Goal: Complete application form: Complete application form

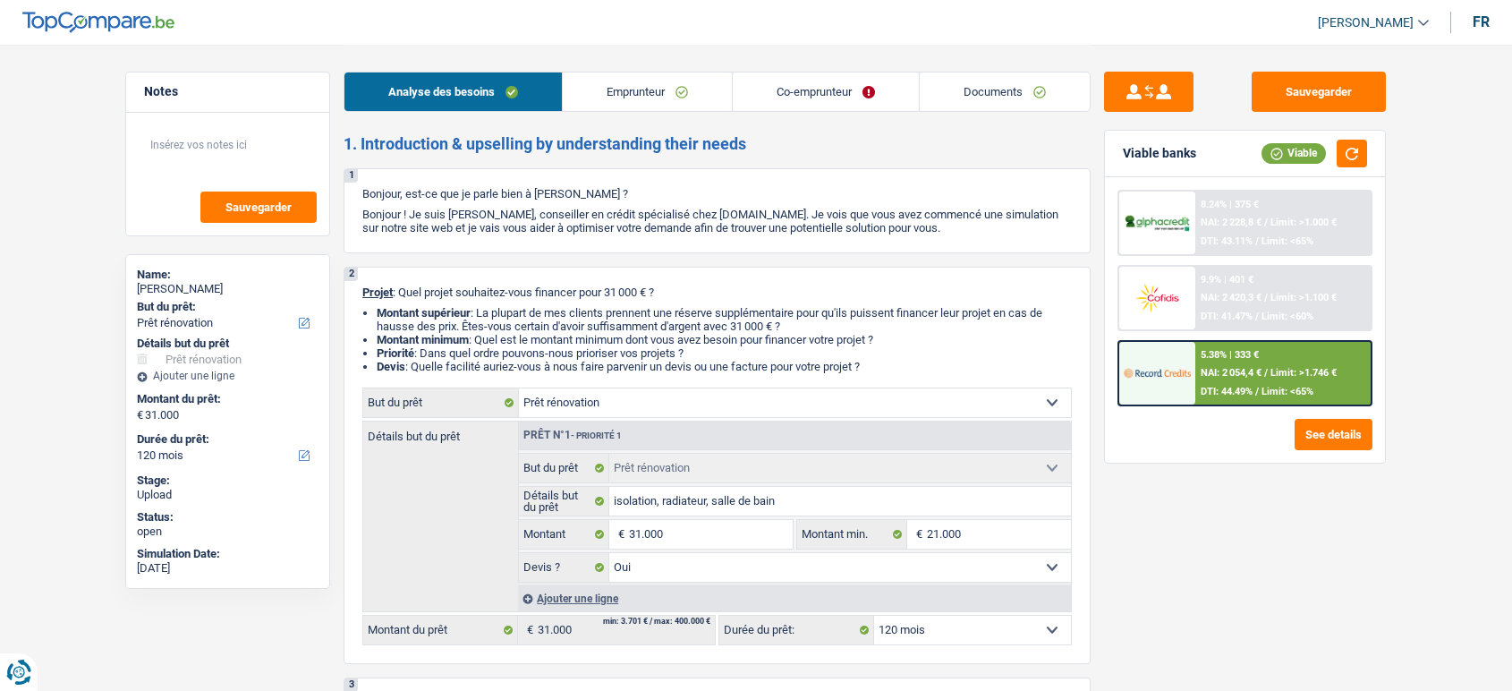
select select "renovation"
select select "120"
select select "renovation"
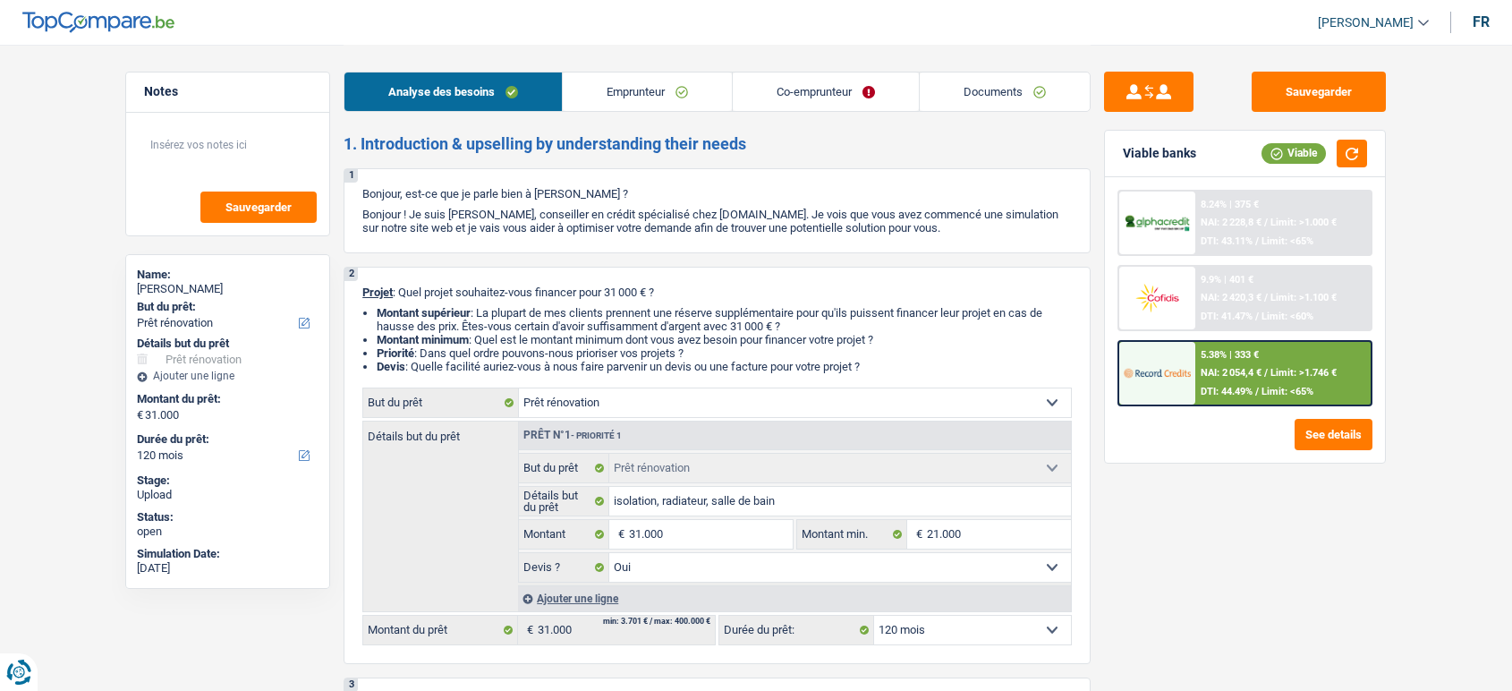
select select "yes"
select select "120"
select select "mutuality"
select select "familyAllowances"
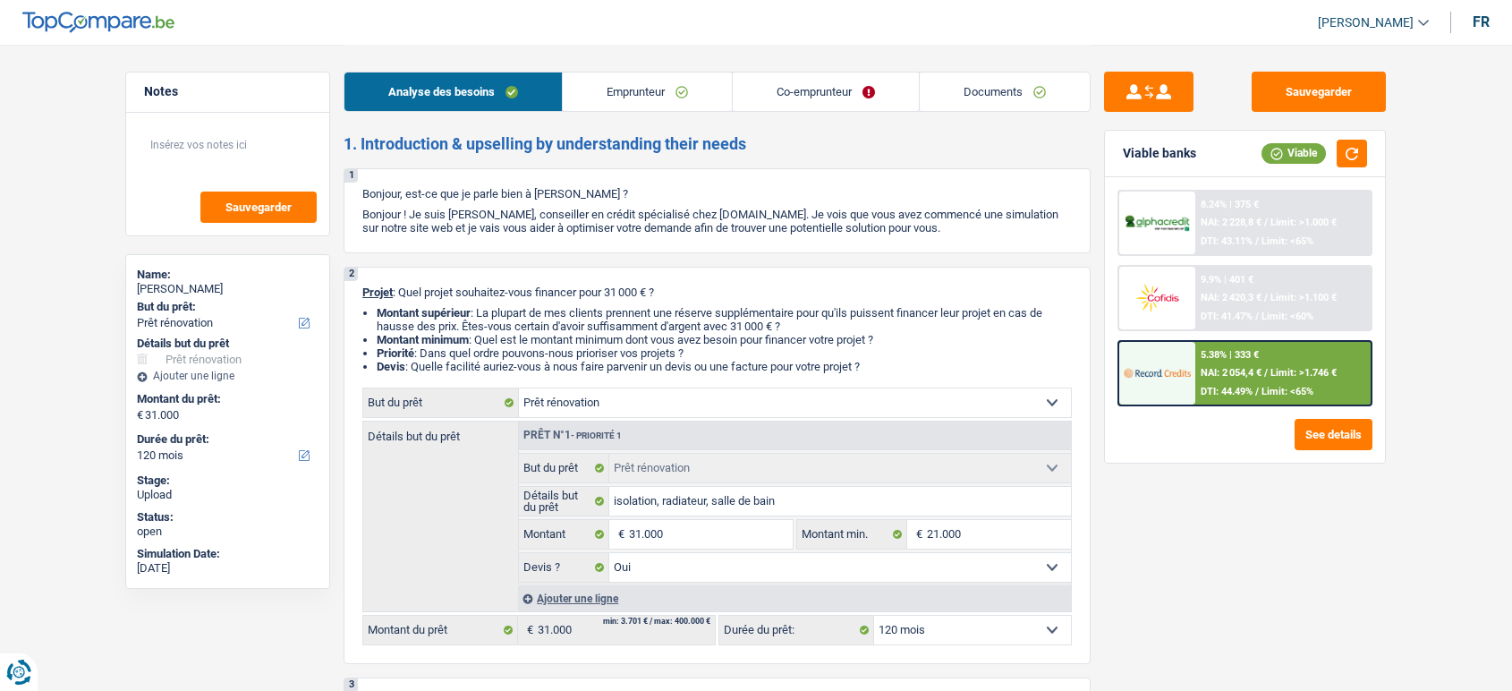
select select "mutualityIndemnity"
select select "ownerWithMortgage"
select select "mortgage"
select select "180"
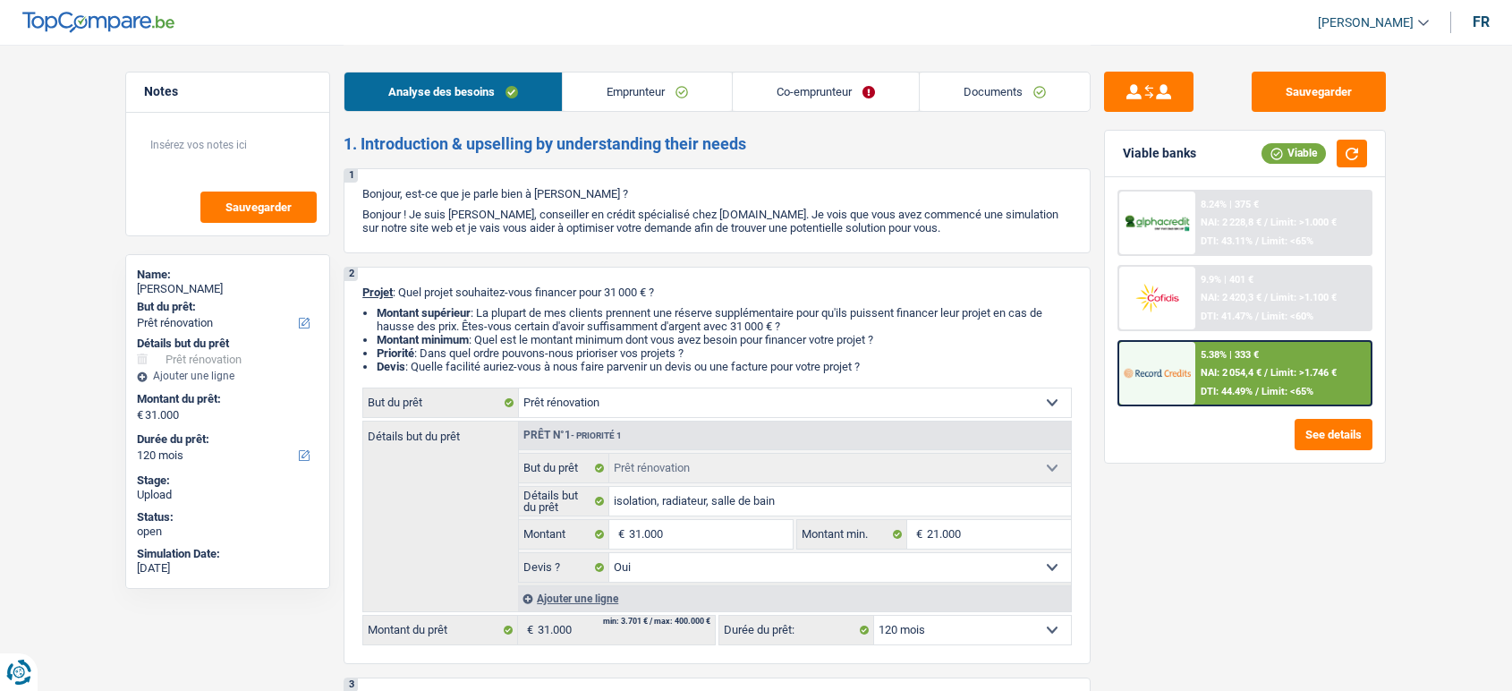
select select "mortgage"
select select "180"
select select "cardOrCredit"
select select "renovation"
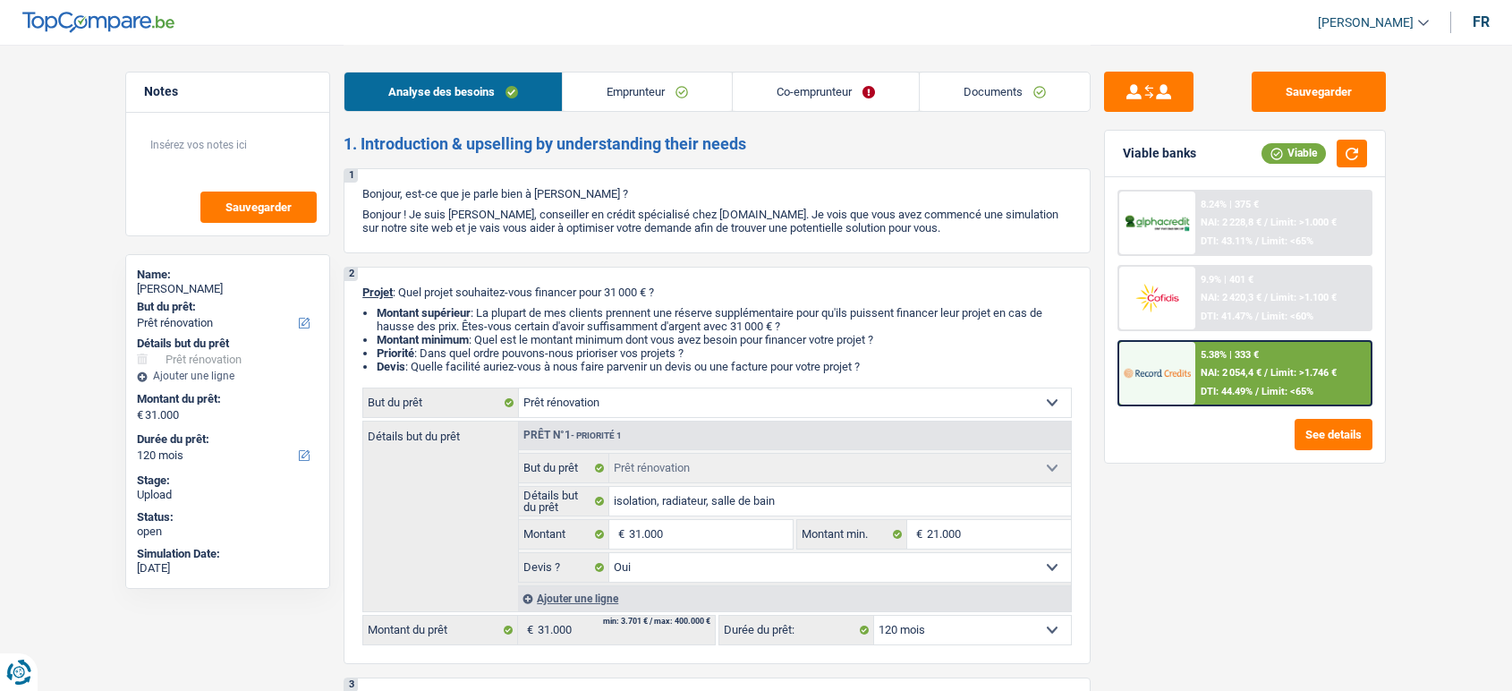
select select "yes"
select select "120"
select select "renovation"
select select "120"
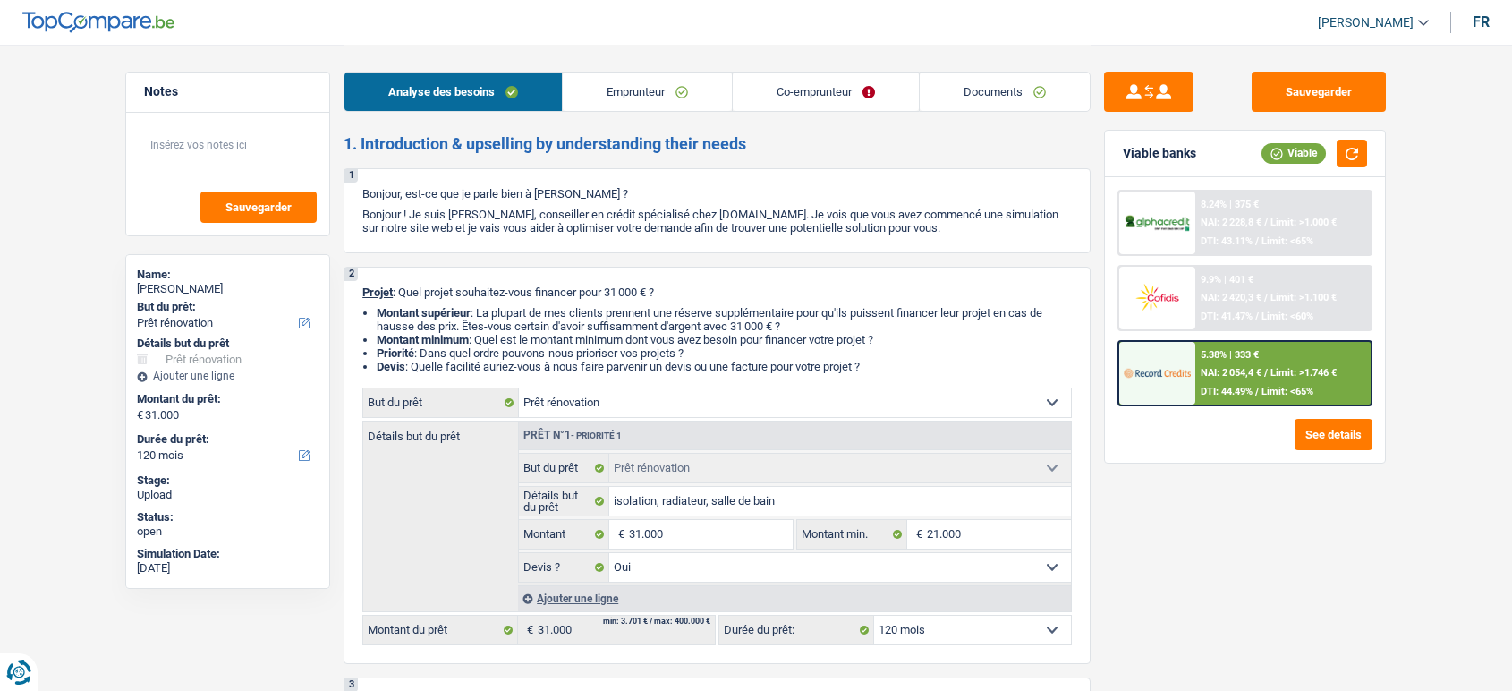
select select "renovation"
select select "yes"
select select "120"
select select "mutuality"
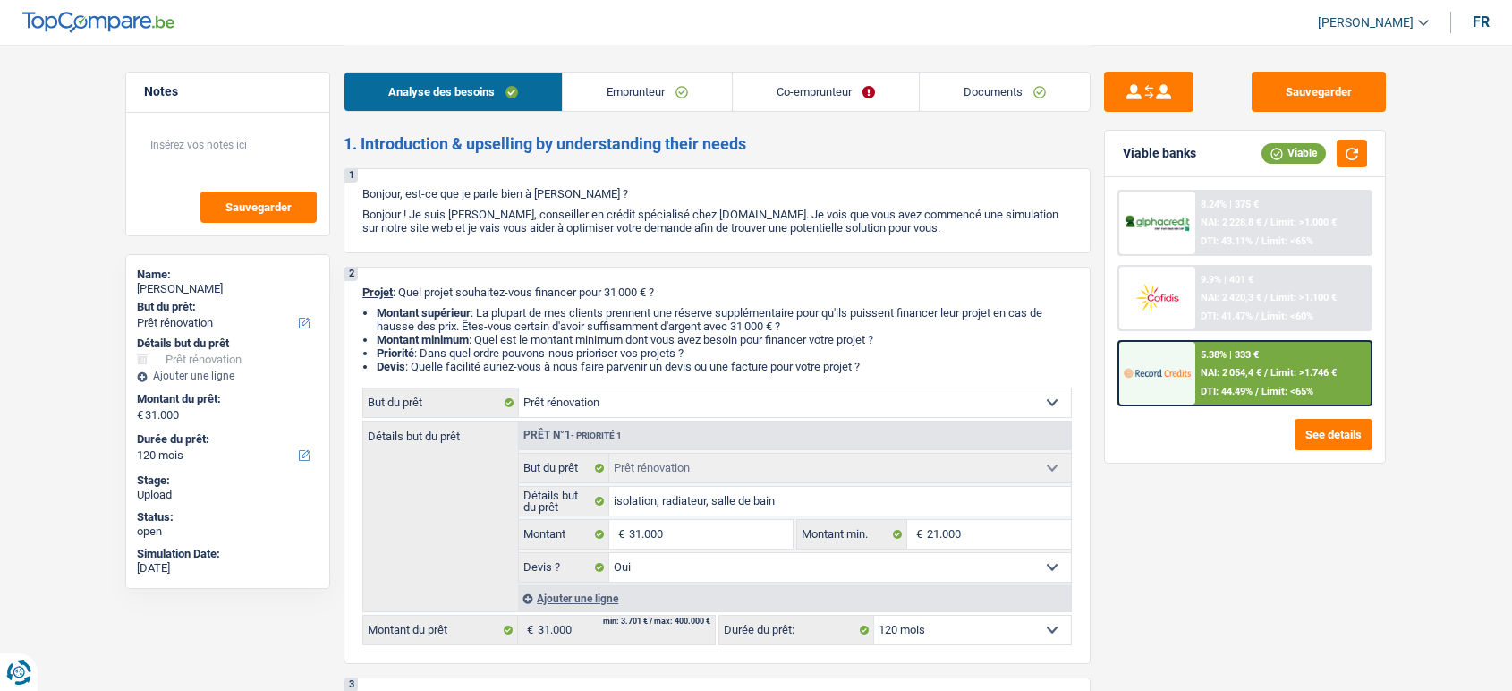
select select "mutuality"
select select "familyAllowances"
select select "mutualityIndemnity"
select select "ownerWithMortgage"
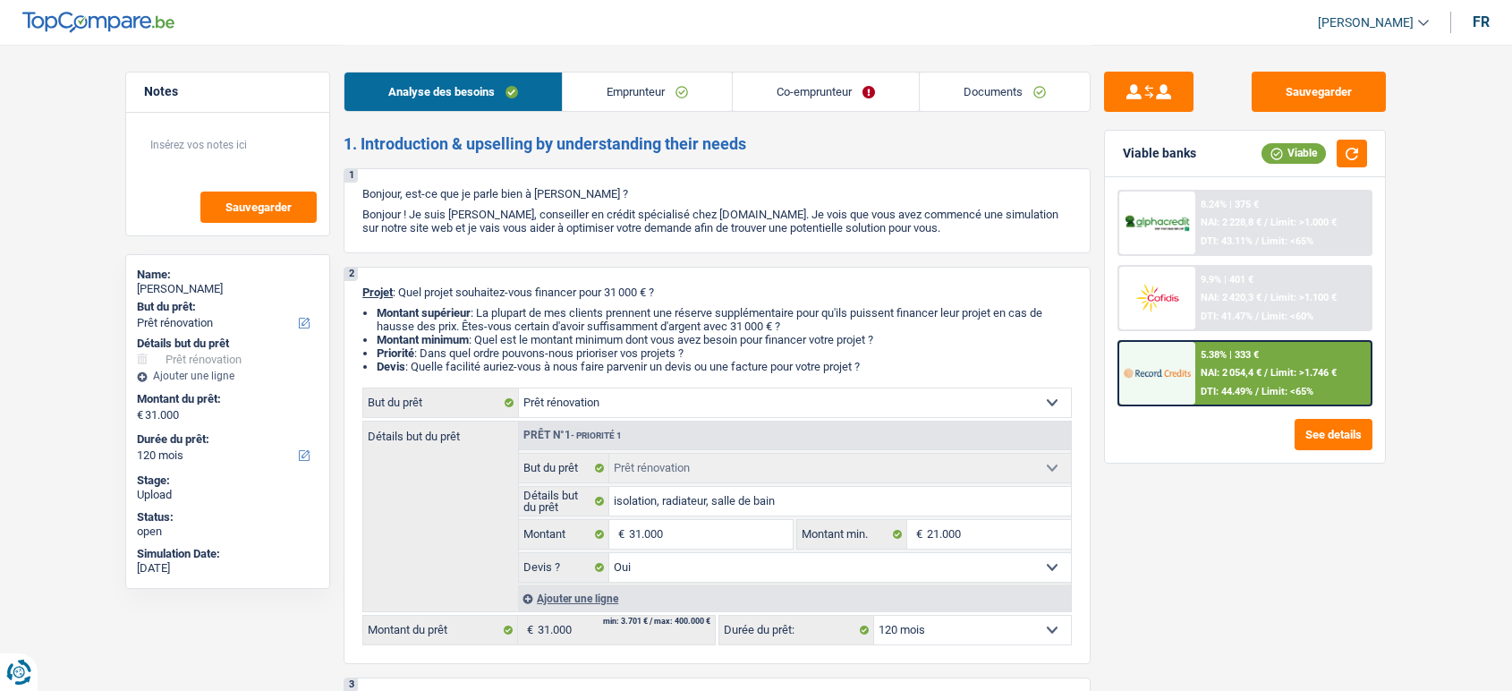
select select "mortgage"
select select "180"
select select "mortgage"
select select "180"
select select "cardOrCredit"
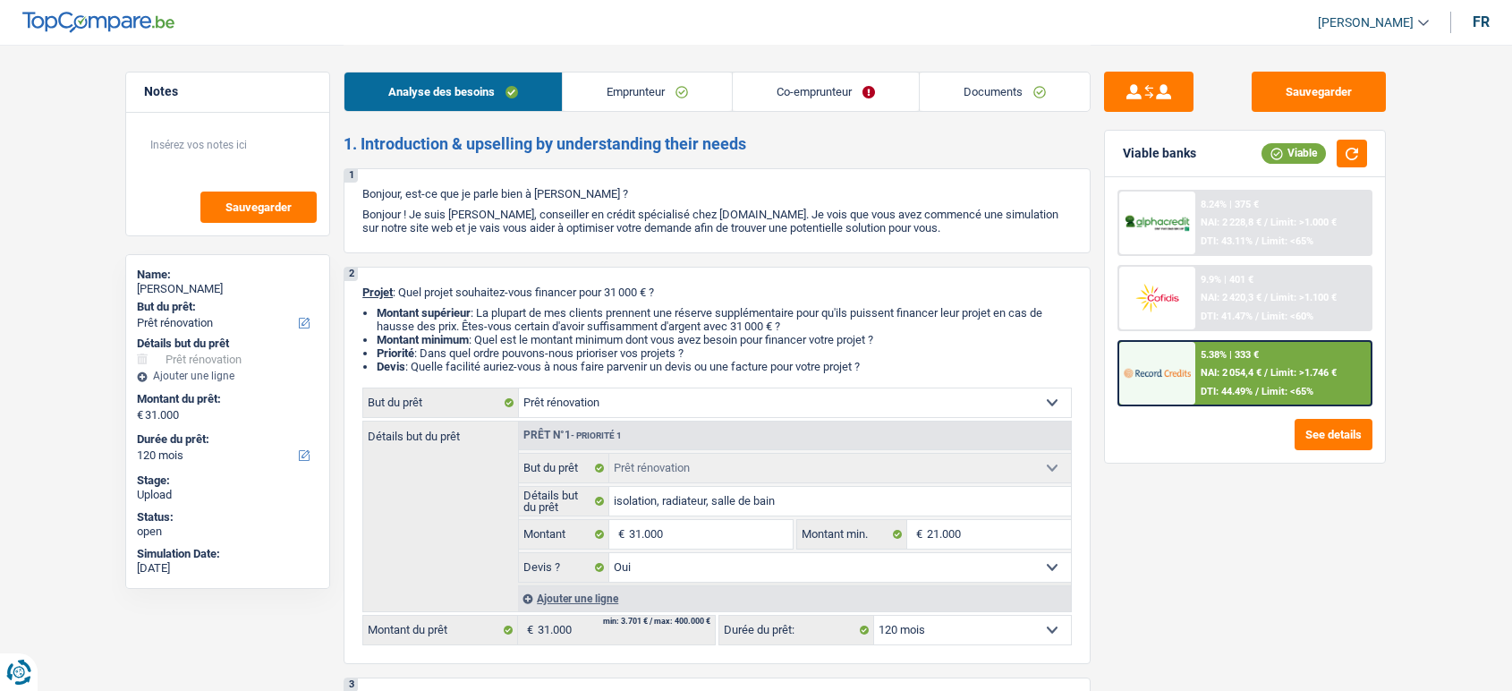
select select "renovation"
select select "yes"
select select "120"
click at [992, 89] on link "Documents" at bounding box center [1005, 91] width 170 height 38
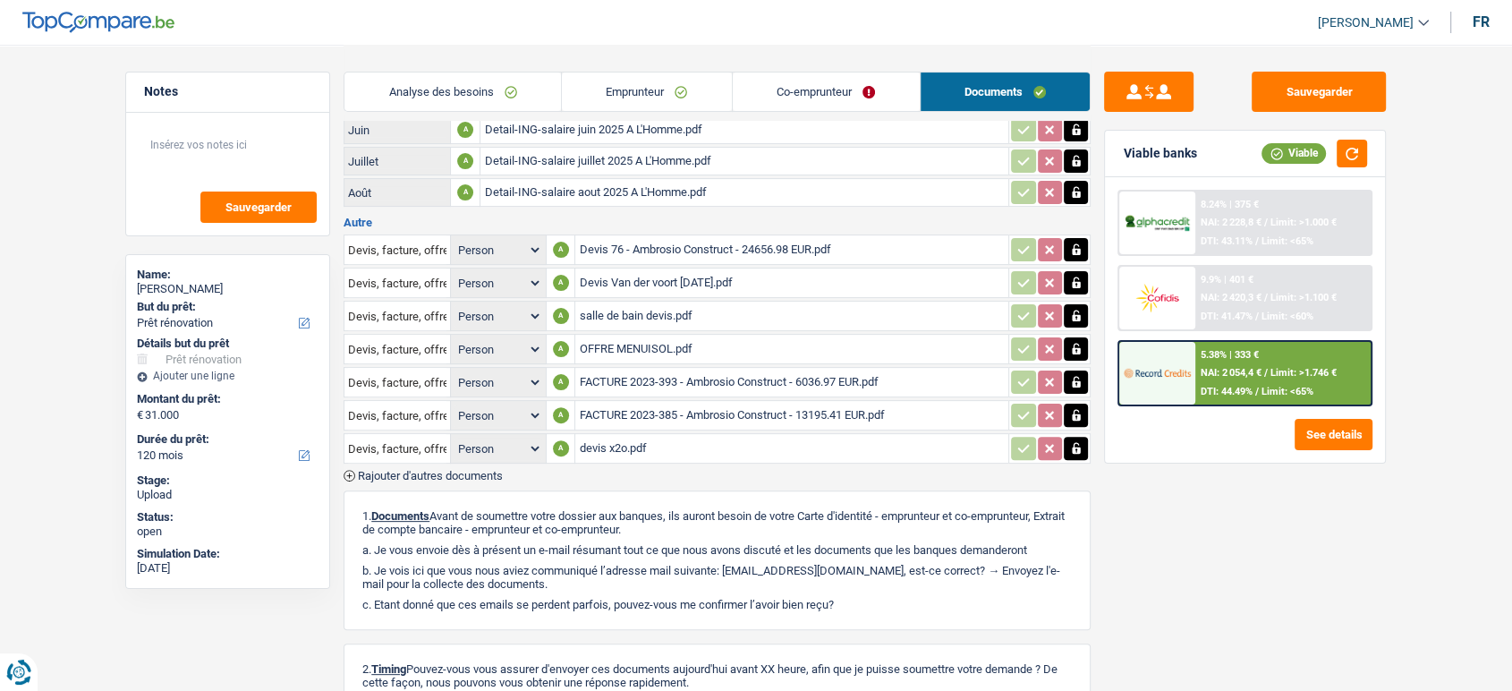
scroll to position [448, 0]
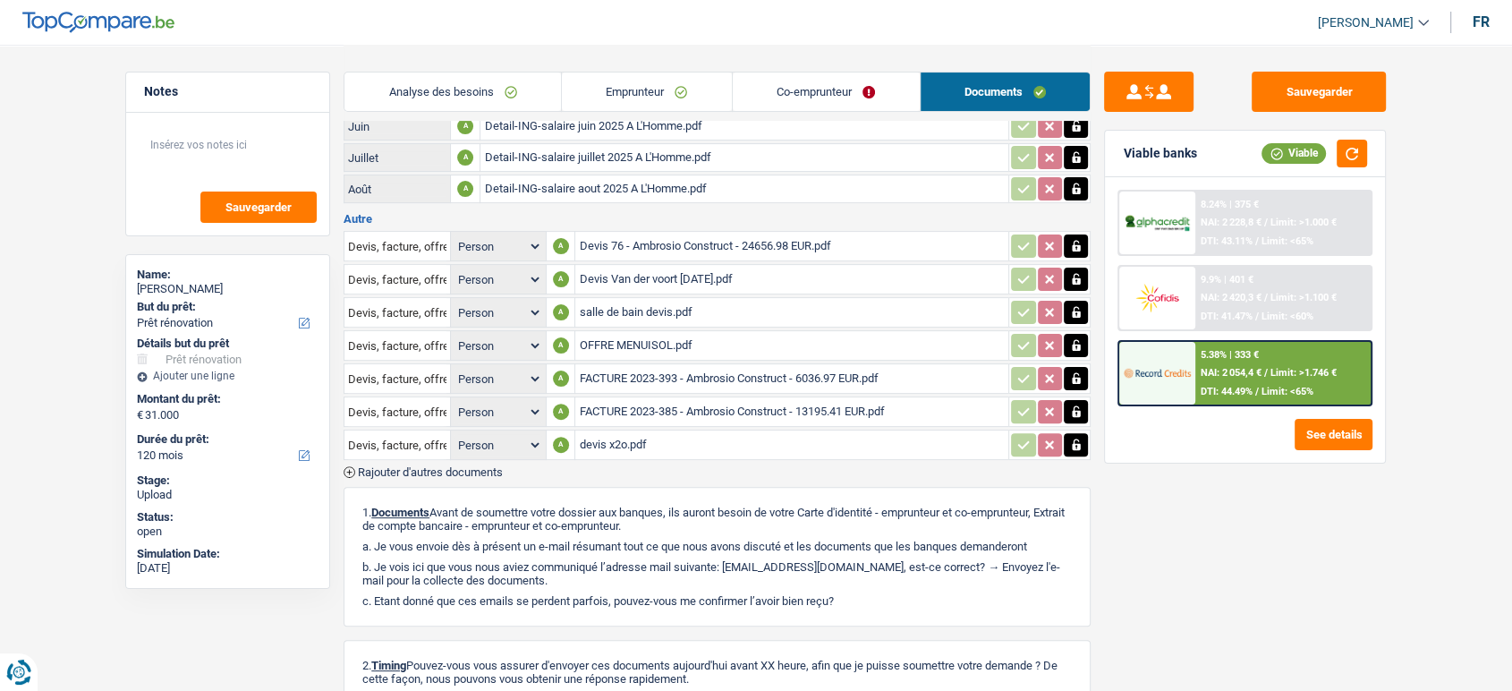
click at [392, 466] on span "Rajouter d'autres documents" at bounding box center [430, 472] width 145 height 12
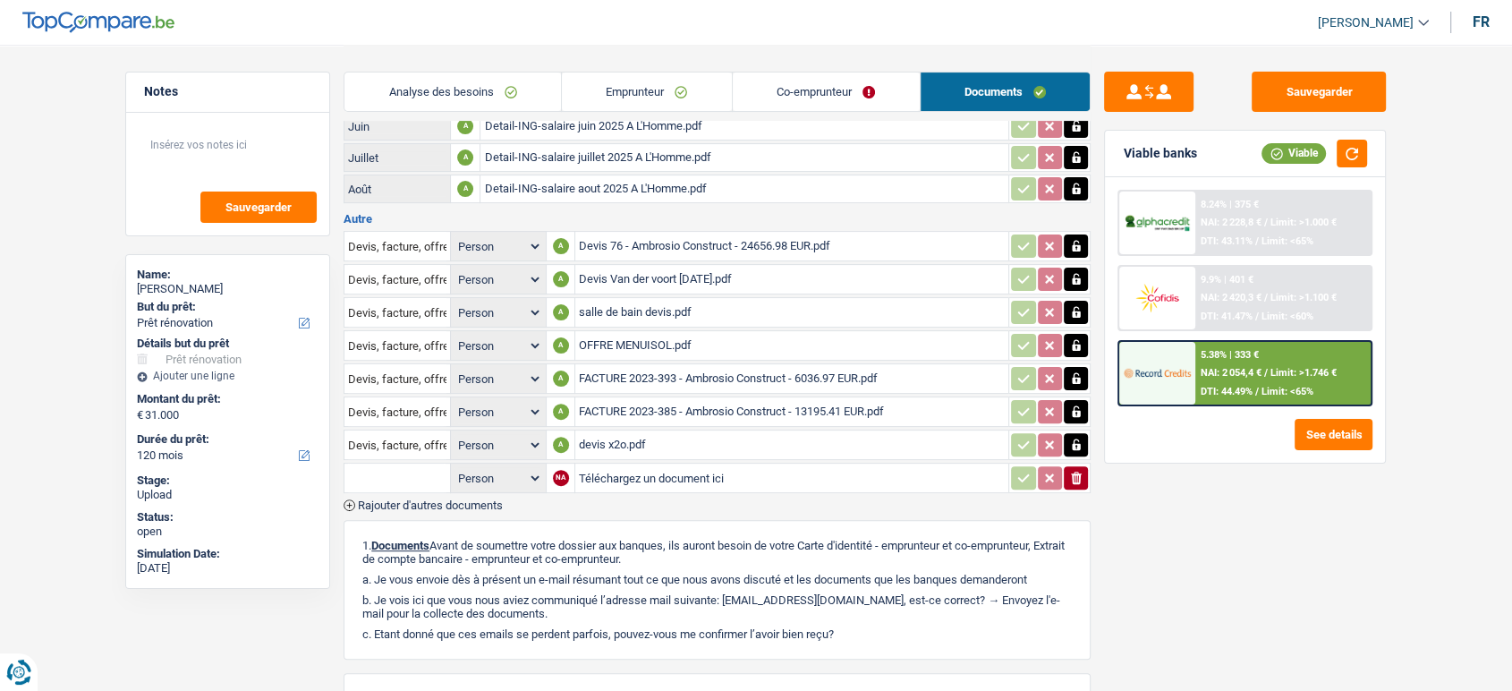
click at [401, 506] on div "Emprunteur Nathalie Van der Voort | Mutuelle Carte d'identité Recto A ci Nathal…" at bounding box center [717, 274] width 747 height 1174
click at [404, 499] on span "Rajouter d'autres documents" at bounding box center [430, 505] width 145 height 12
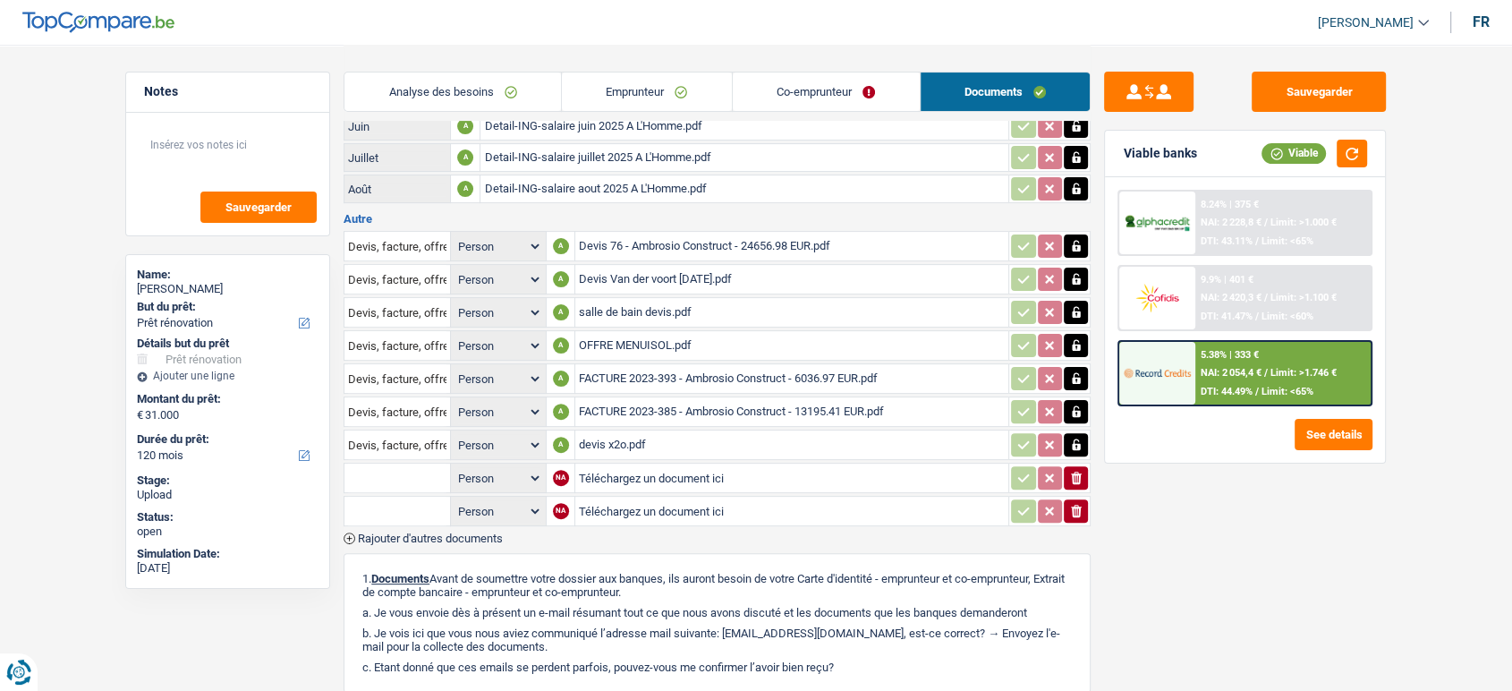
click at [390, 465] on input "text" at bounding box center [397, 477] width 98 height 29
click at [404, 502] on li "Devis, facture, offre, bon de commande" at bounding box center [462, 513] width 218 height 22
type input "Devis, facture, offre, bon de commande"
click at [400, 502] on input "text" at bounding box center [397, 511] width 98 height 29
click at [410, 535] on li "Devis, facture, offre, bon de commande" at bounding box center [462, 546] width 218 height 22
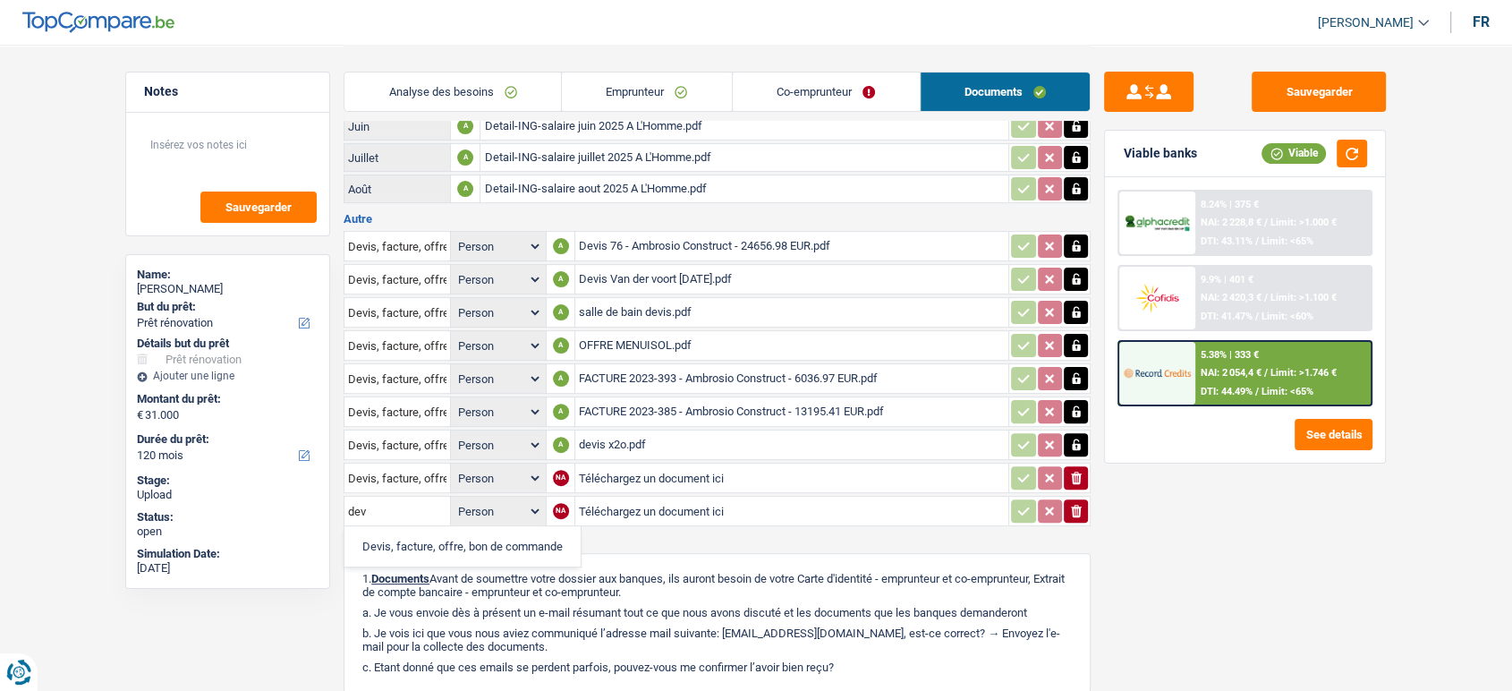
type input "Devis, facture, offre, bon de commande"
click at [670, 466] on input "Téléchargez un document ici" at bounding box center [792, 477] width 426 height 27
type input "C:\fakepath\Devis 76 - Ambrosio Construct - 5230.89 EUR.pdf"
click at [607, 498] on input "Téléchargez un document ici" at bounding box center [792, 510] width 426 height 27
type input "C:\fakepath\OFFRE MENUISOL.pdf"
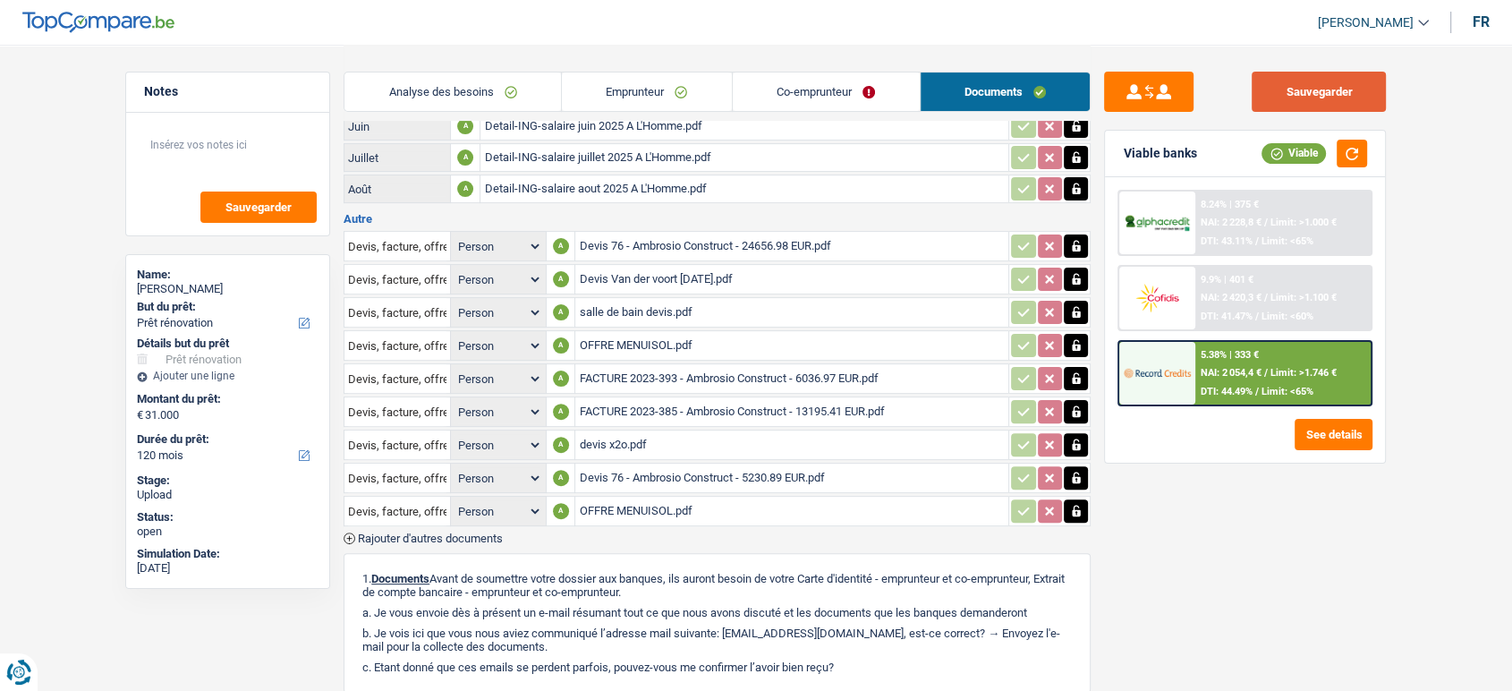
click at [1296, 91] on button "Sauvegarder" at bounding box center [1319, 92] width 134 height 40
click at [1319, 90] on button "Sauvegarder" at bounding box center [1319, 92] width 134 height 40
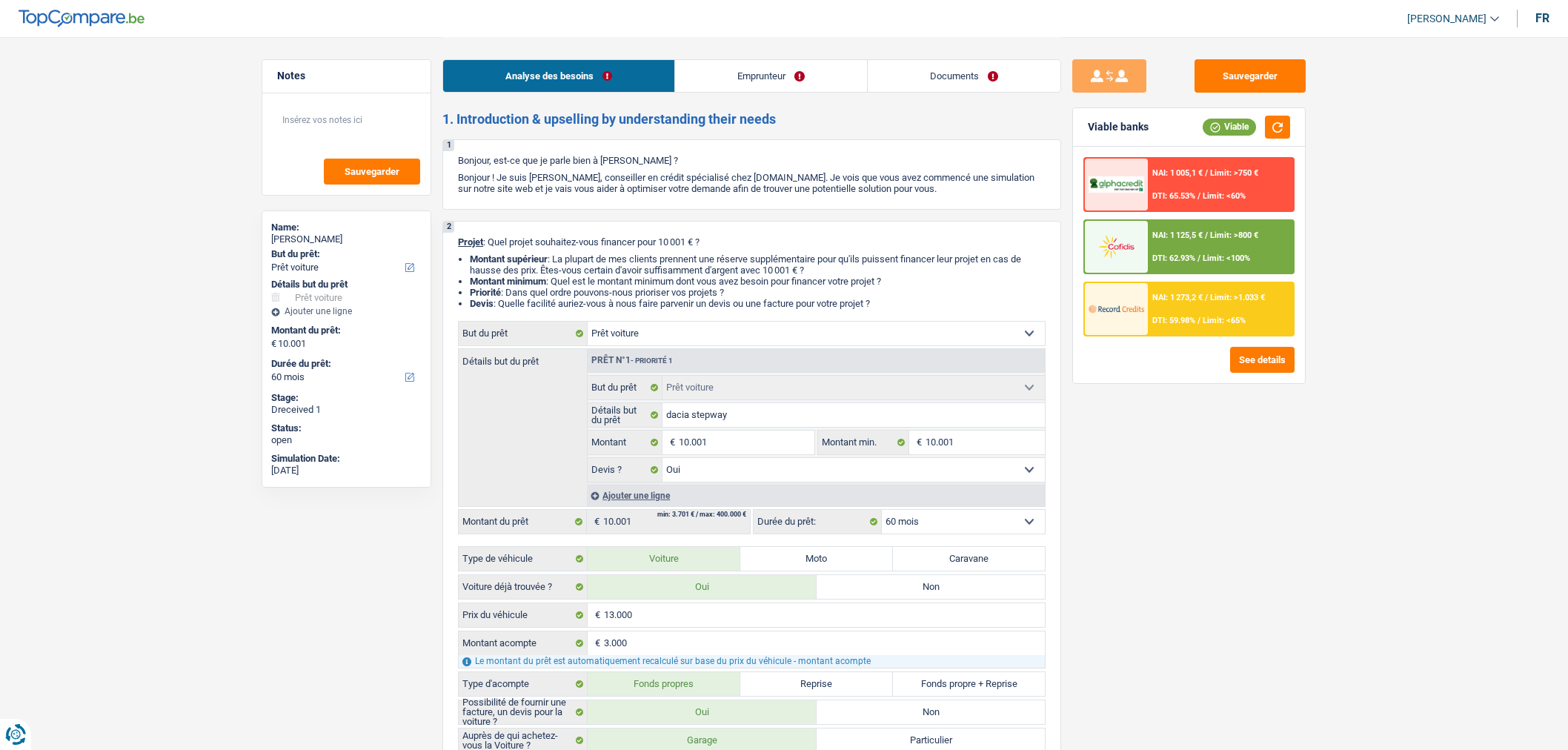
select select "car"
select select "60"
select select "car"
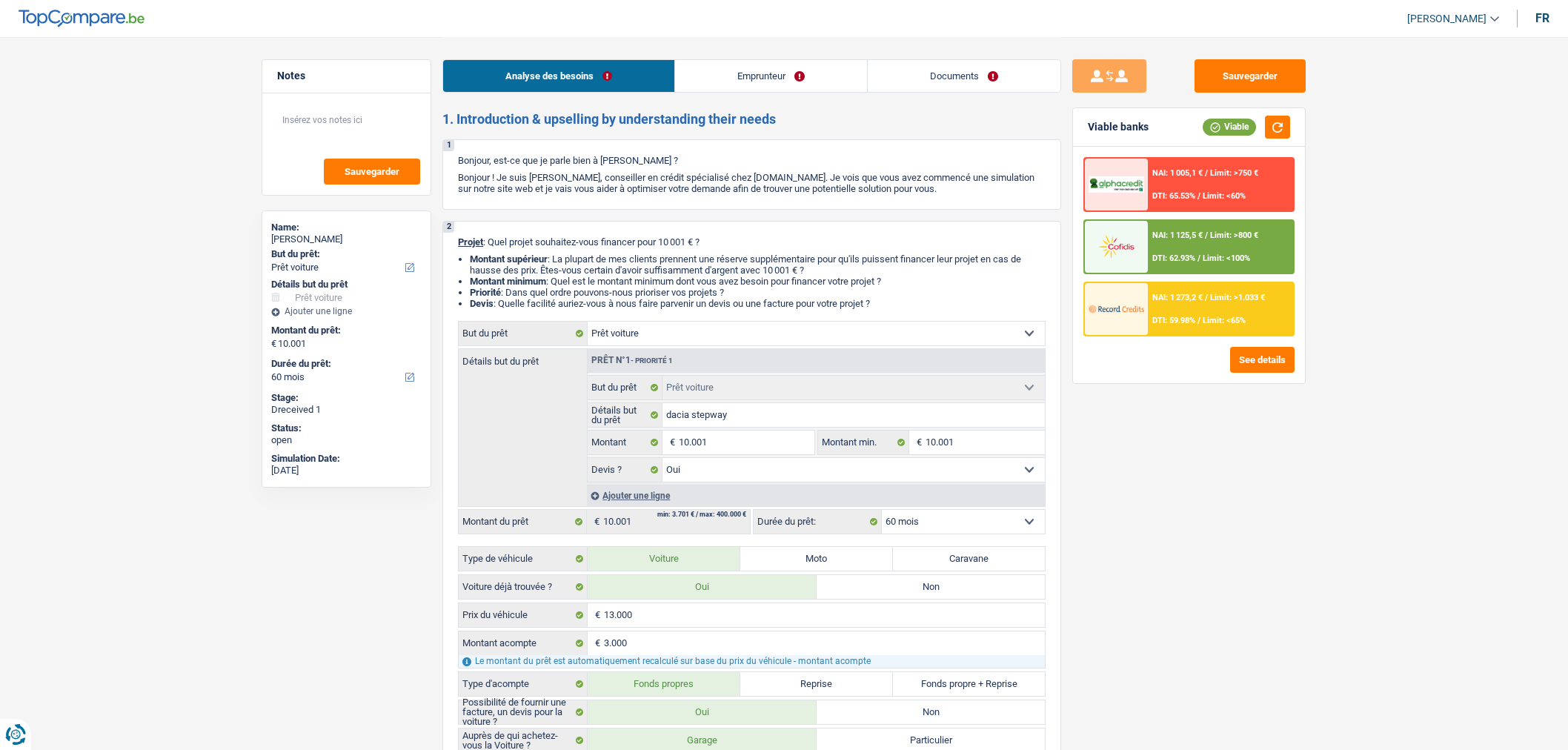
select select "yes"
select select "60"
select select "publicEmployee"
select select "netSalary"
select select "mealVouchers"
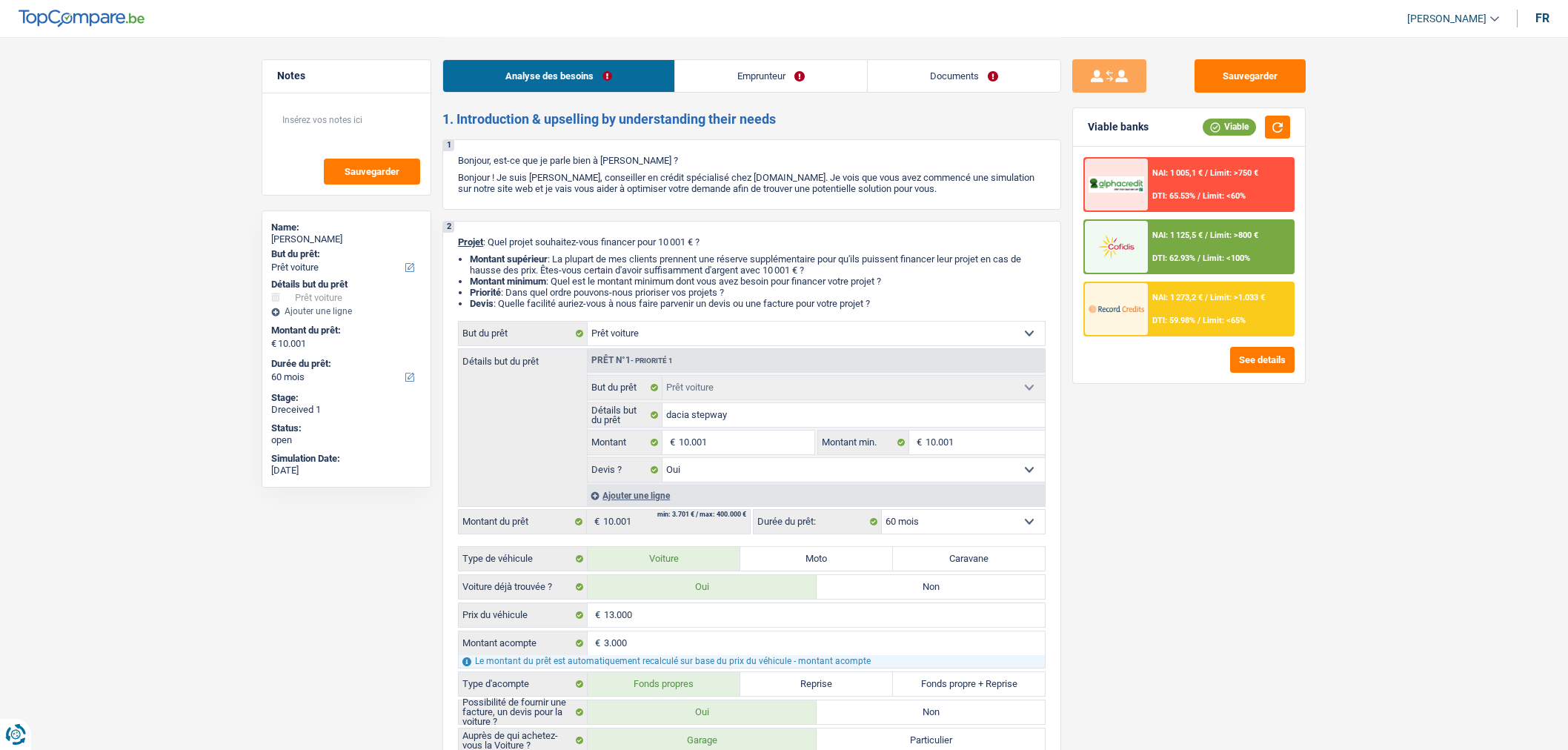
select select "mutualityIndemnity"
select select "rents"
select select "personalLoan"
select select "other"
select select "120"
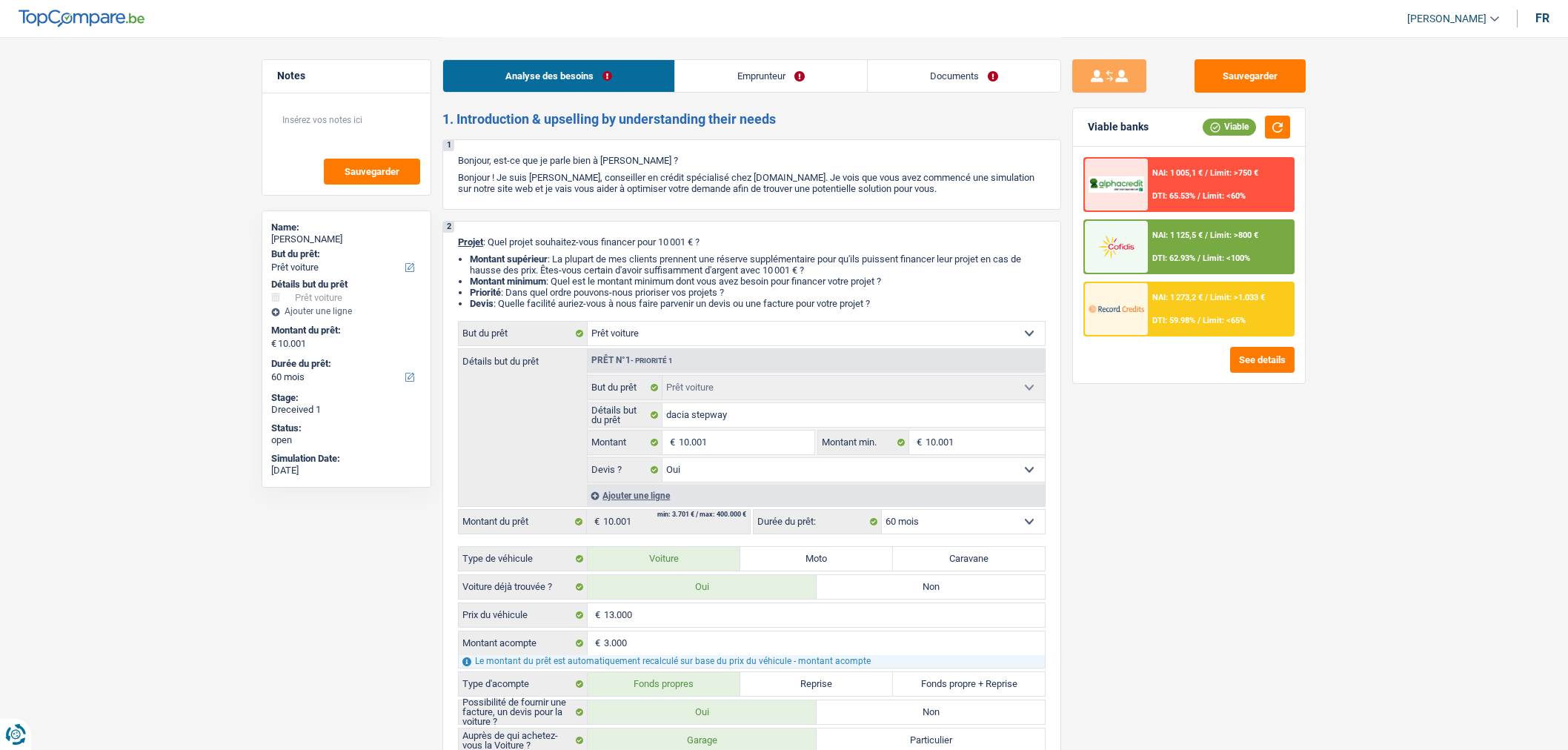
select select "cardOrCredit"
select select "car"
select select "yes"
select select "60"
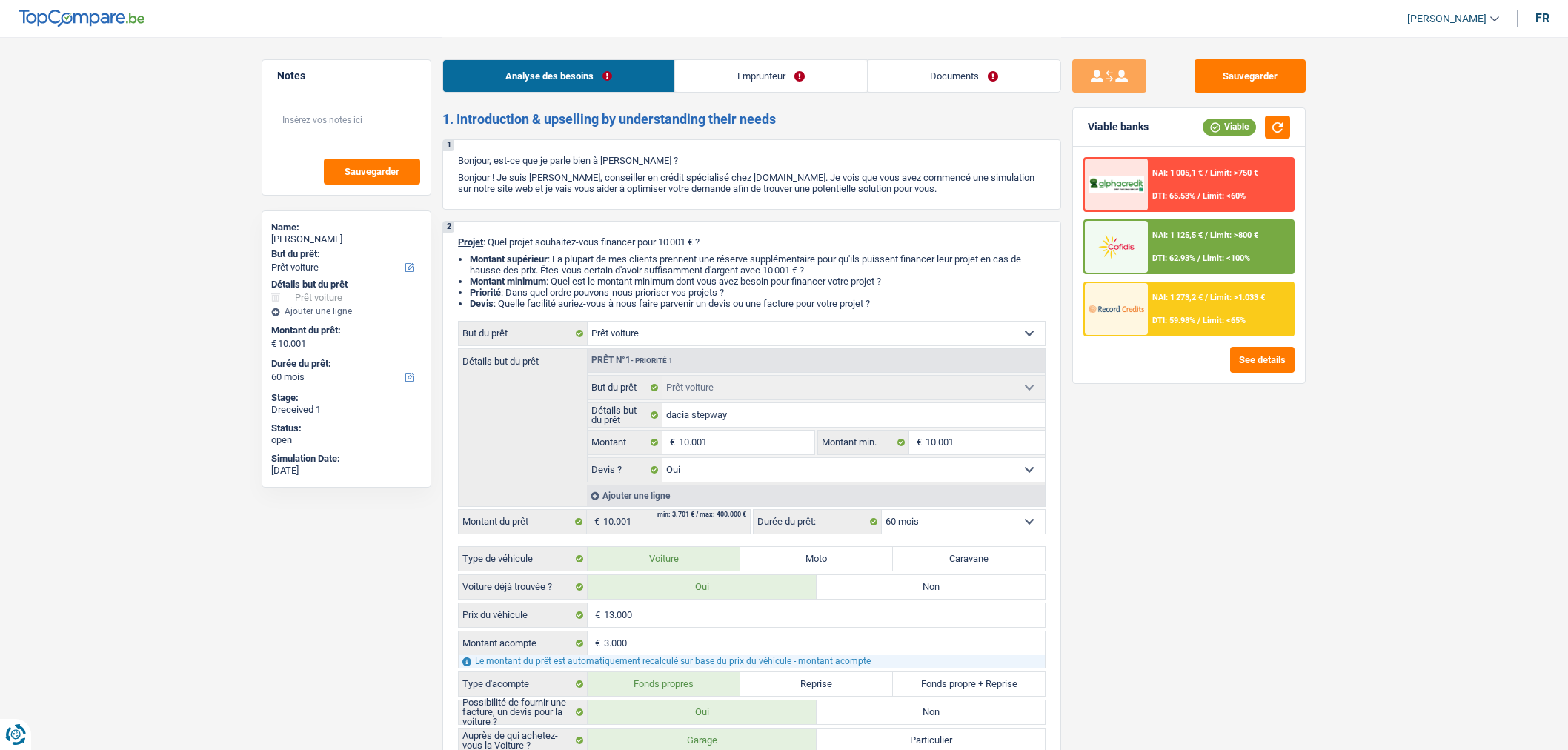
select select "60"
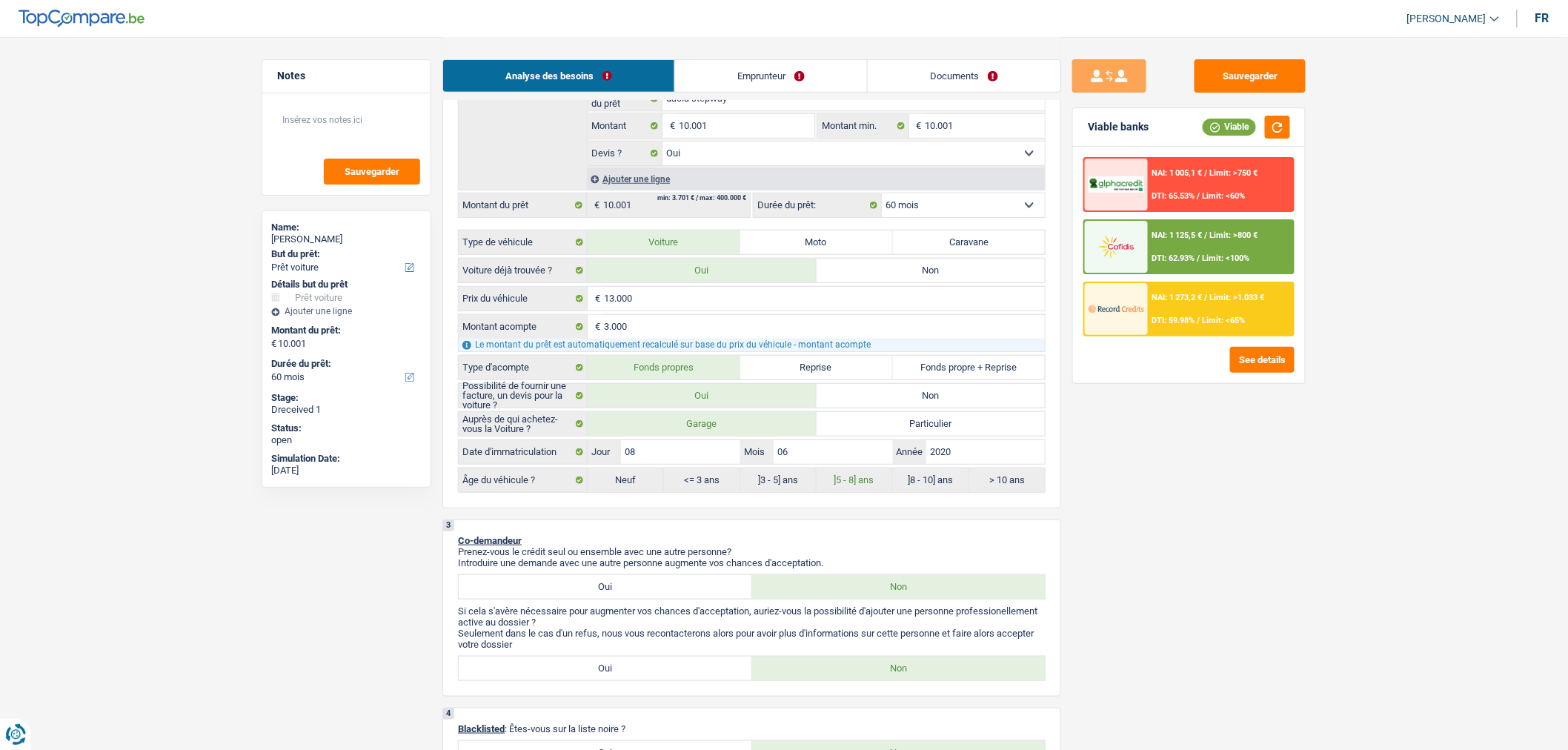
scroll to position [334, 0]
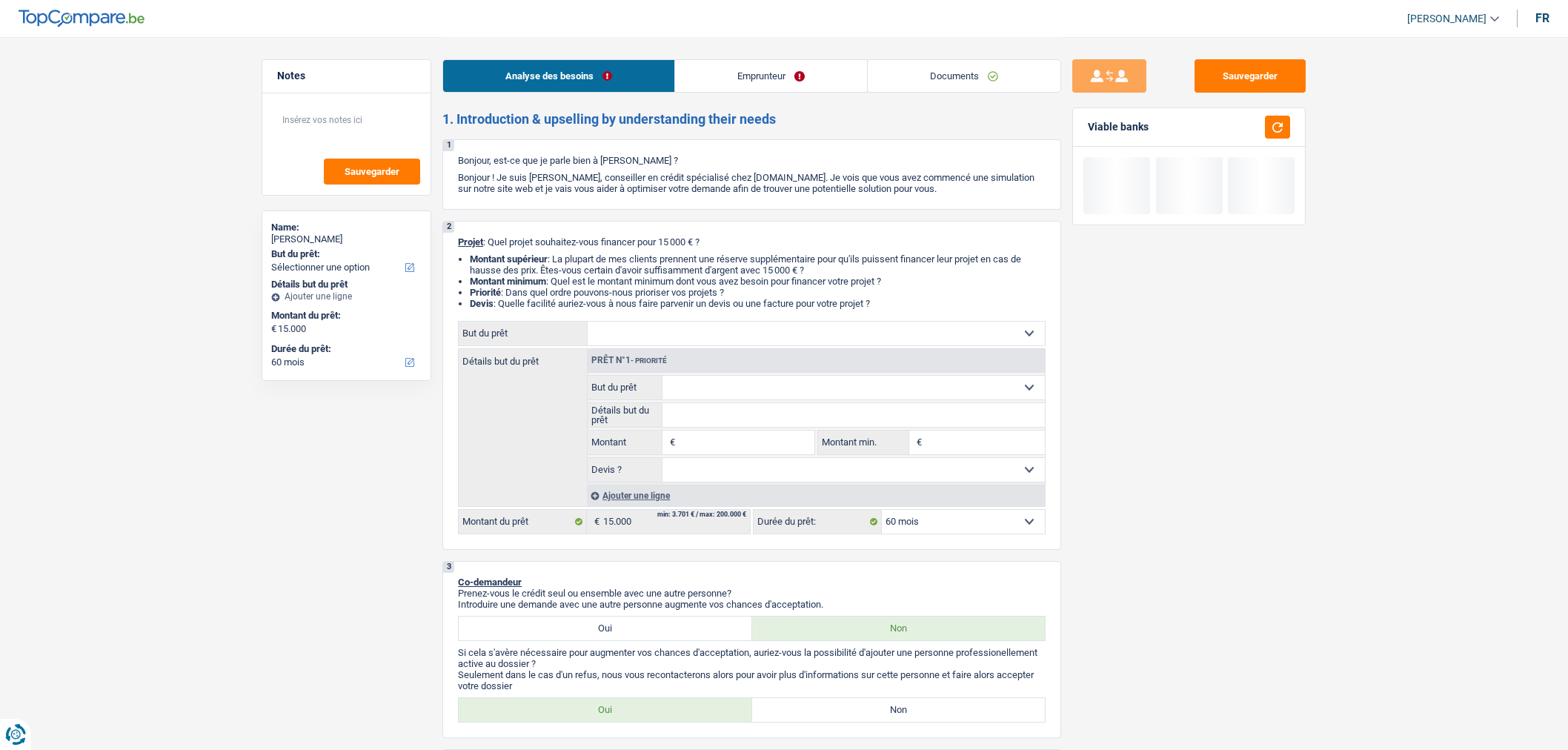
select select "60"
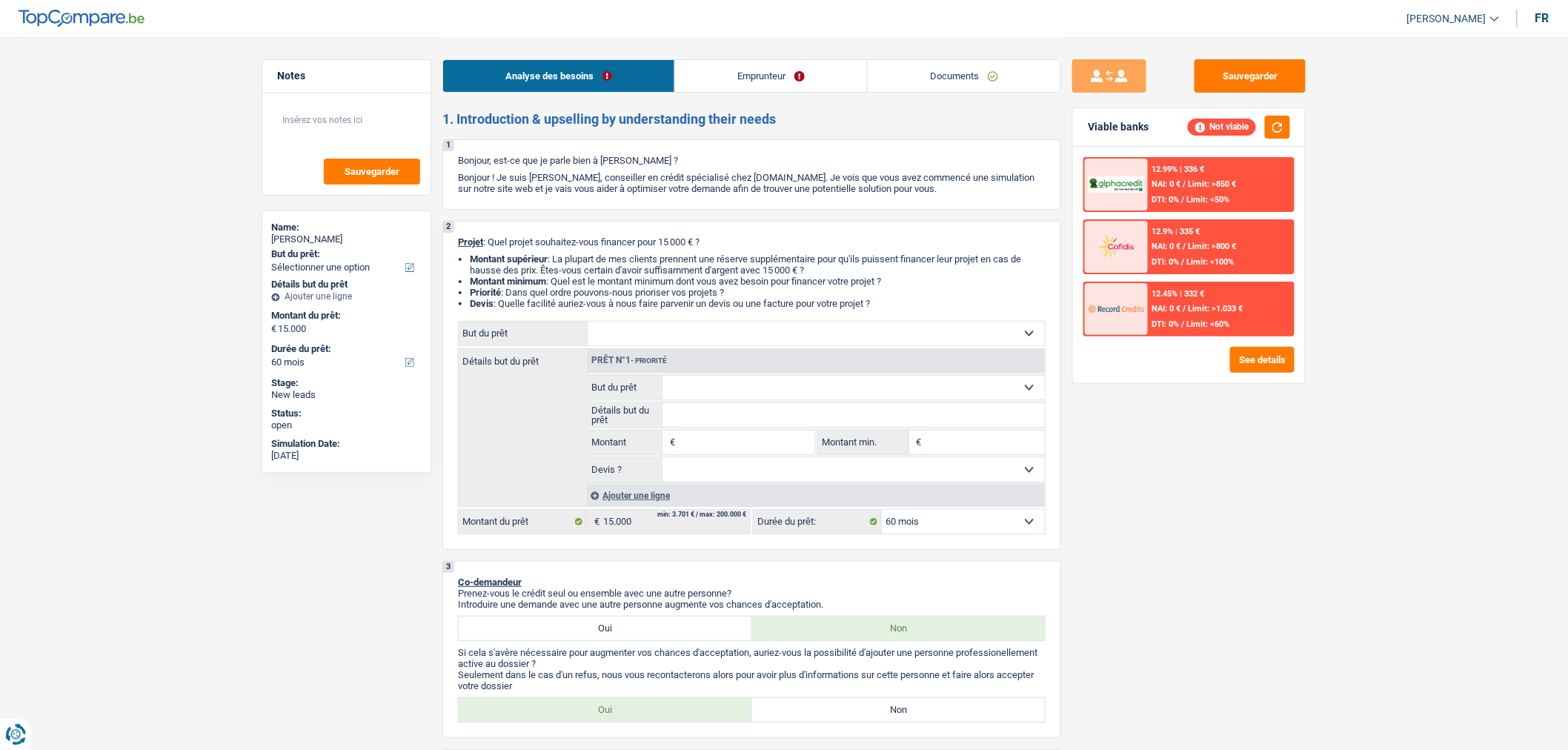
click at [658, 327] on select "Confort maison: meubles, textile, peinture, électroménager, outillage non-profe…" at bounding box center [816, 333] width 457 height 24
select select "familyDebt"
click at [587, 325] on select "Confort maison: meubles, textile, peinture, électroménager, outillage non-profe…" at bounding box center [816, 333] width 457 height 24
select select "familyDebt"
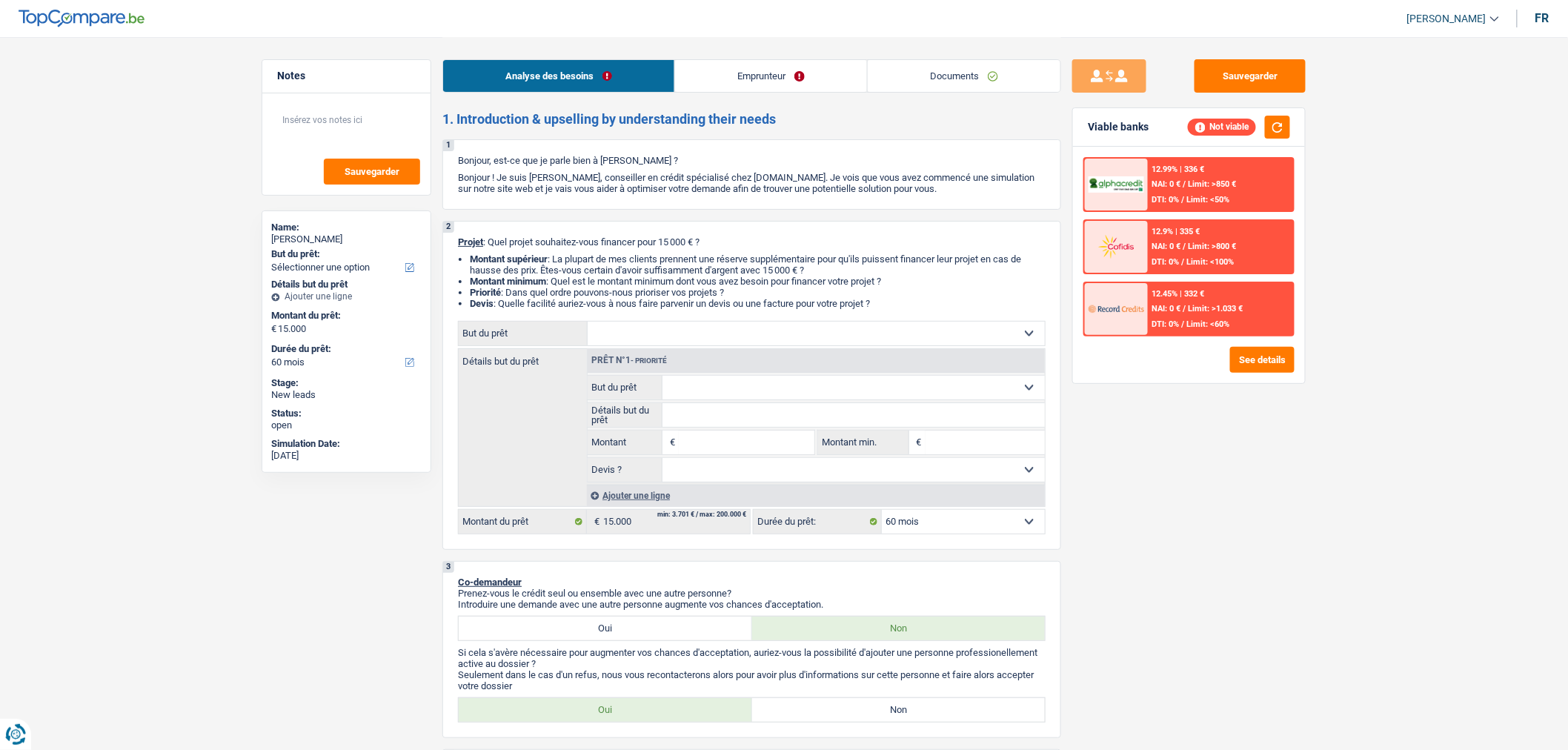
type input "15.000"
select select "familyDebt"
type input "15.000"
select select "familyDebt"
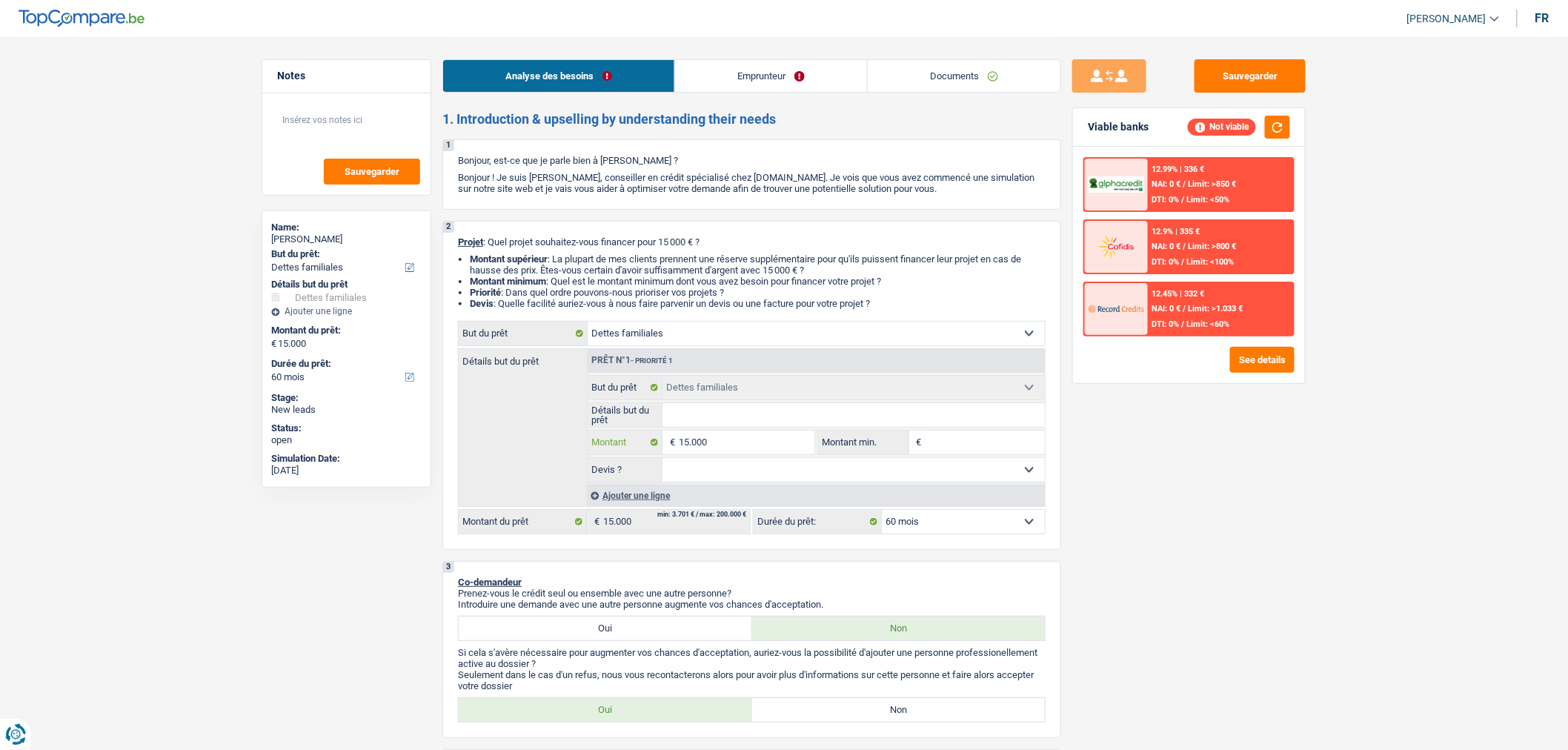
click at [775, 451] on input "15.000" at bounding box center [747, 443] width 136 height 24
type input "1"
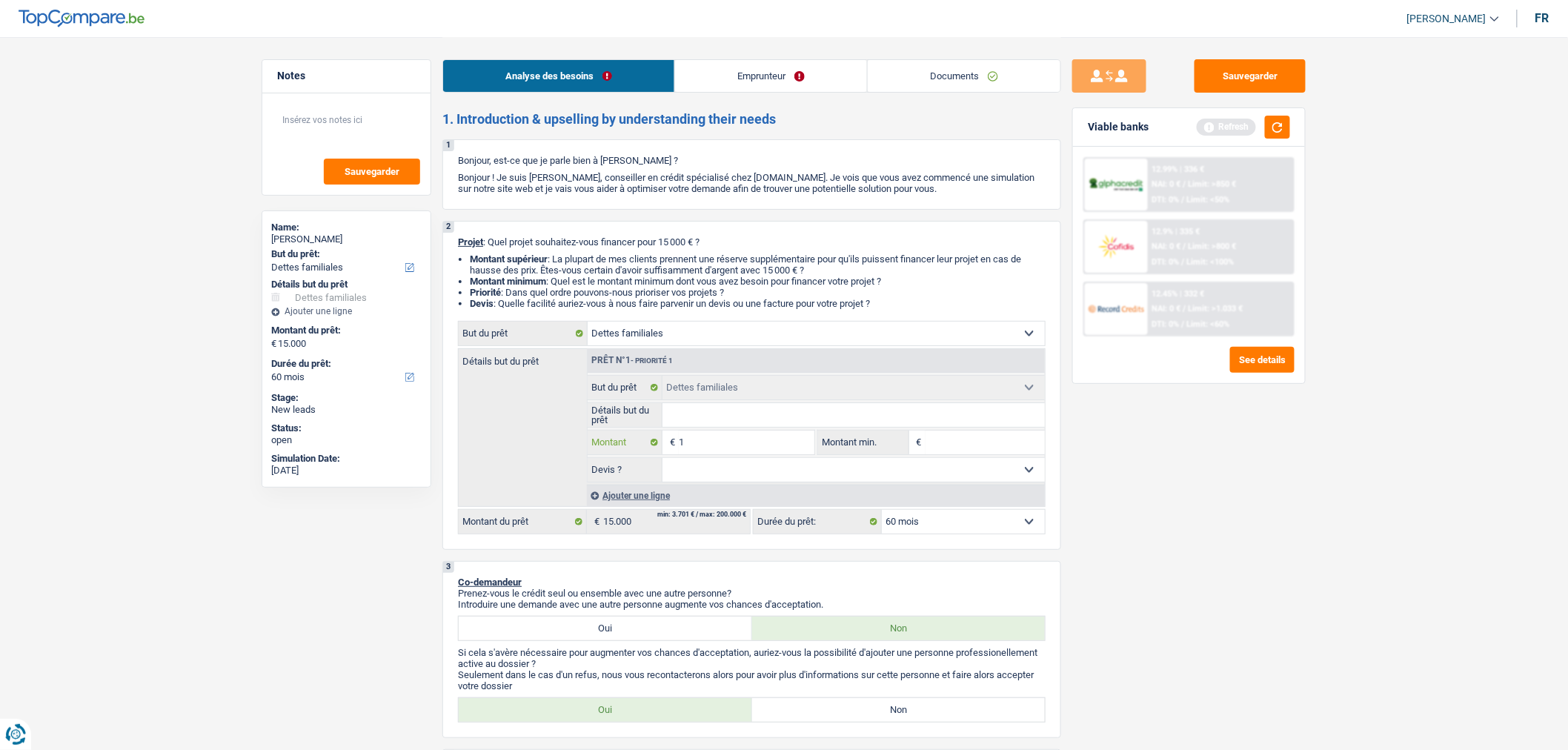
type input "10"
type input "100"
type input "1.000"
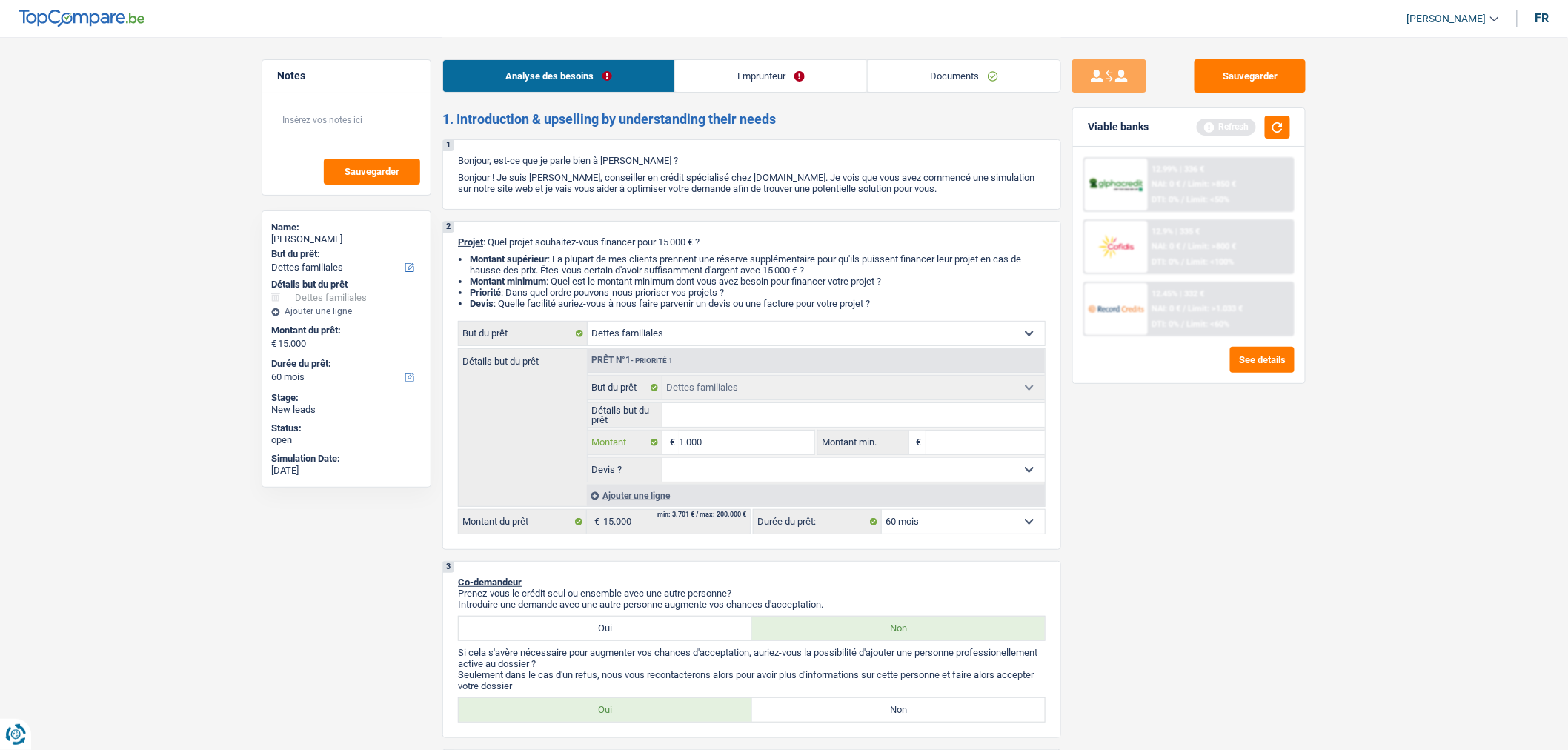
type input "1.000"
type input "10.001"
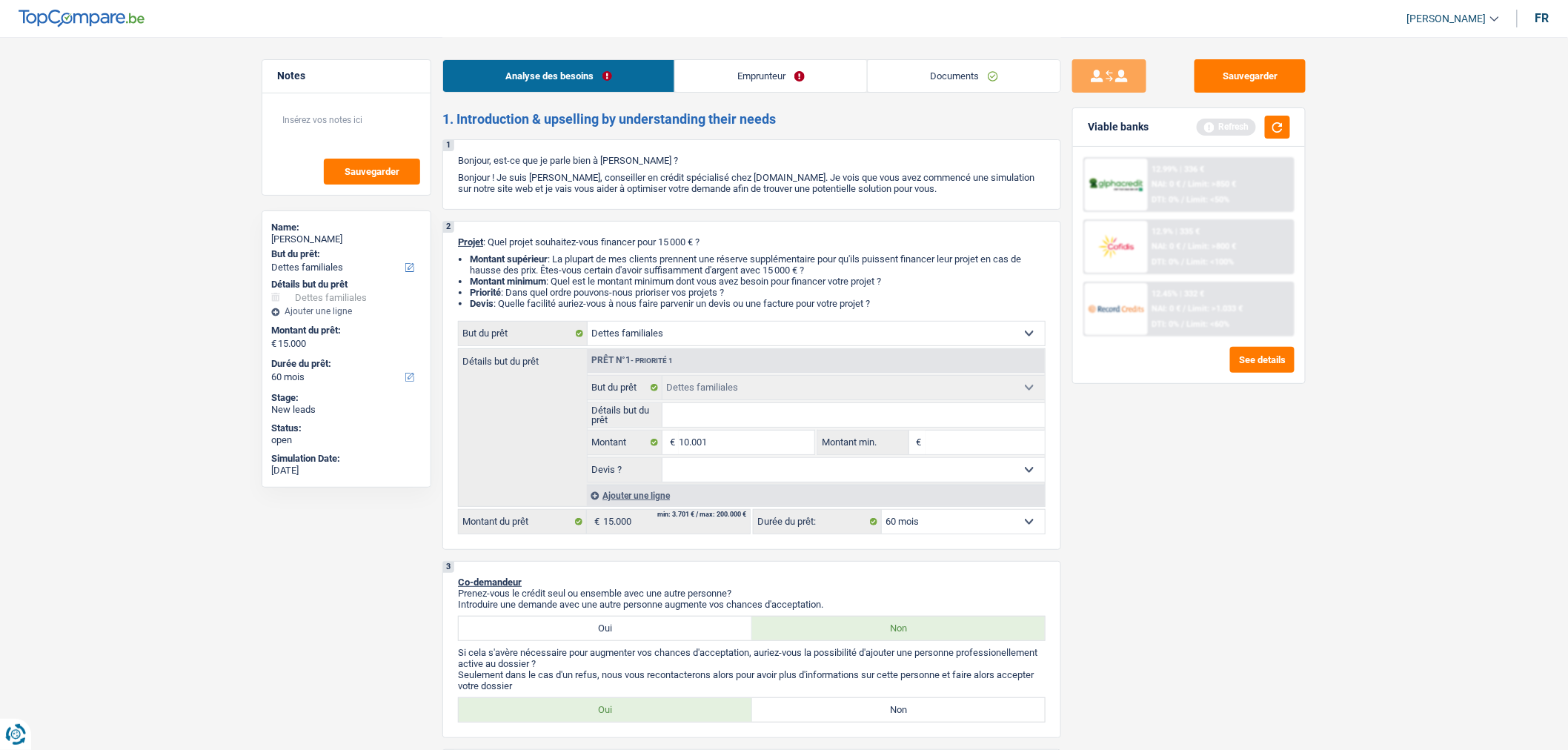
type input "10.001"
click at [931, 445] on input "Montant min." at bounding box center [985, 443] width 120 height 24
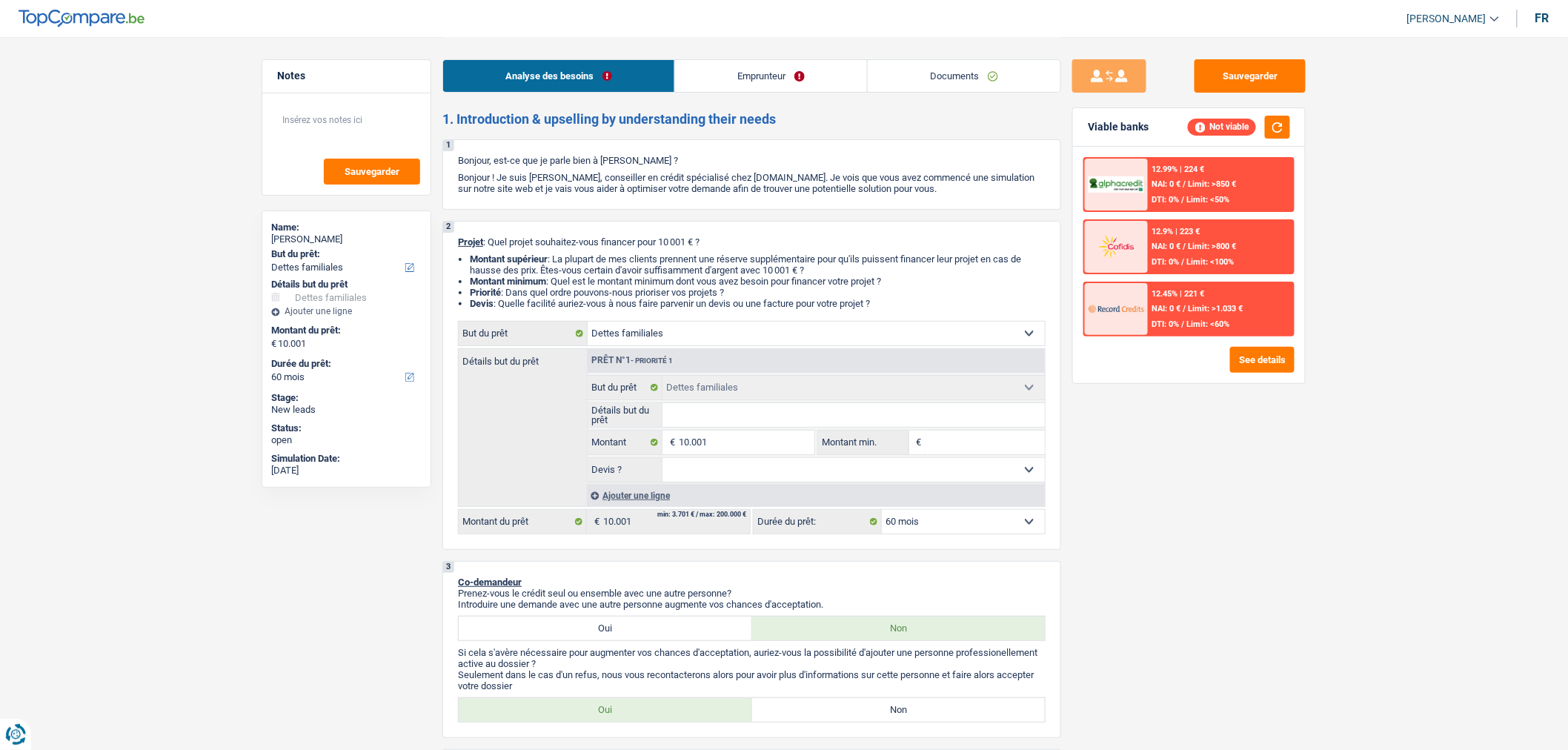
click at [965, 475] on select "Oui Non Non répondu Sélectionner une option" at bounding box center [854, 470] width 384 height 24
select select "false"
click at [663, 462] on select "Oui Non Non répondu Sélectionner une option" at bounding box center [854, 470] width 384 height 24
select select "false"
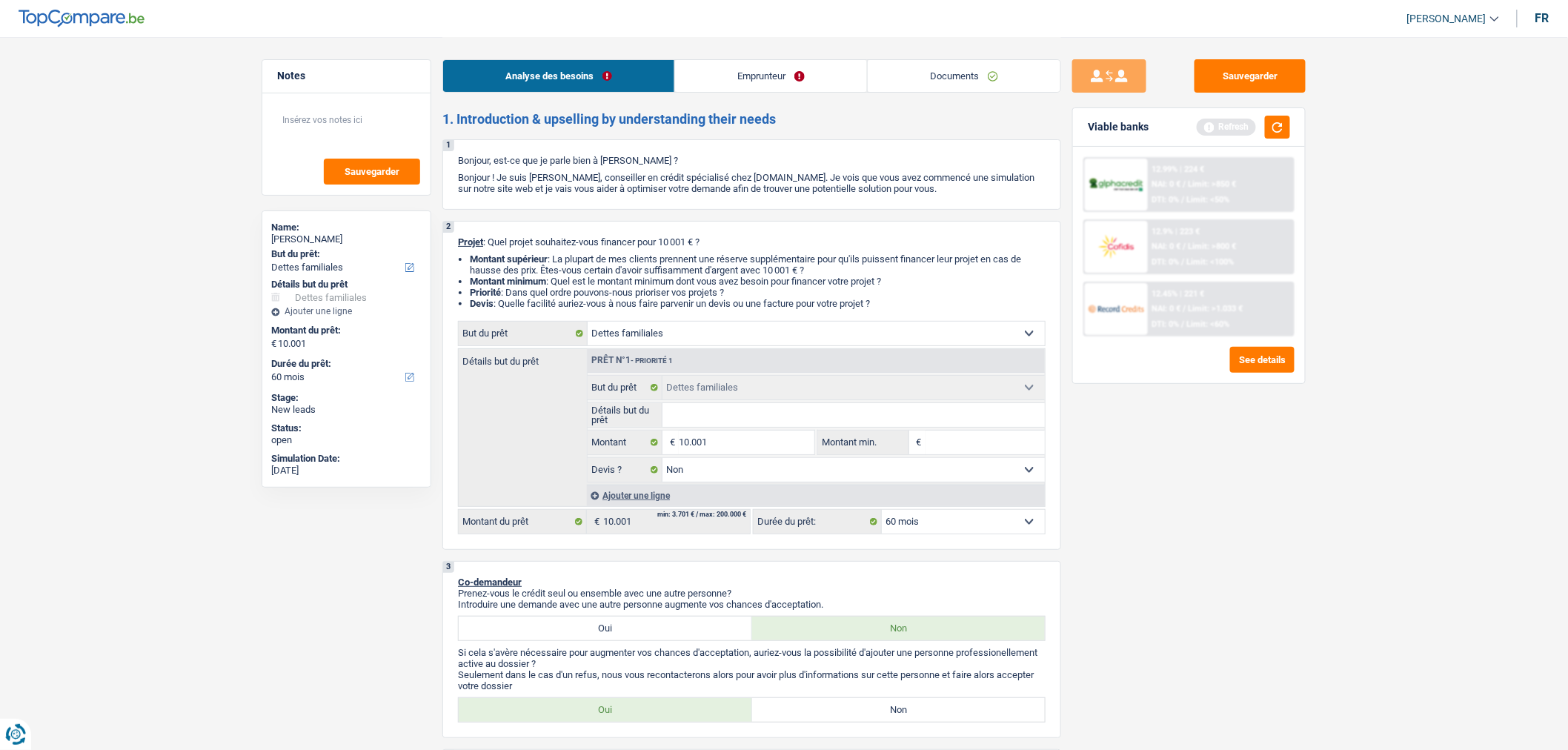
click at [868, 420] on input "Détails but du prêt" at bounding box center [854, 415] width 384 height 24
type input "D"
type input "Do"
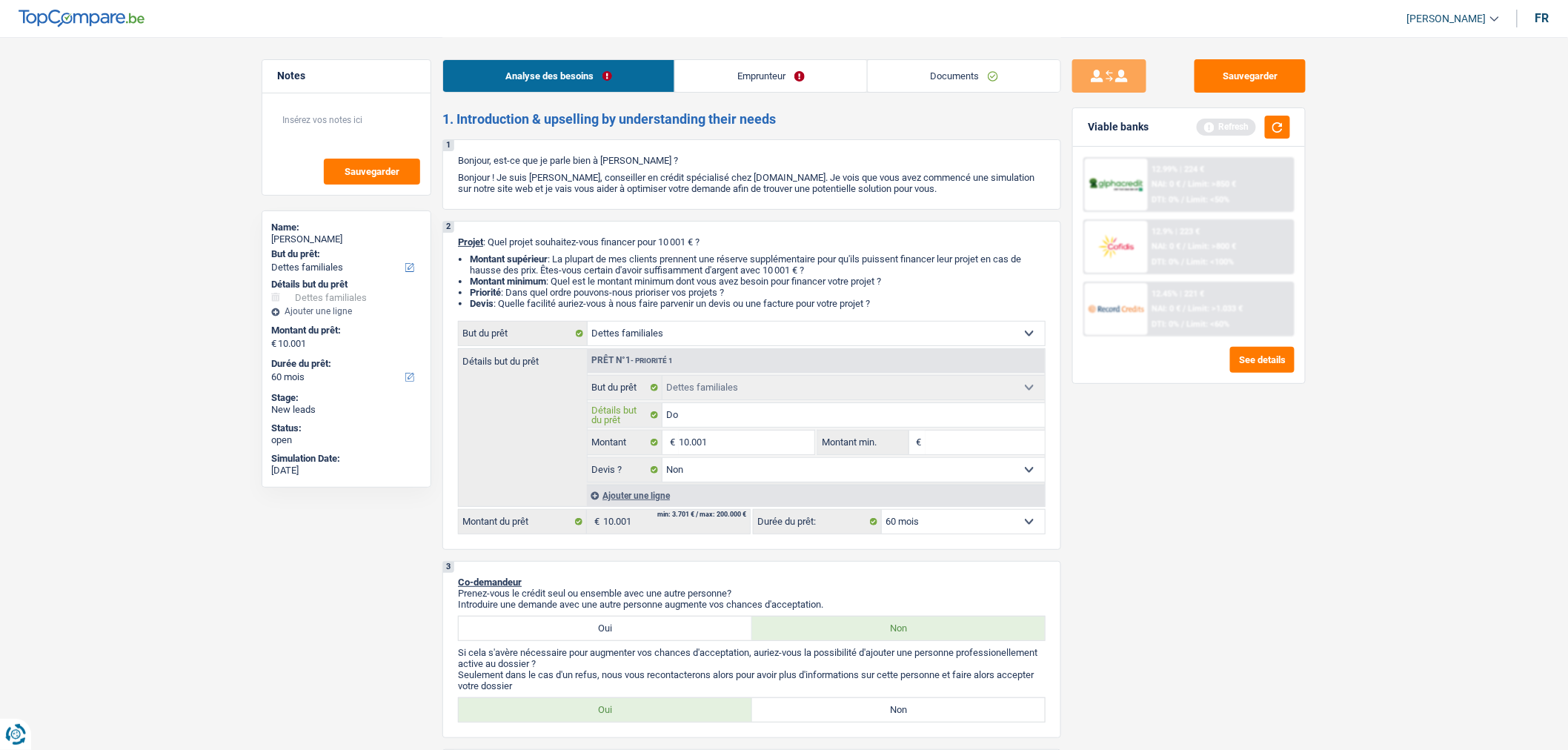
type input "Doi"
type input "Doit"
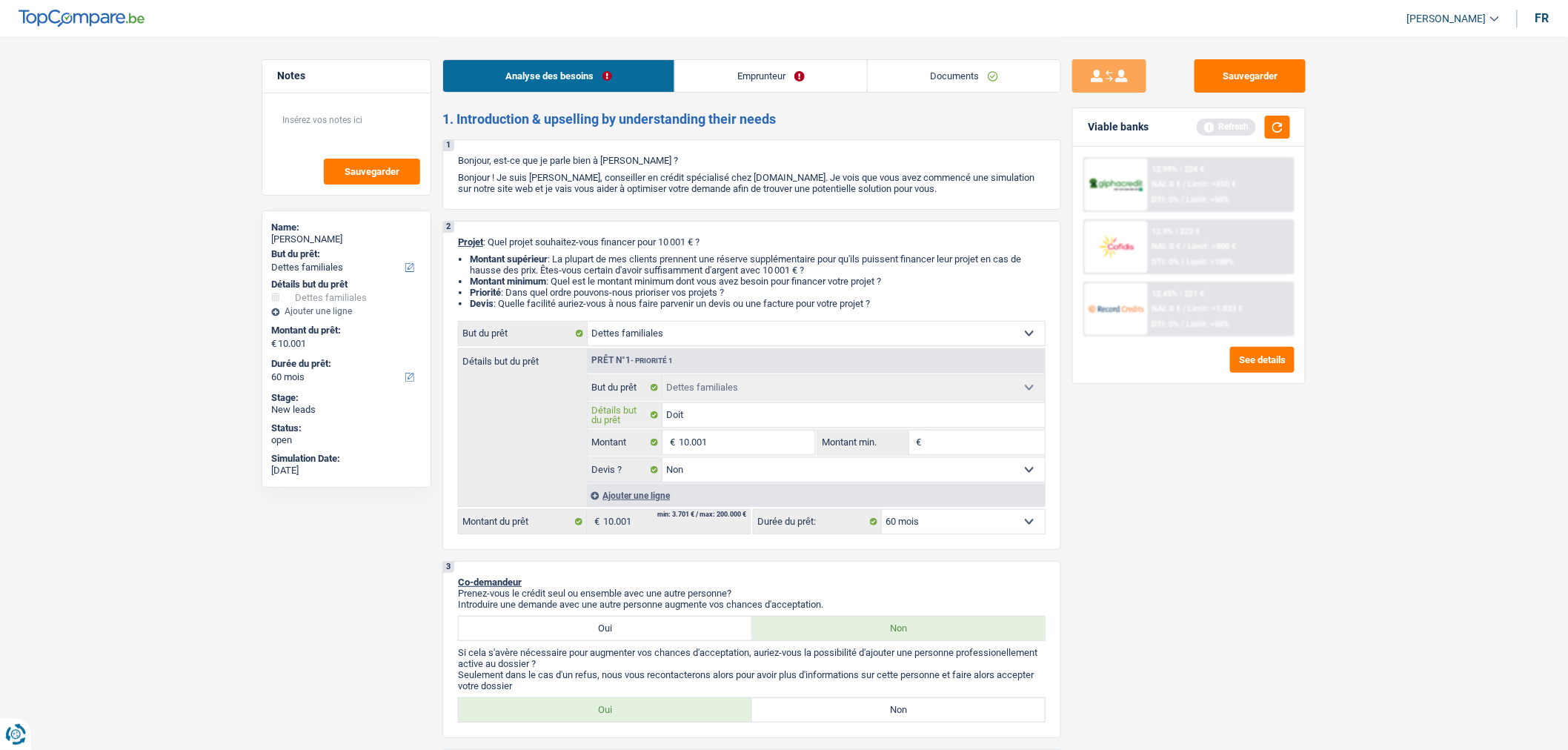
type input "Doit"
type input "Doit r"
type input "Doit re"
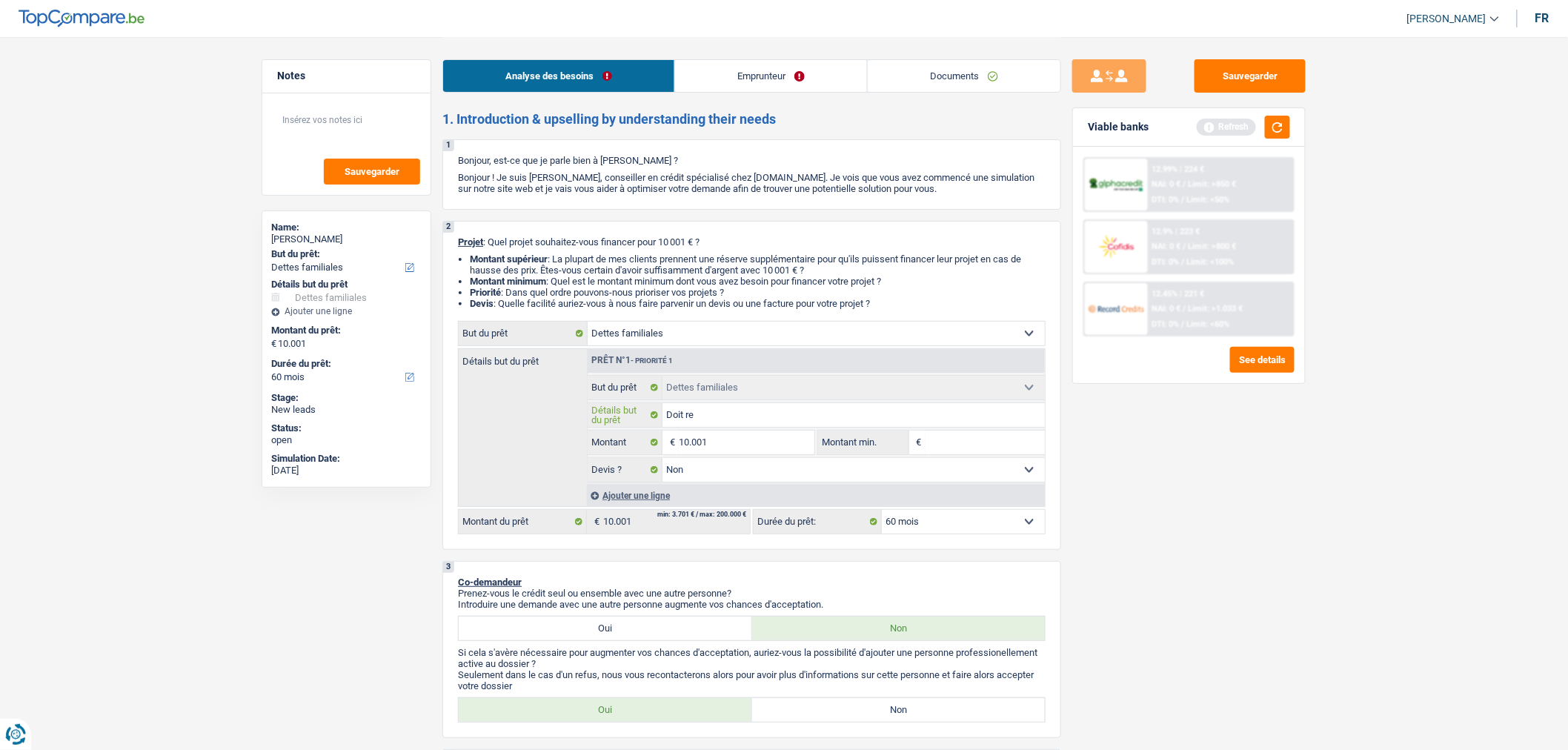
type input "Doit rem"
type input "Doit remb"
type input "Doit rembo"
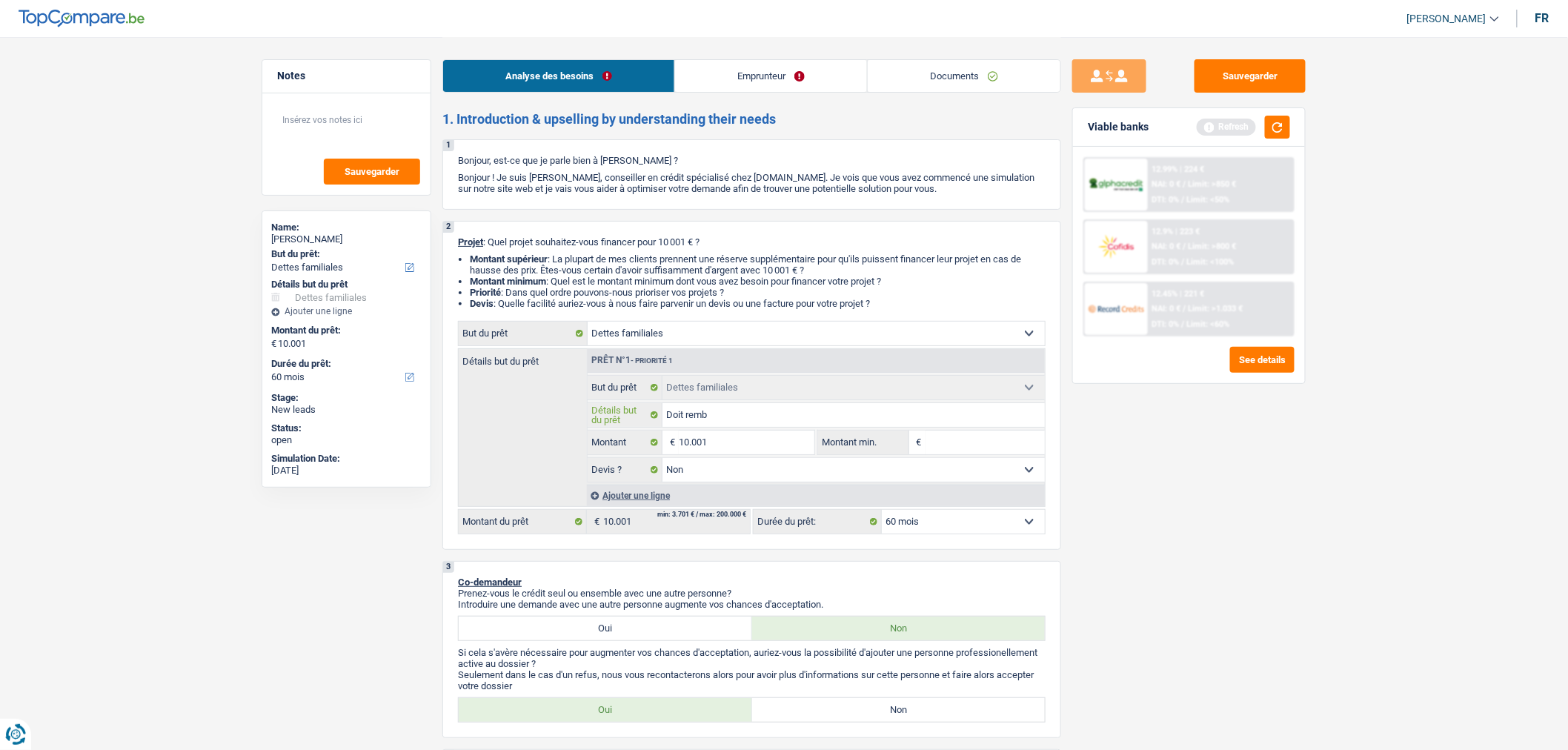
type input "Doit rembo"
type input "Doit rembou"
type input "Doit rembour"
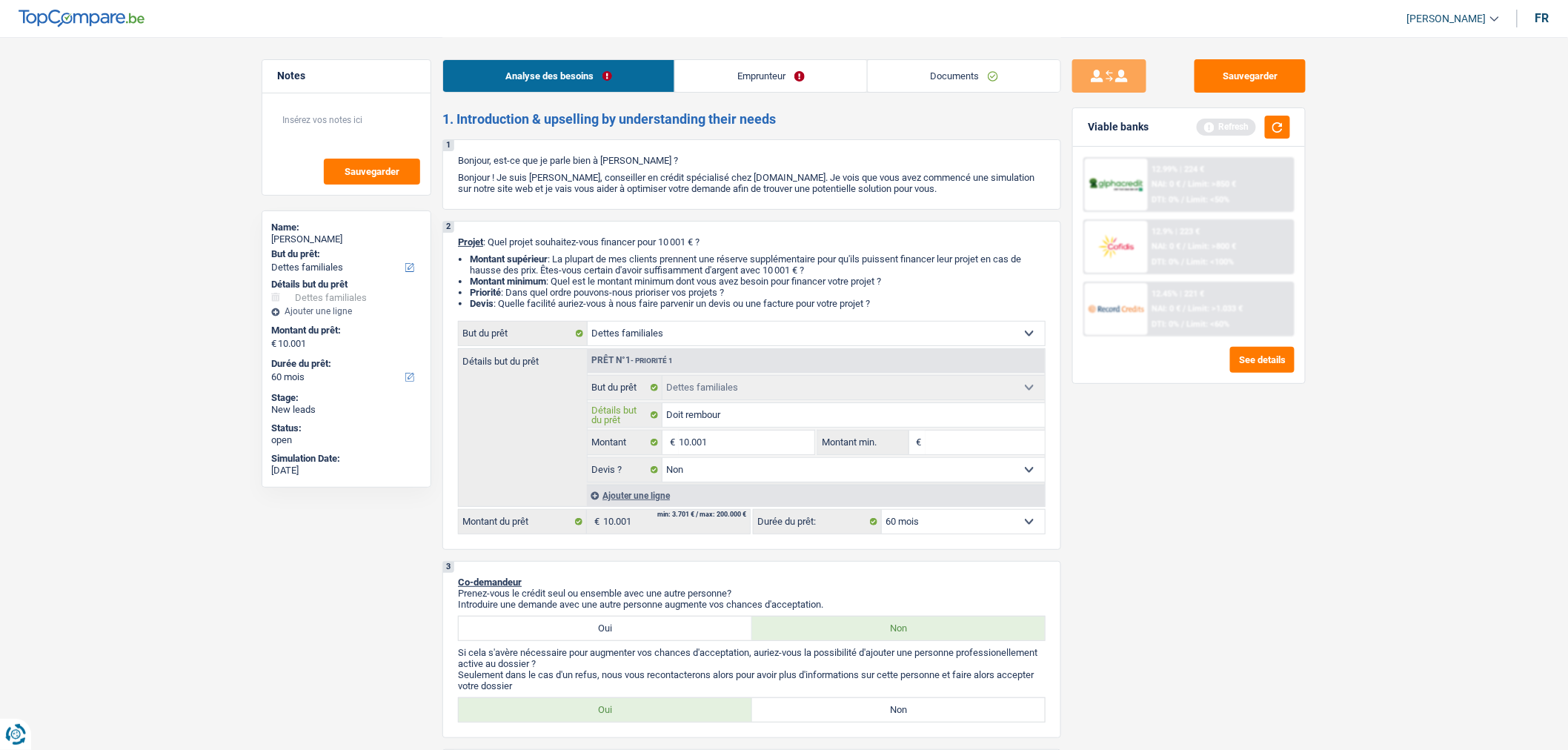
type input "Doit rembours"
type input "Doit rembourse"
type input "Doit rembourser"
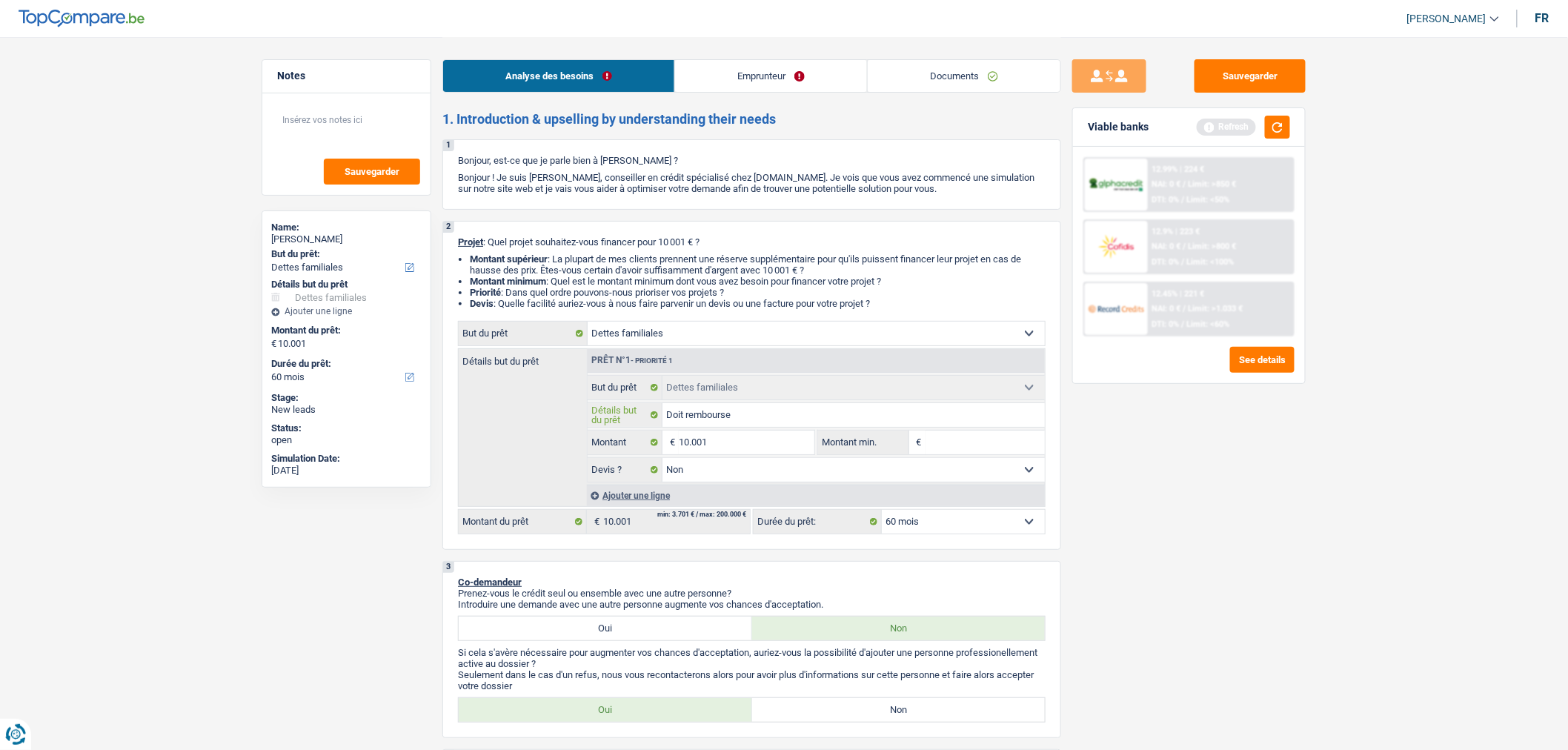
type input "Doit rembourser"
type input "Doit rembourser d"
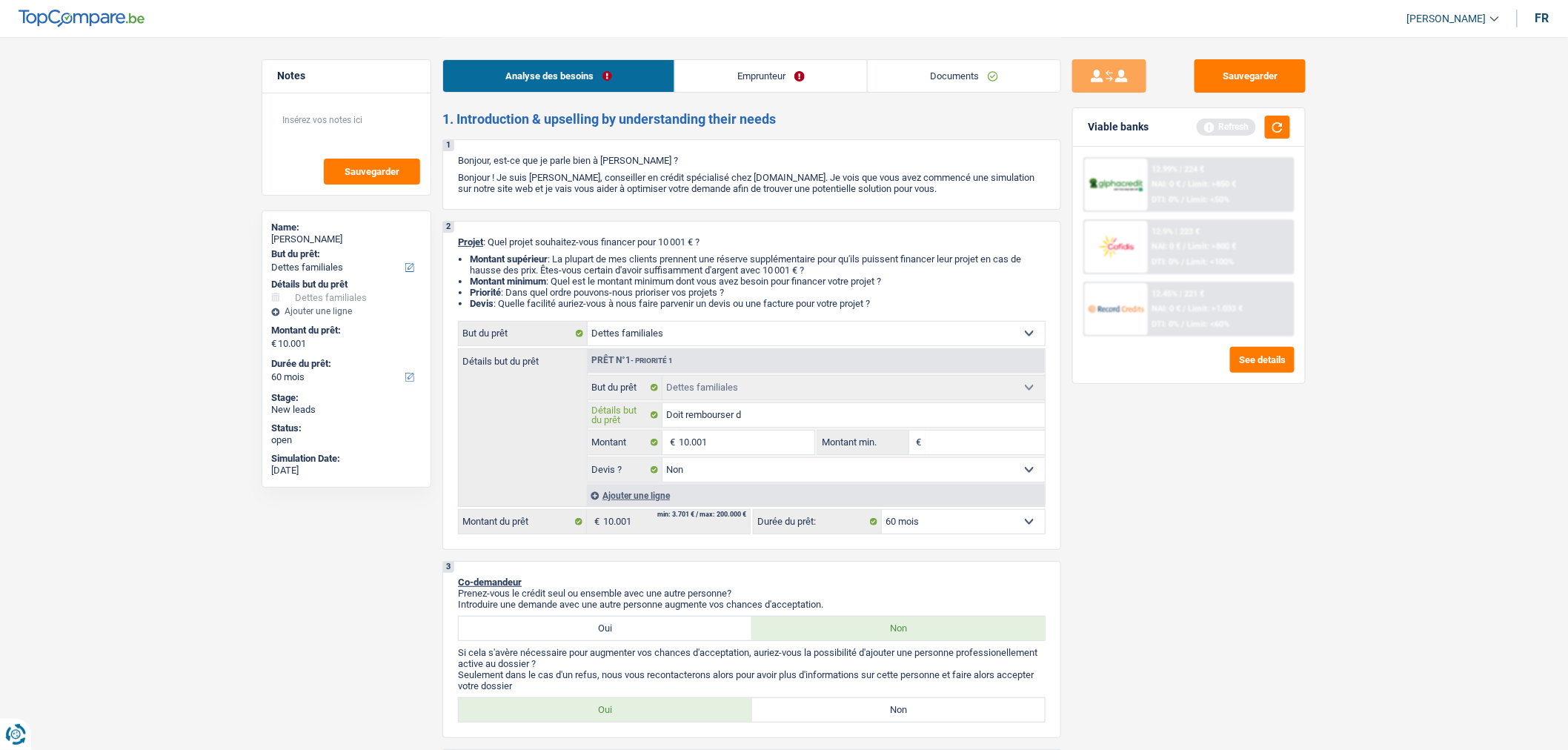
type input "Doit rembourser de"
type input "Doit rembourser des"
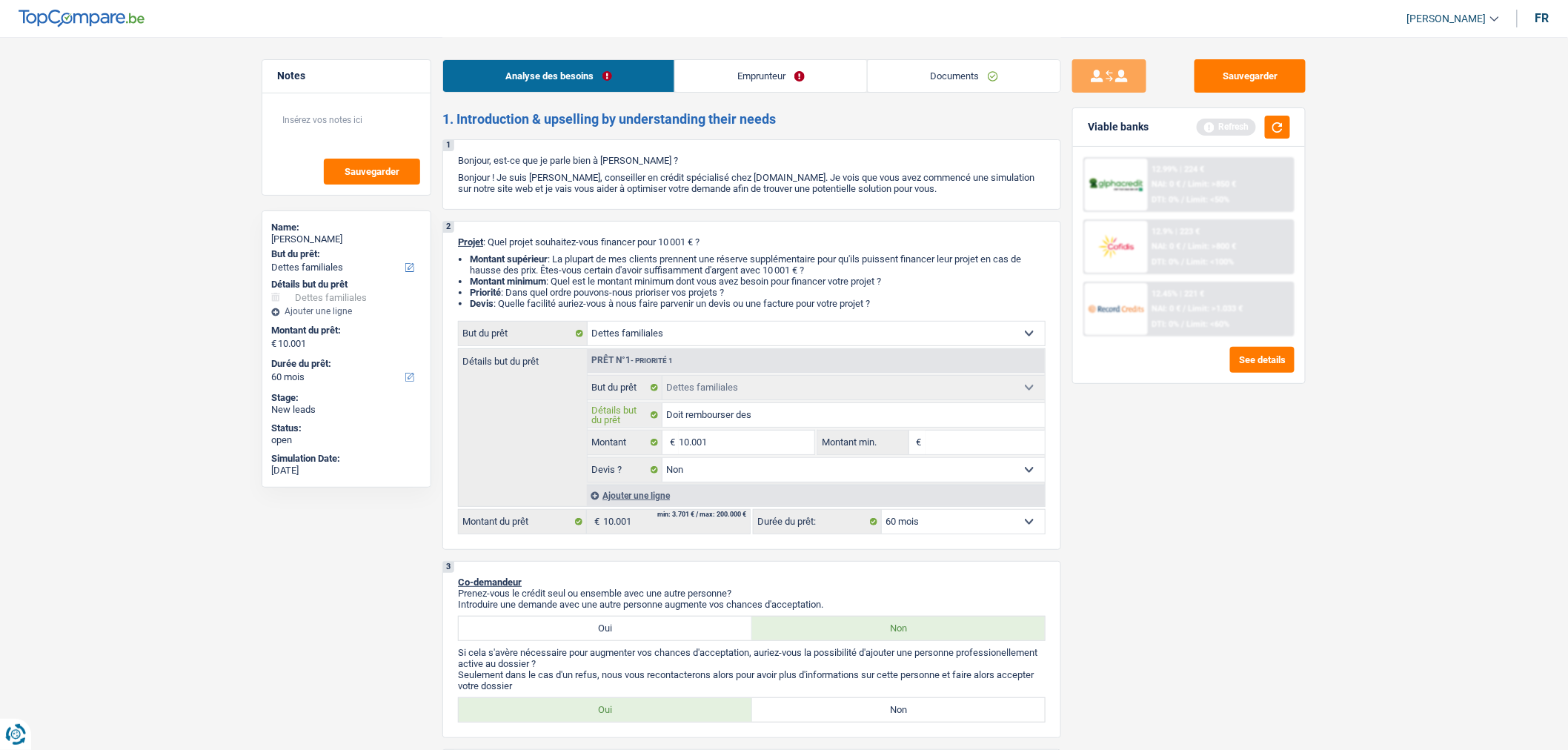
type input "Doit rembourser des"
type input "Doit rembourser des d"
type input "Doit rembourser des de"
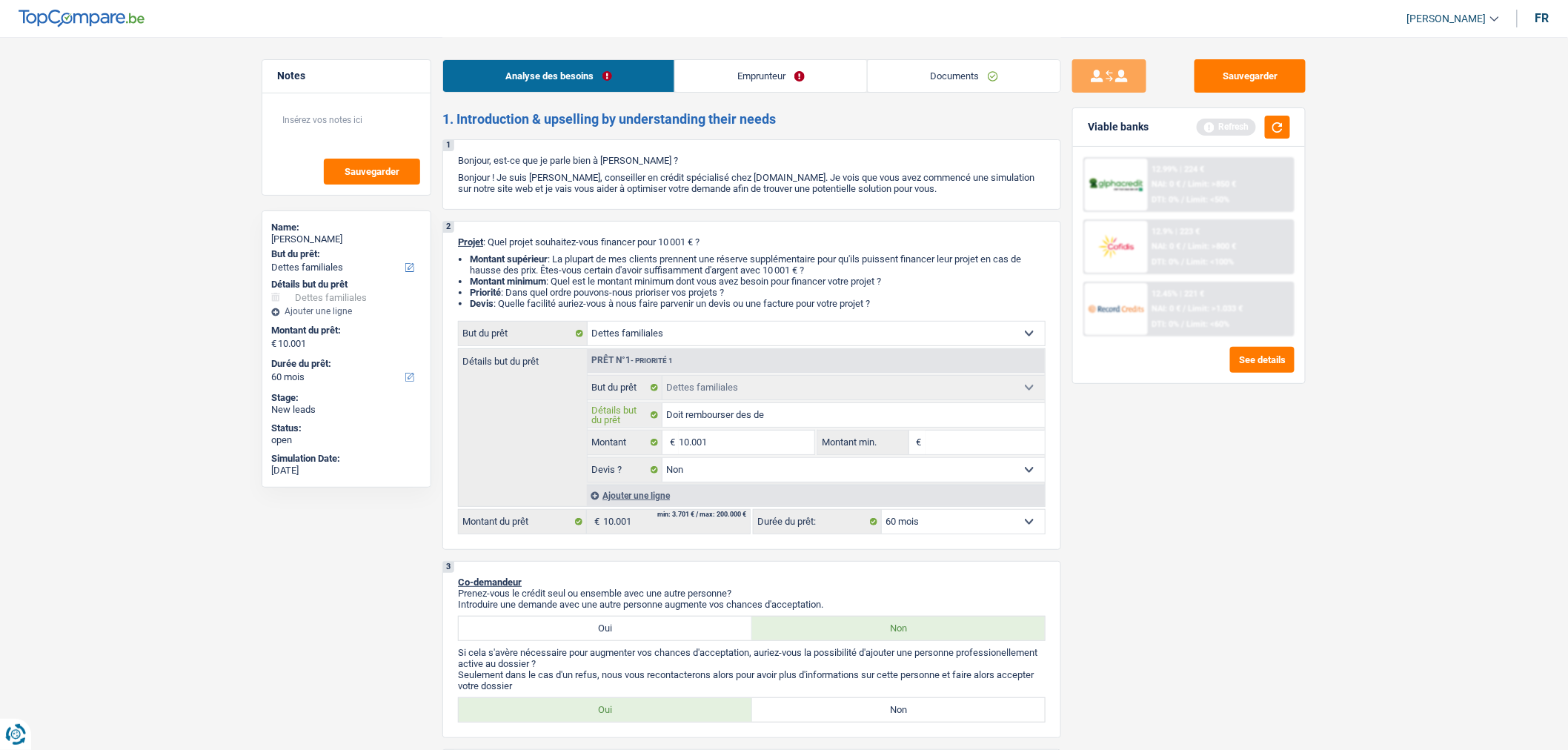
type input "Doit rembourser des det"
type input "Doit rembourser des dett"
type input "Doit rembourser des dette"
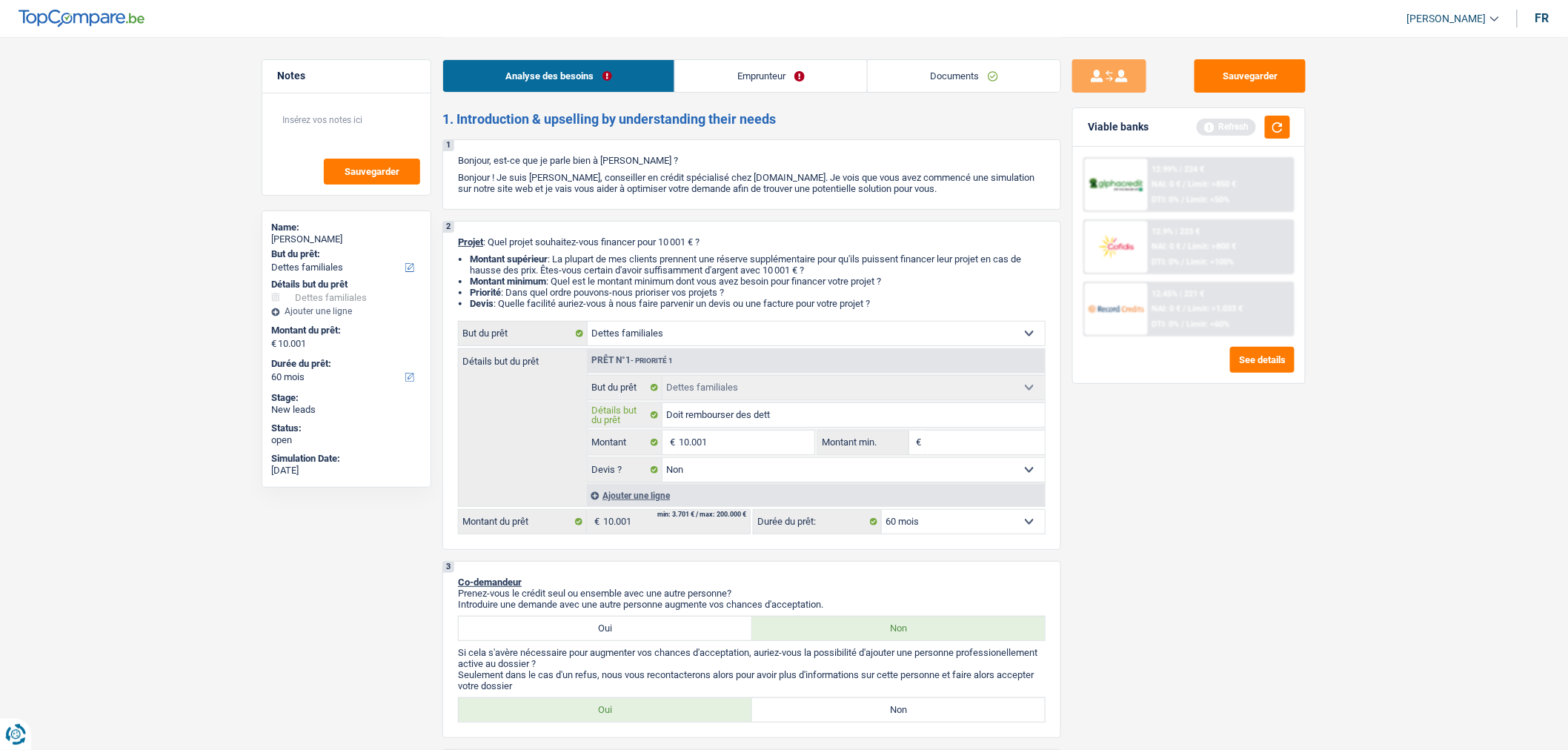
type input "Doit rembourser des dette"
type input "Doit rembourser des dettes"
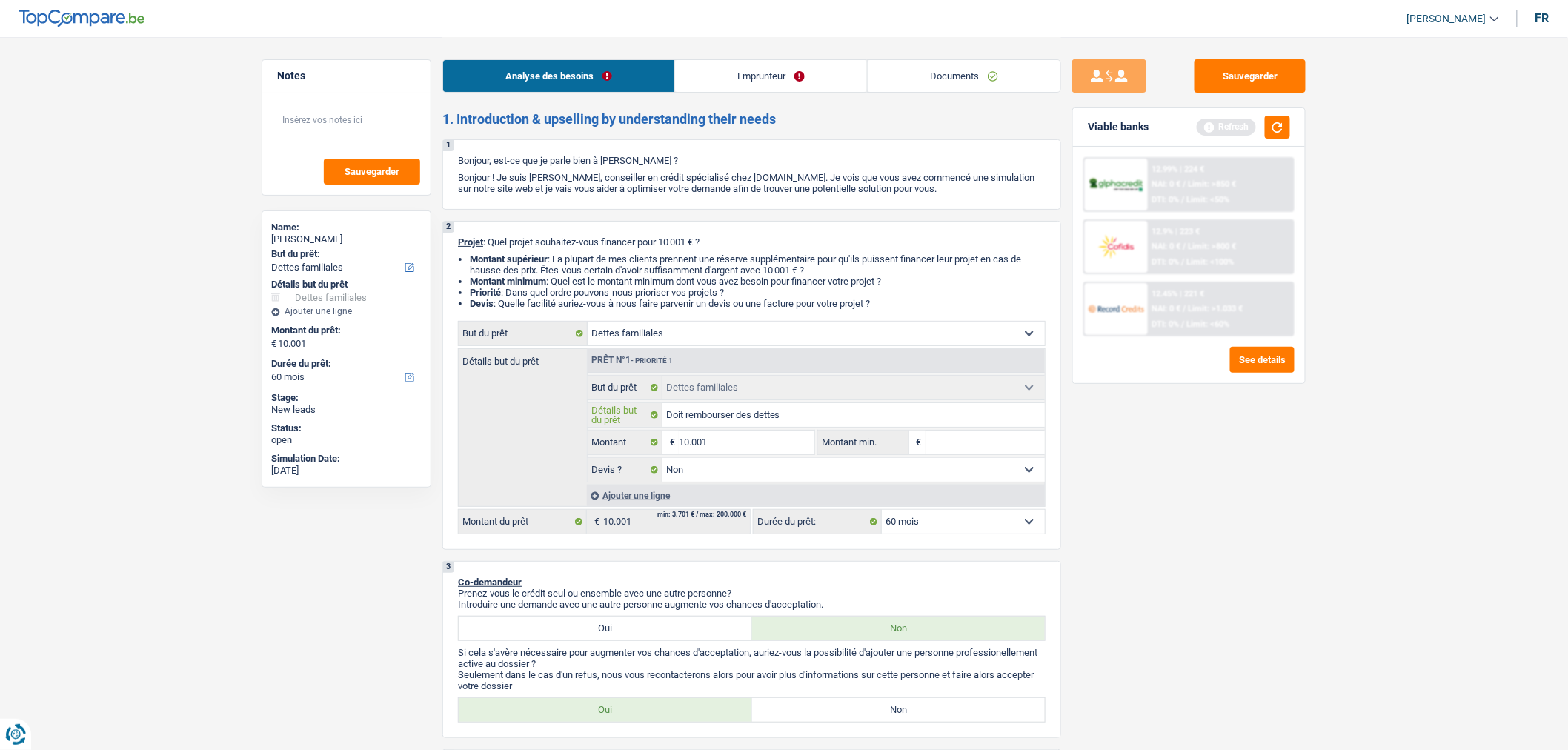
type input "Doit rembourser des dettes p"
type input "Doit rembourser des dettes pe"
type input "Doit rembourser des dettes p"
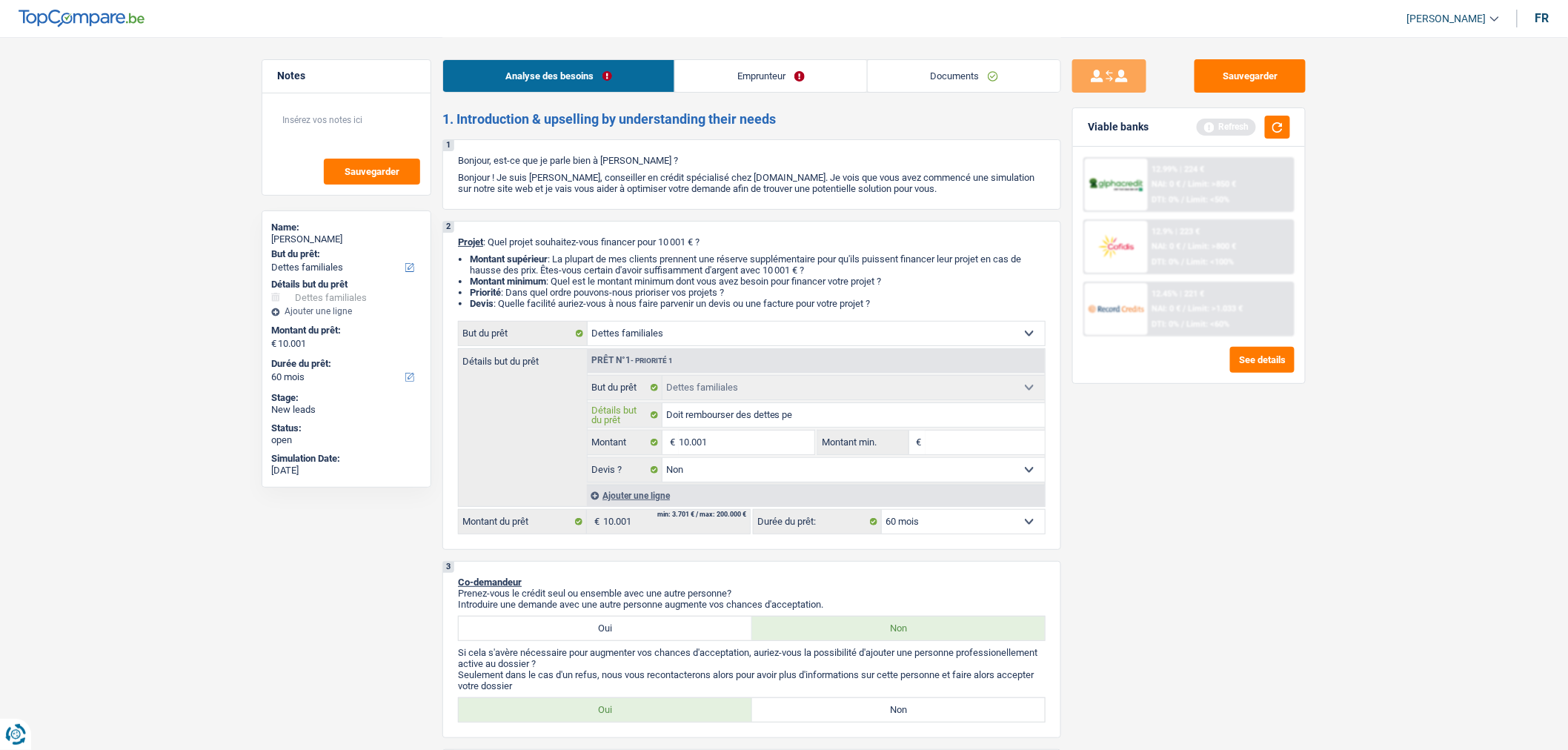
type input "Doit rembourser des dettes p"
type input "Doit rembourser des dettes pe"
type input "Doit rembourser des dettes per"
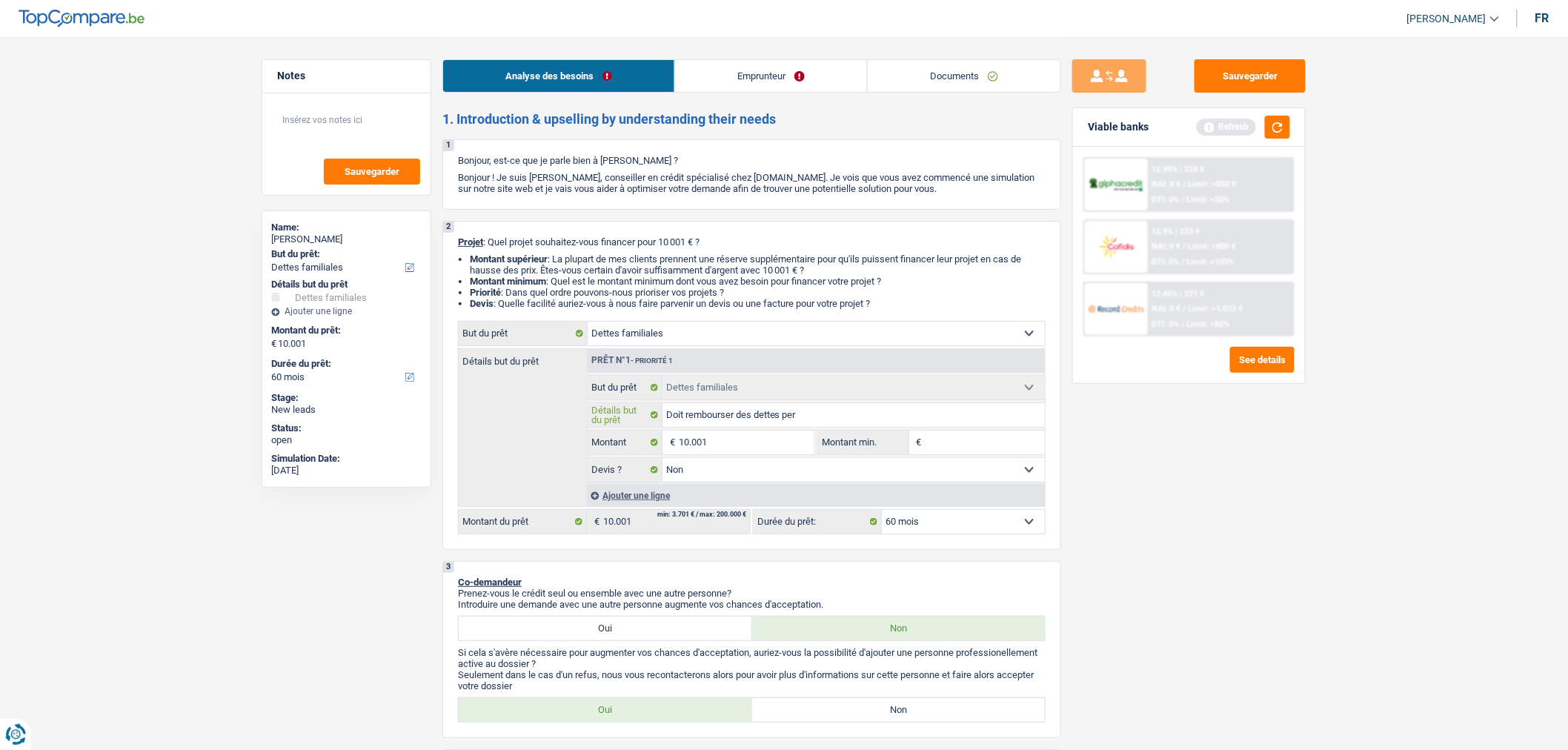
type input "Doit rembourser des dettes pers"
type input "Doit rembourser des dettes perso"
type input "Doit rembourser des dettes person"
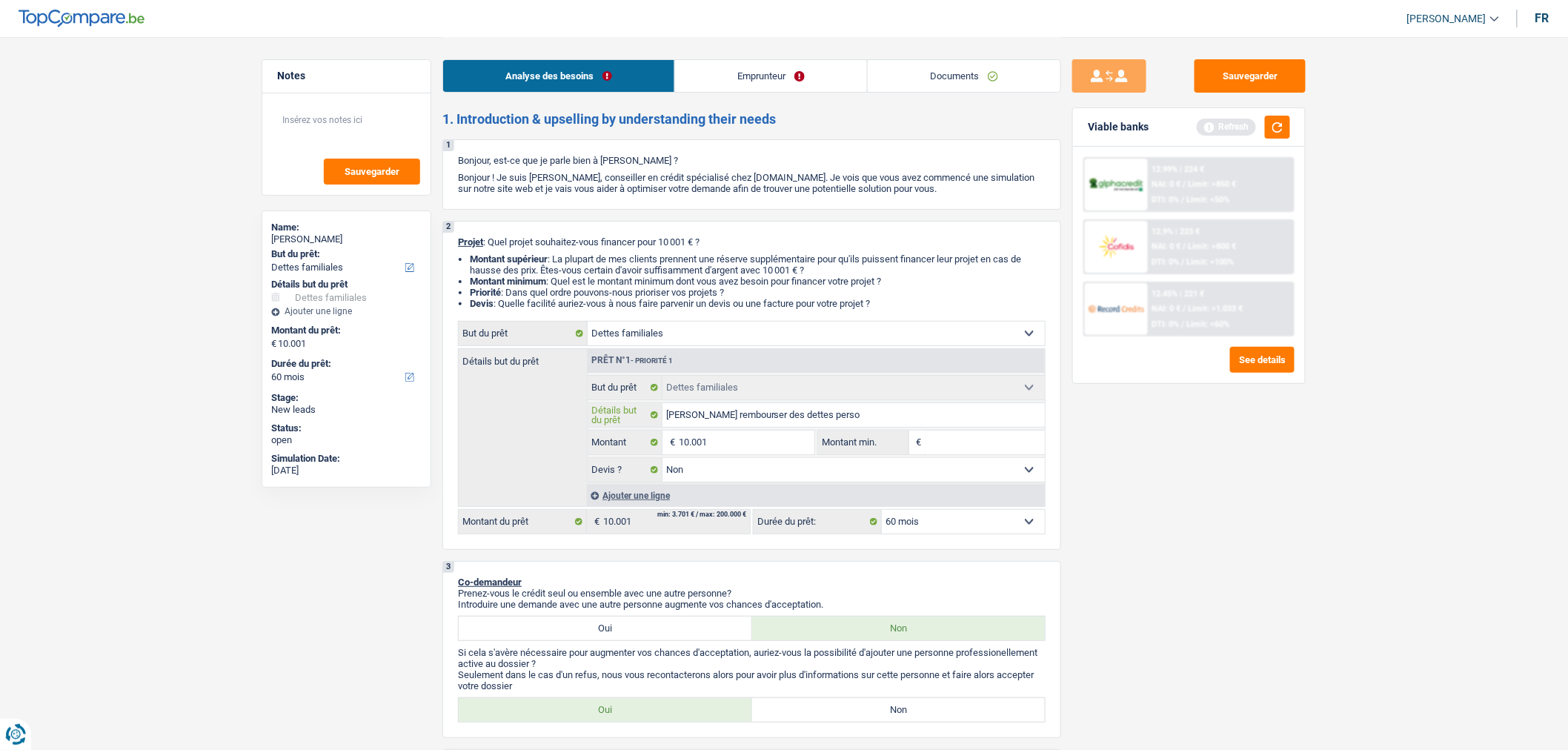
type input "Doit rembourser des dettes person"
type input "Doit rembourser des dettes personn"
type input "Doit rembourser des dettes personne"
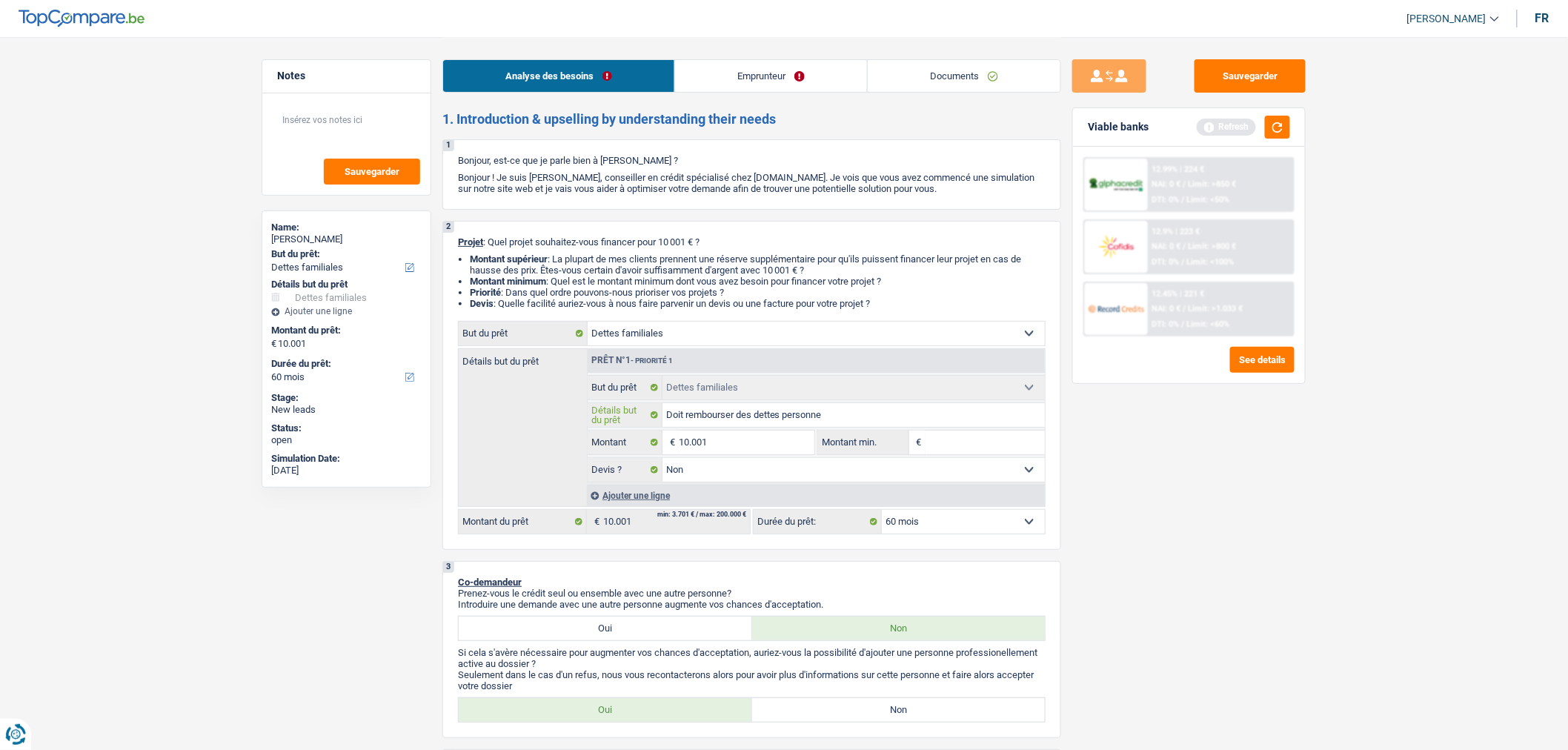
type input "Doit rembourser des dettes personnel"
type input "Doit rembourser des dettes personnell"
type input "Doit rembourser des dettes personnelle"
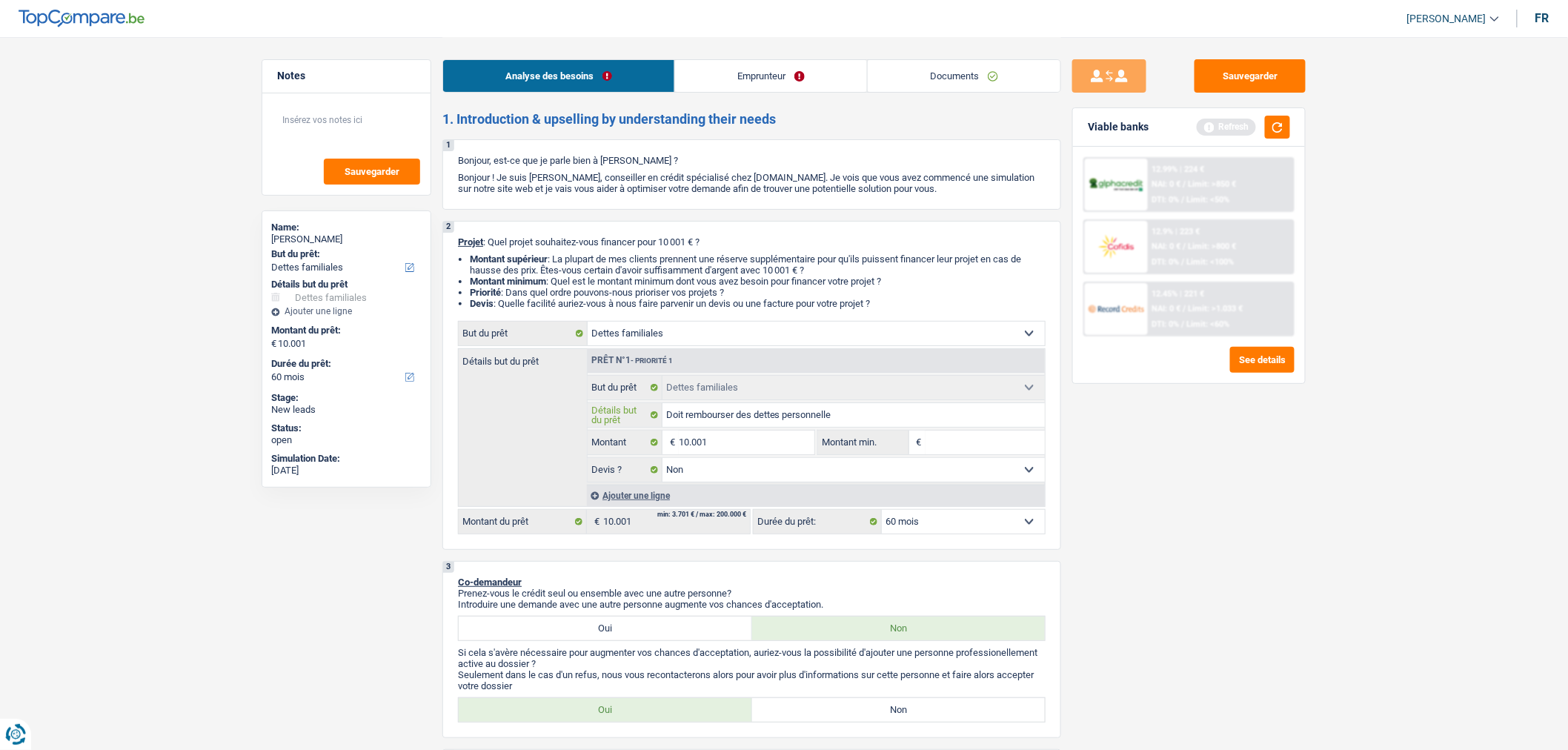
type input "Doit rembourser des dettes personnelle"
type input "Doit rembourser des dettes personnelles"
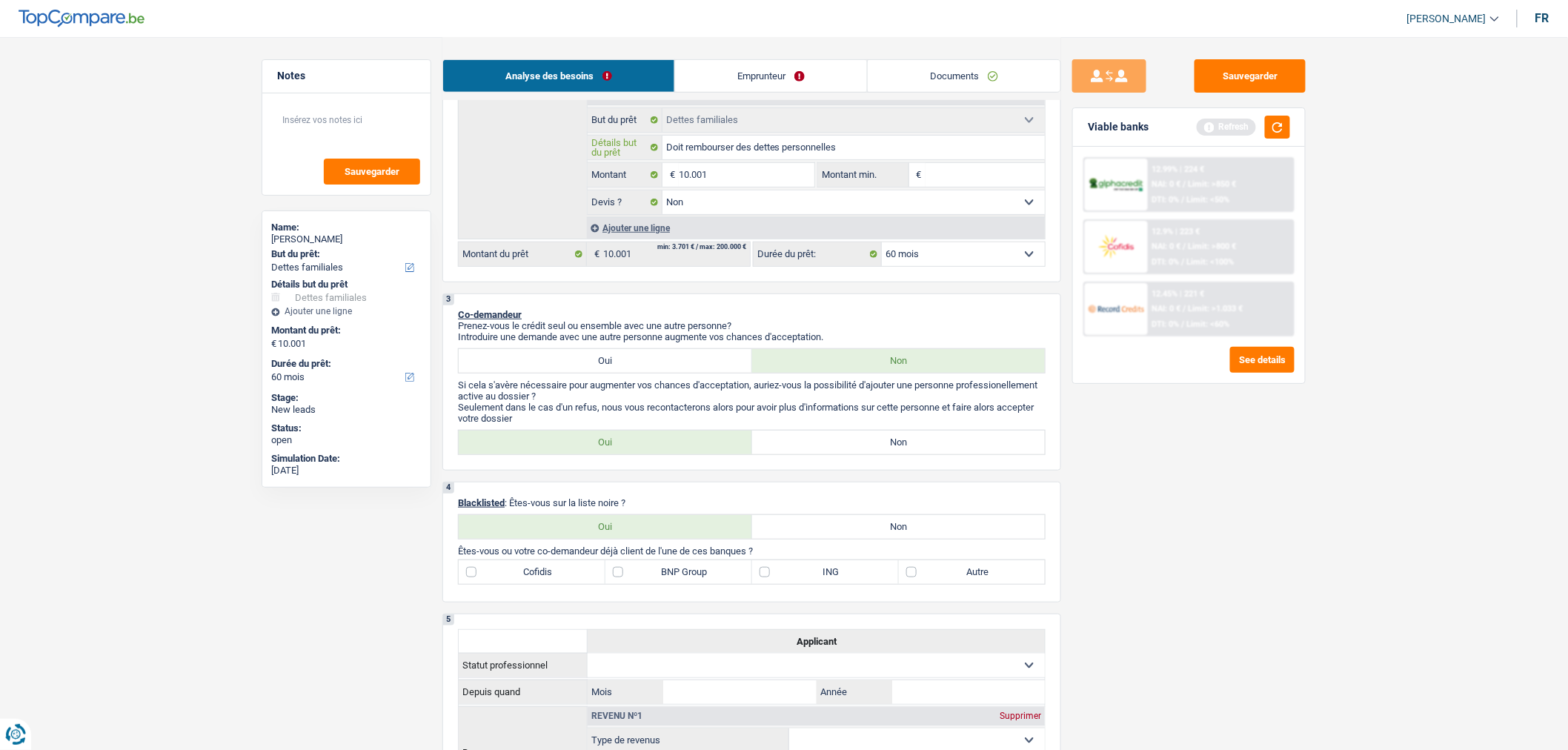
scroll to position [269, 0]
type input "Doit rembourser des dettes personnelles"
click at [893, 441] on label "Non" at bounding box center [899, 442] width 293 height 24
click at [893, 441] on input "Non" at bounding box center [899, 442] width 293 height 24
radio input "true"
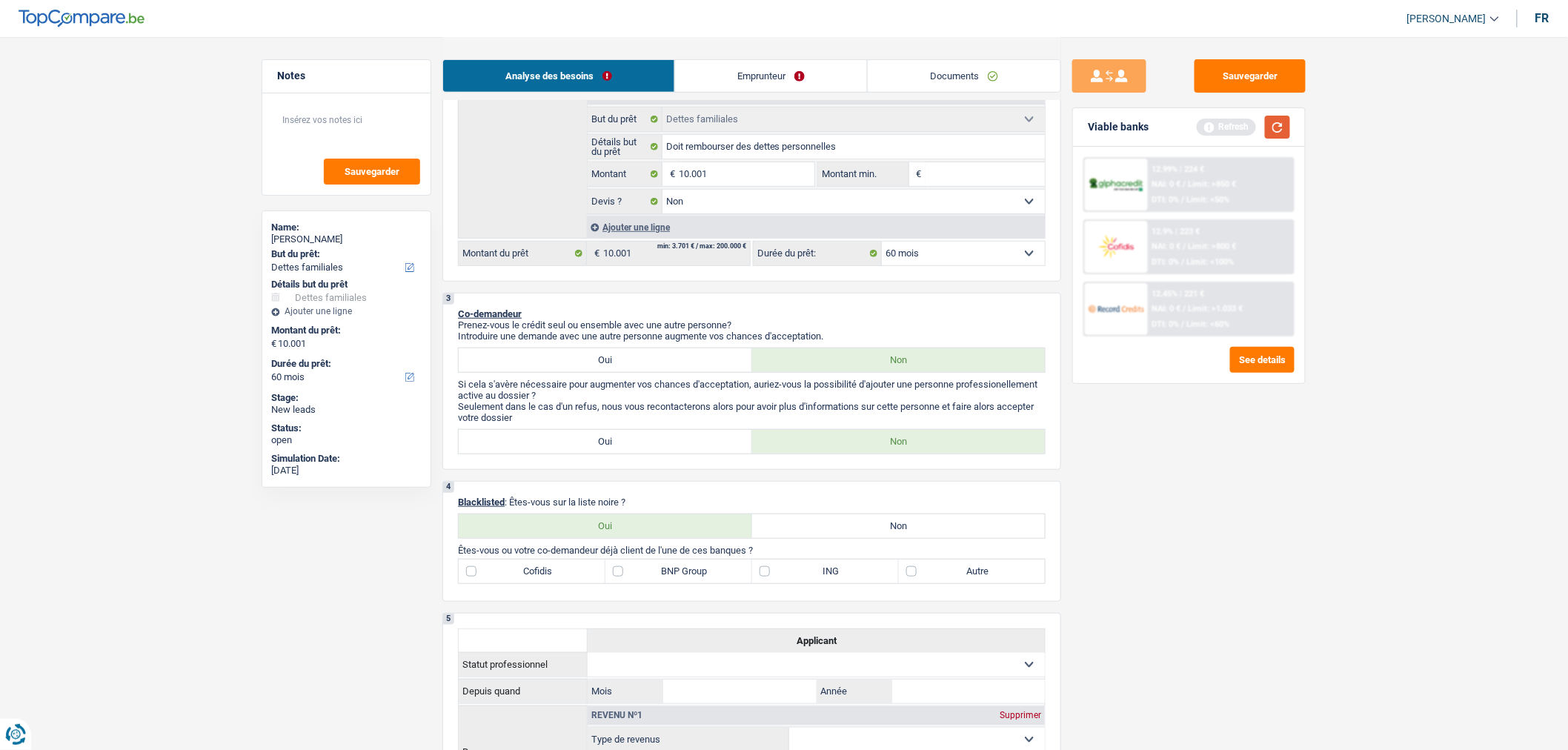
click at [1282, 128] on button "button" at bounding box center [1277, 128] width 25 height 23
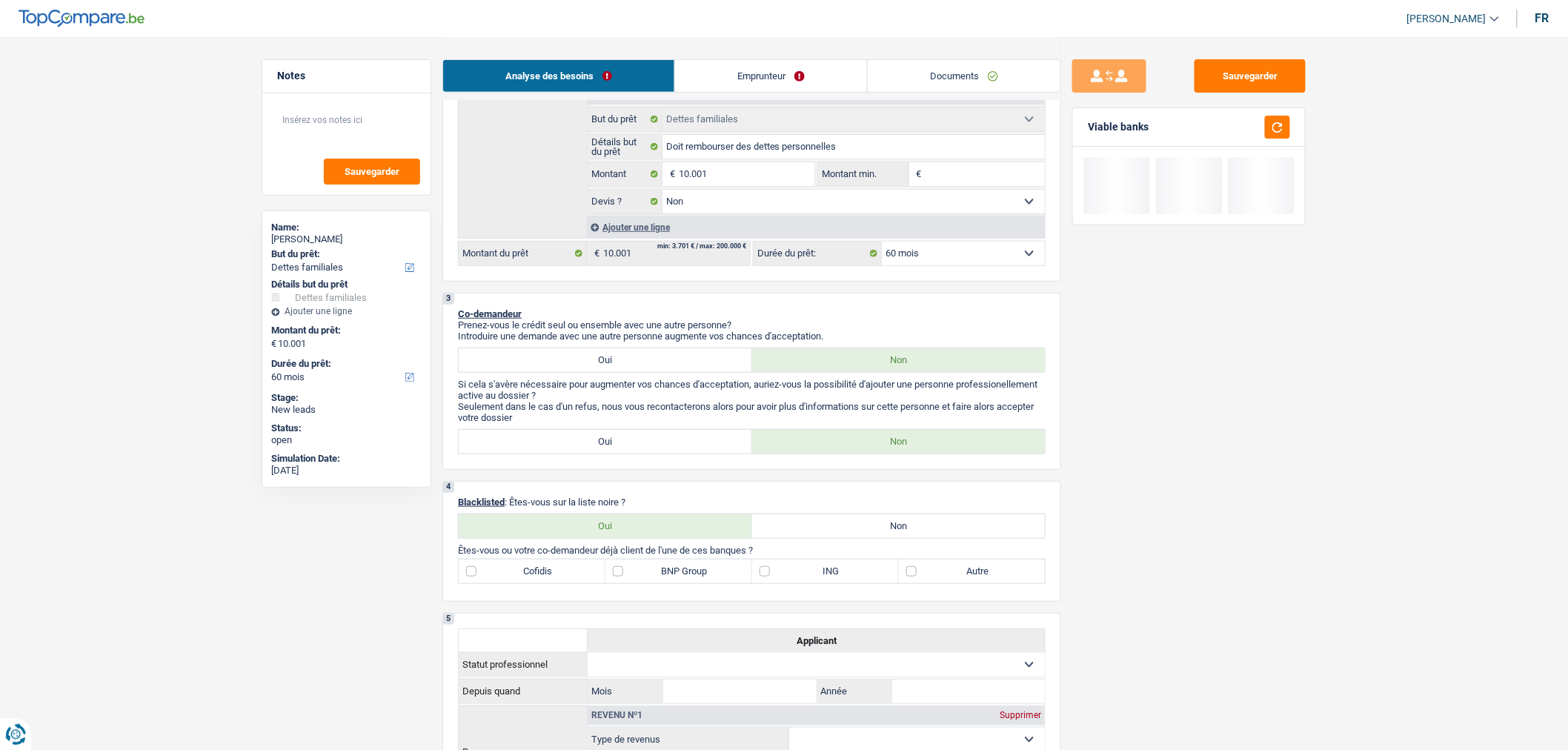
click at [883, 527] on label "Non" at bounding box center [899, 526] width 293 height 24
click at [883, 527] on input "Non" at bounding box center [899, 526] width 293 height 24
radio input "true"
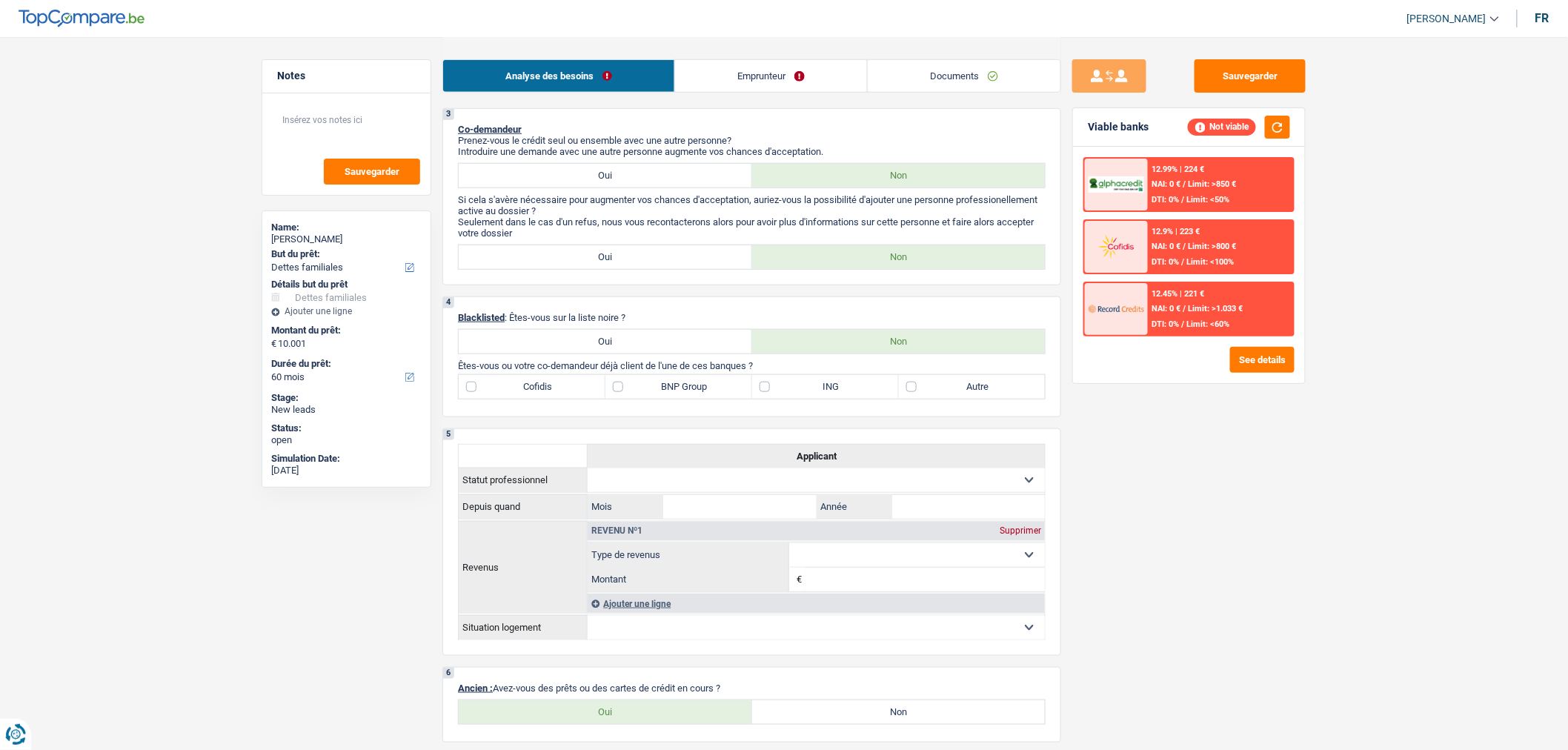
scroll to position [487, 0]
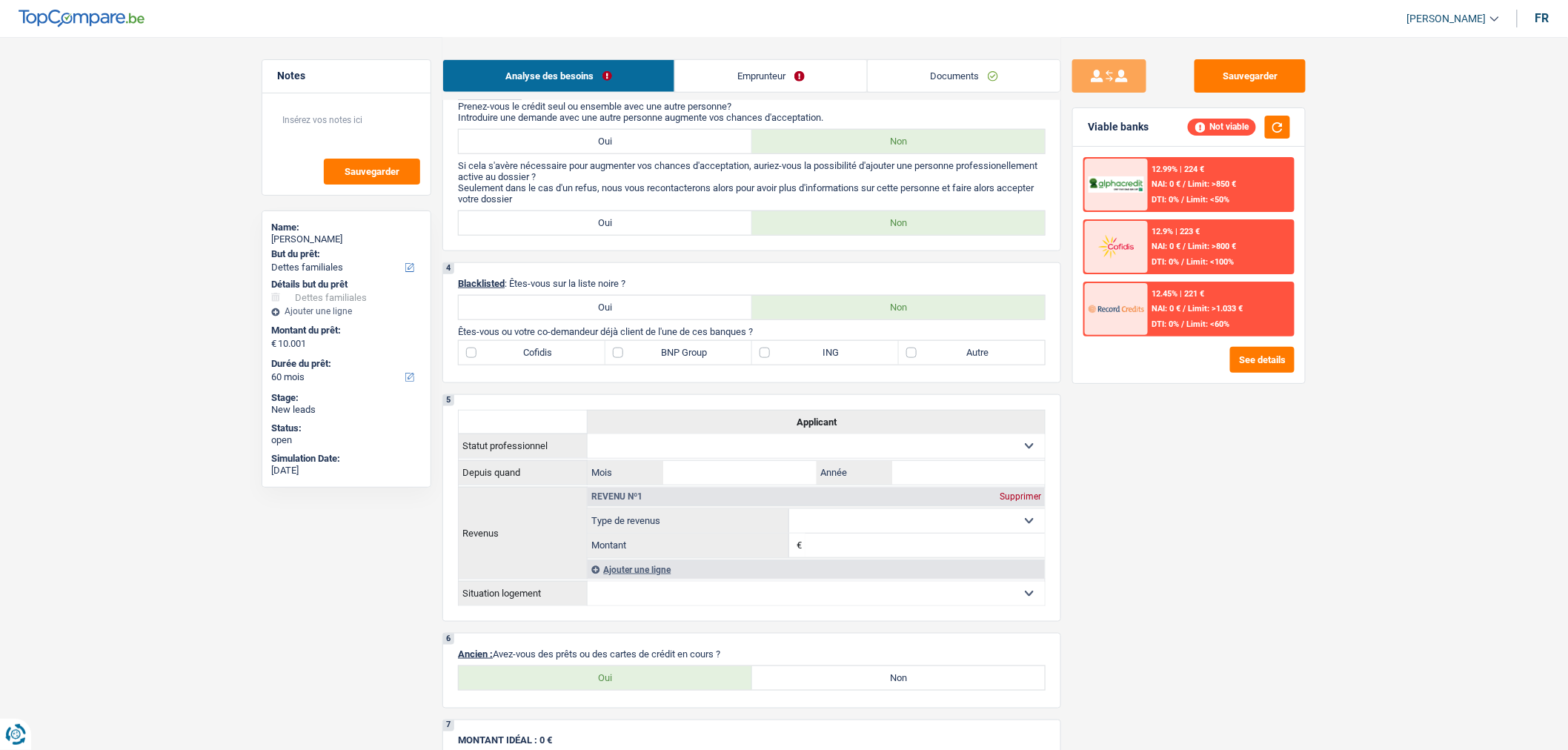
click at [687, 317] on label "Oui" at bounding box center [605, 307] width 293 height 24
click at [687, 317] on input "Oui" at bounding box center [605, 307] width 293 height 24
radio input "true"
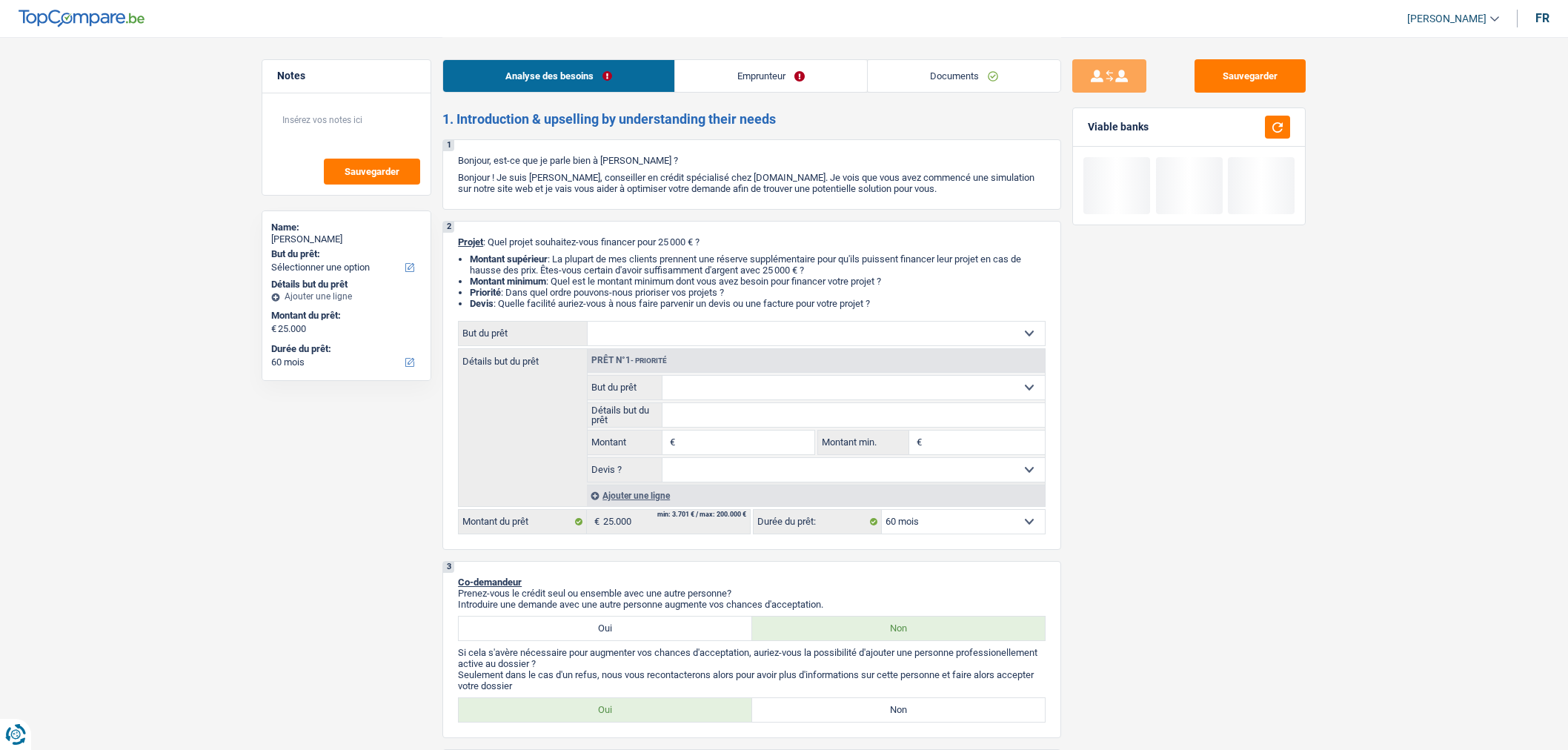
select select "60"
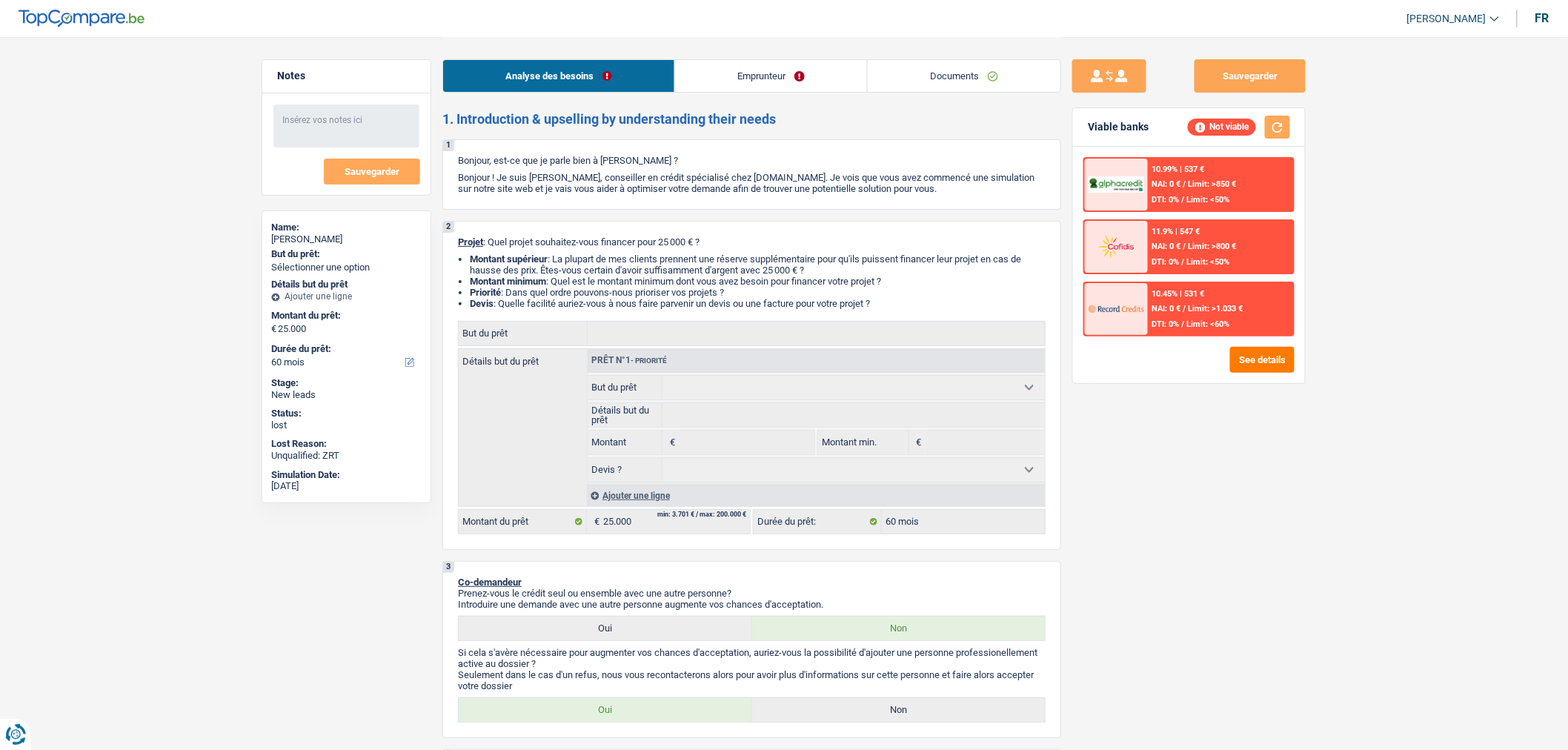
click at [808, 69] on link "Emprunteur" at bounding box center [771, 75] width 192 height 31
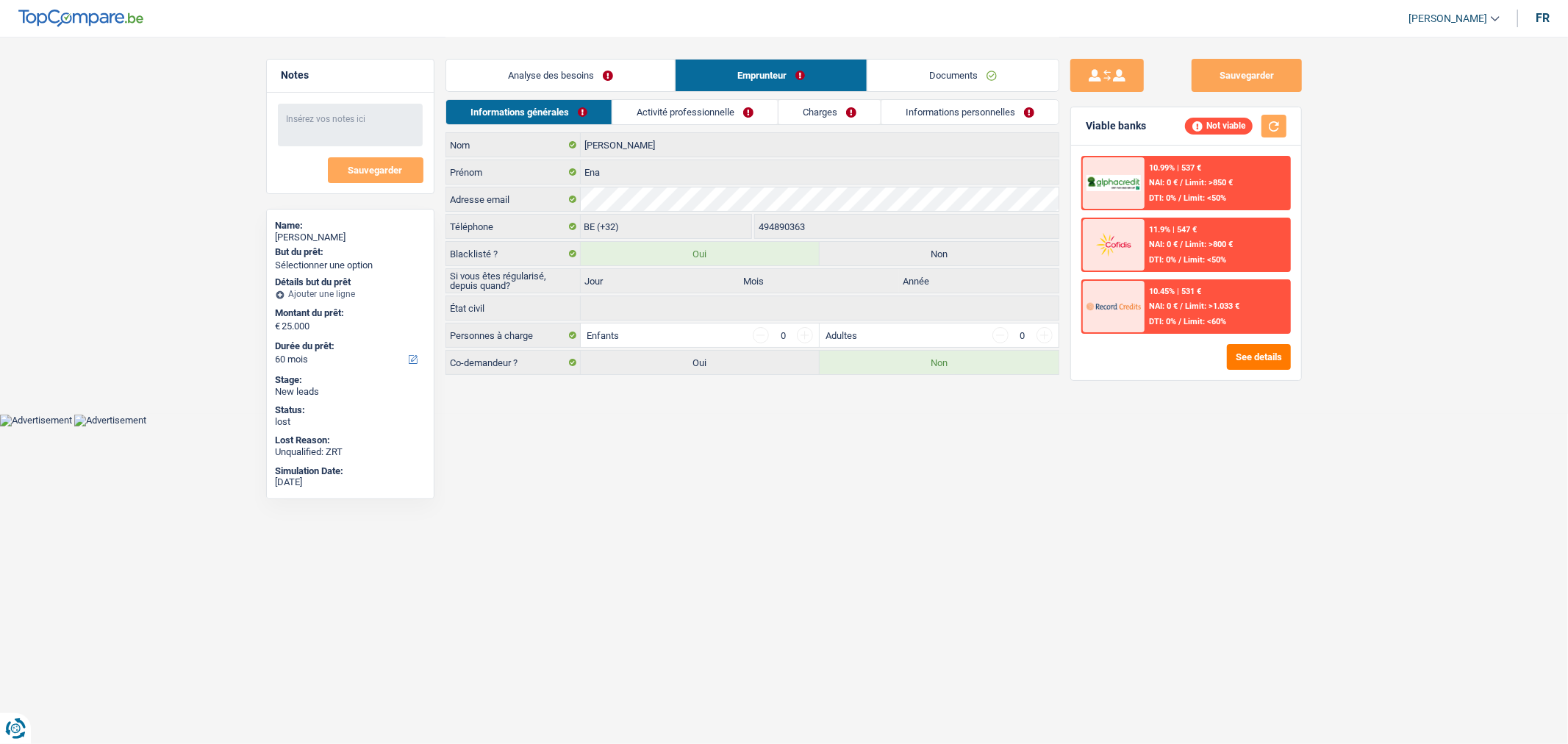
click at [713, 103] on link "Activité professionnelle" at bounding box center [694, 113] width 165 height 25
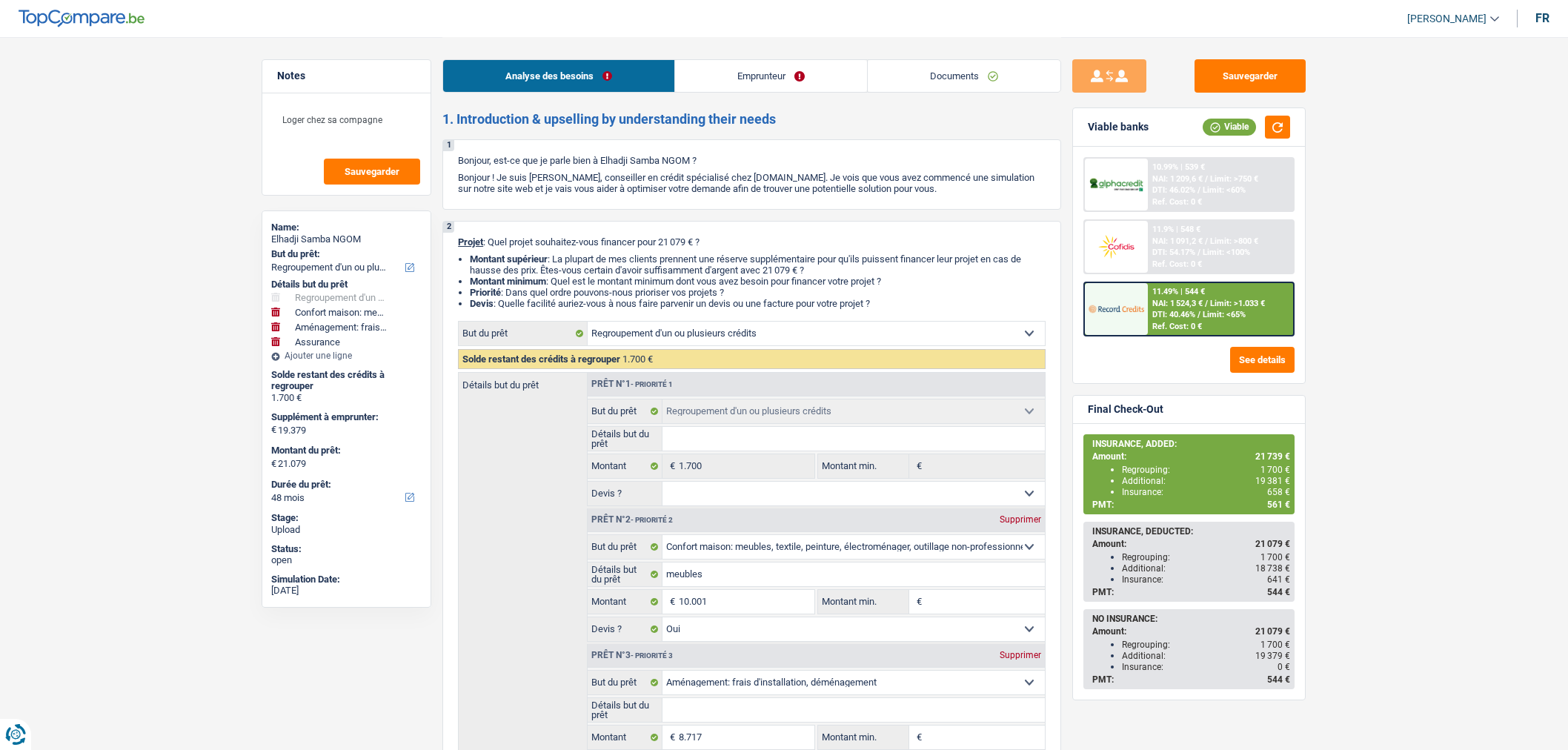
select select "refinancing"
select select "household"
select select "movingOrInstallation"
select select "insurance"
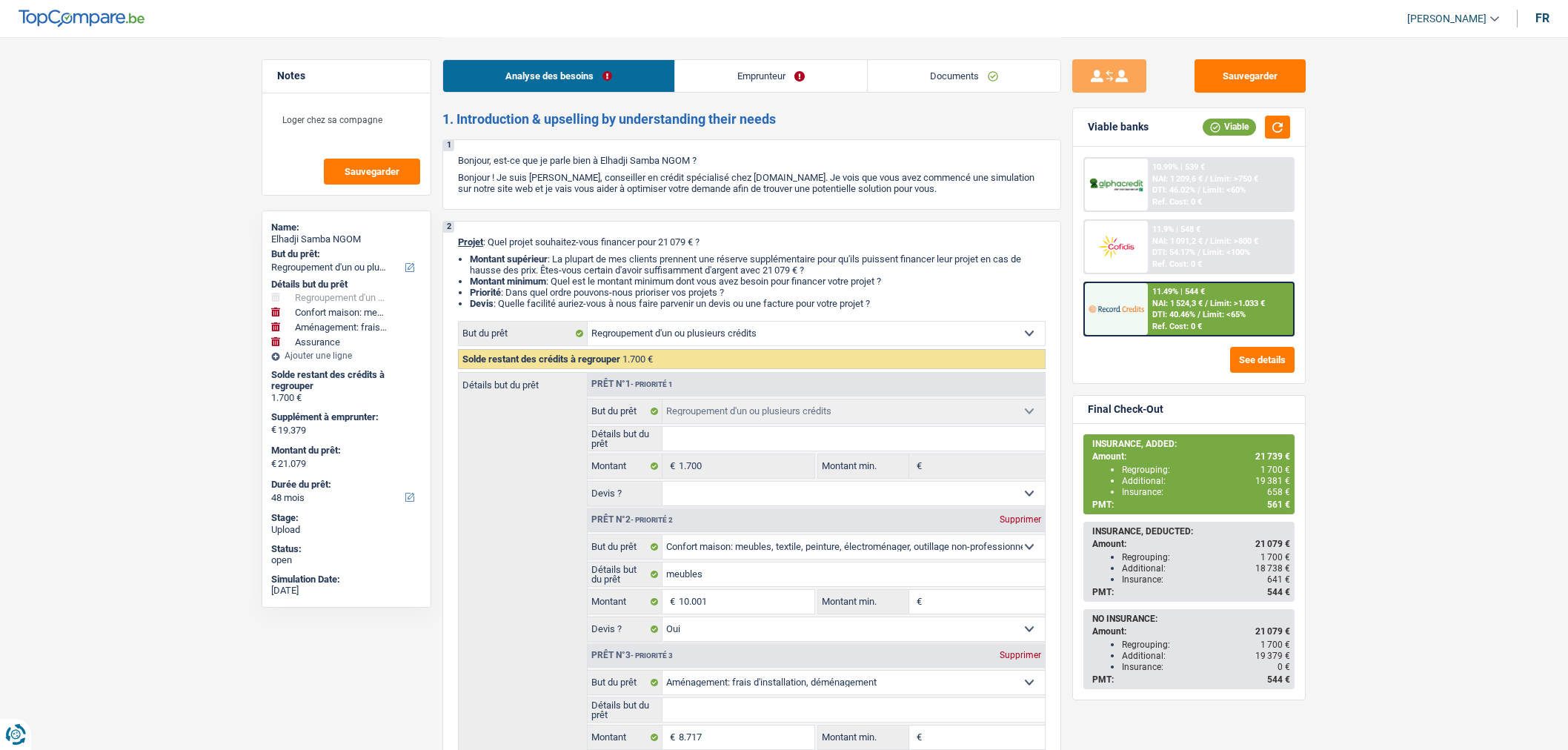
select select "48"
select select "refinancing"
select select "household"
select select "yes"
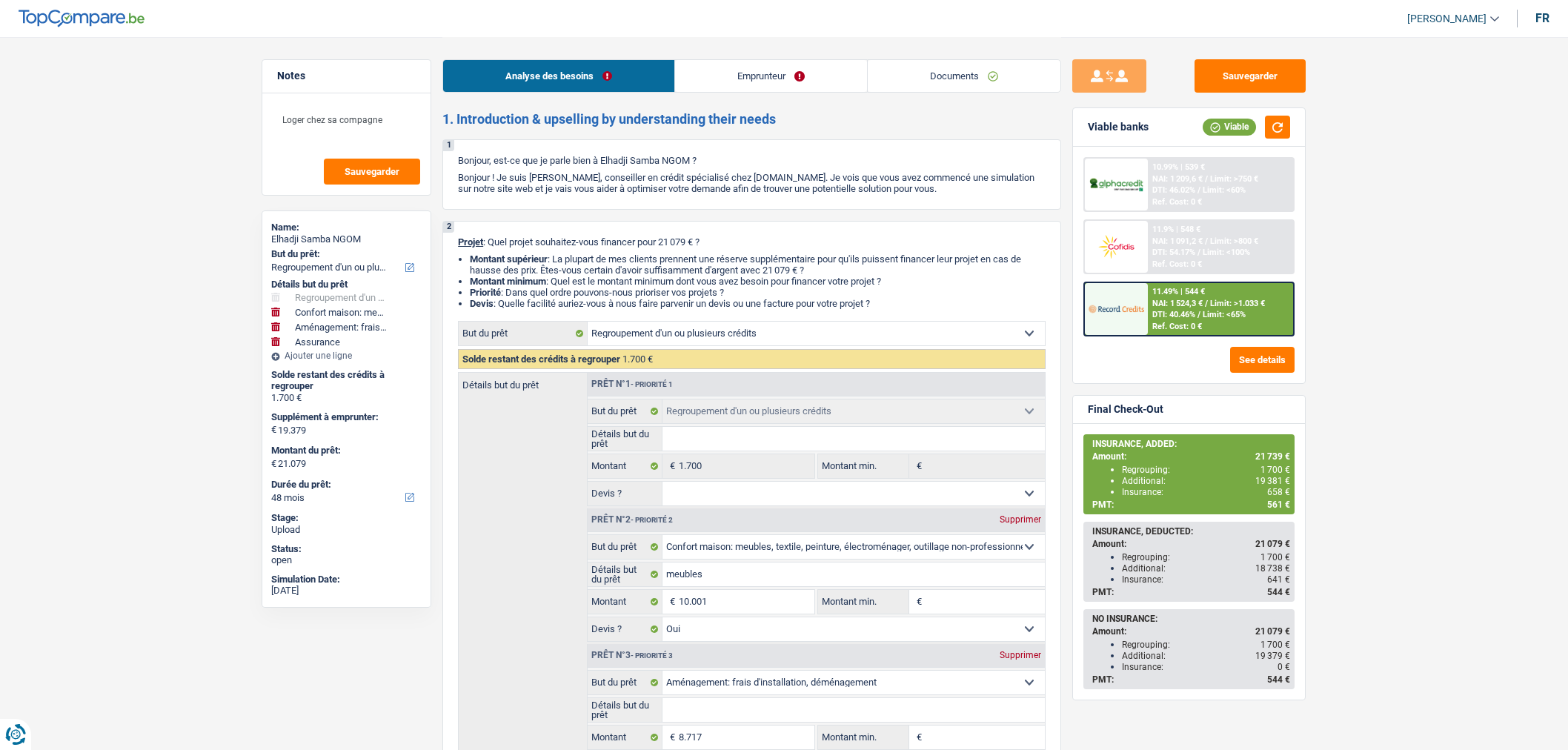
select select "movingOrInstallation"
select select "insurance"
select select "48"
select select "privateEmployee"
select select "netSalary"
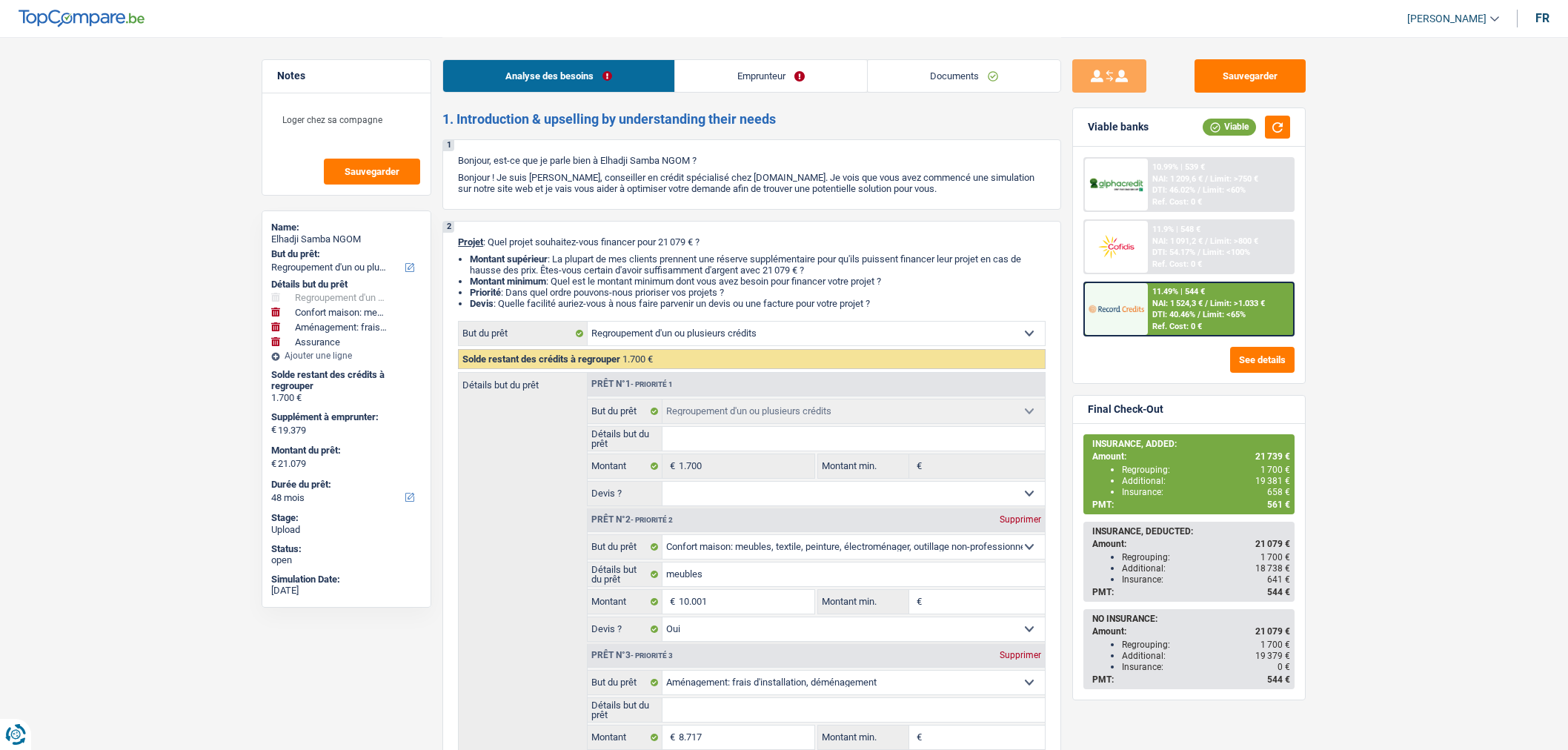
select select "mealVouchers"
select select "liveWithParents"
select select "cardOrCredit"
select select "personalLoan"
select select "homeFurnishingOrRelocation"
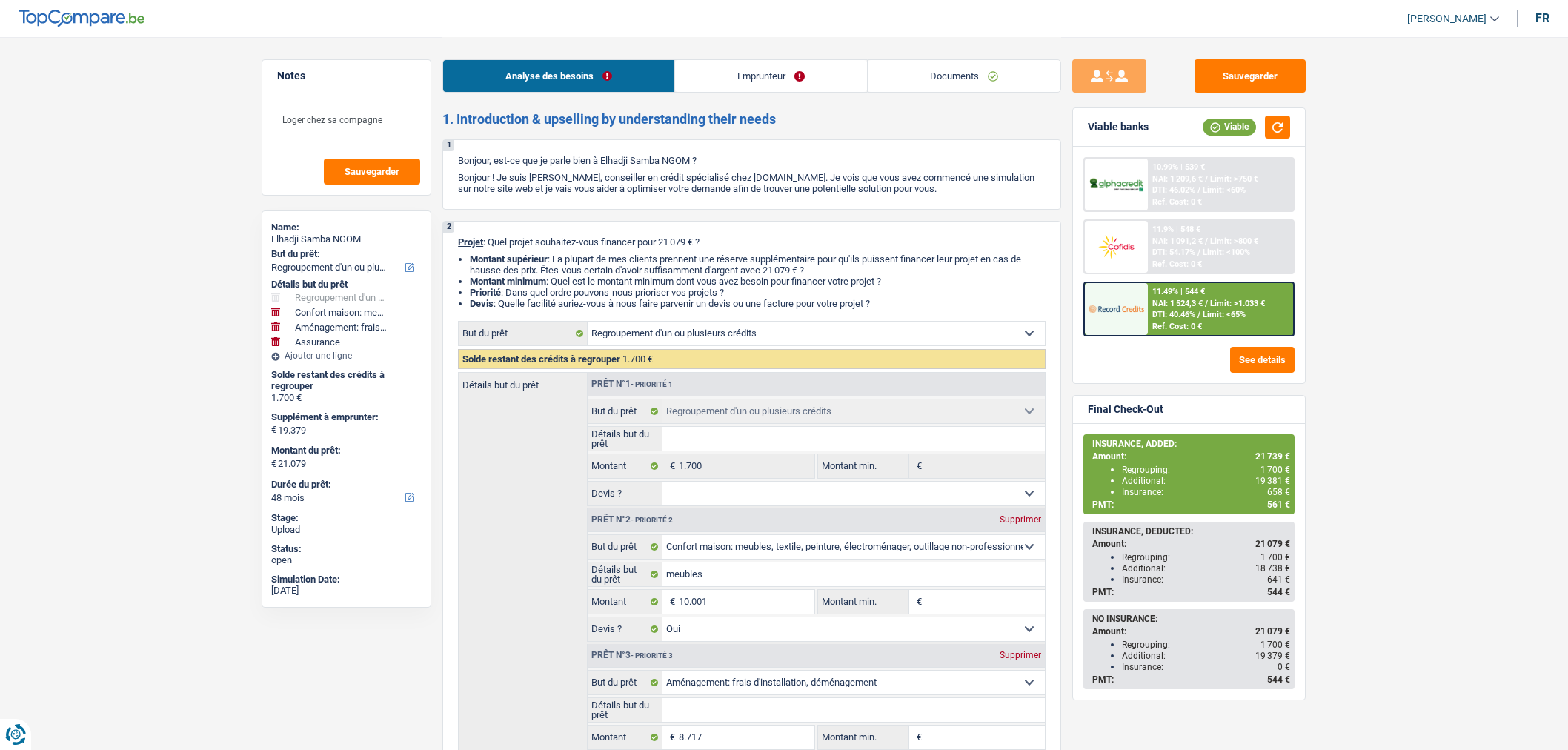
select select "36"
select select "refinancing"
select select "household"
select select "yes"
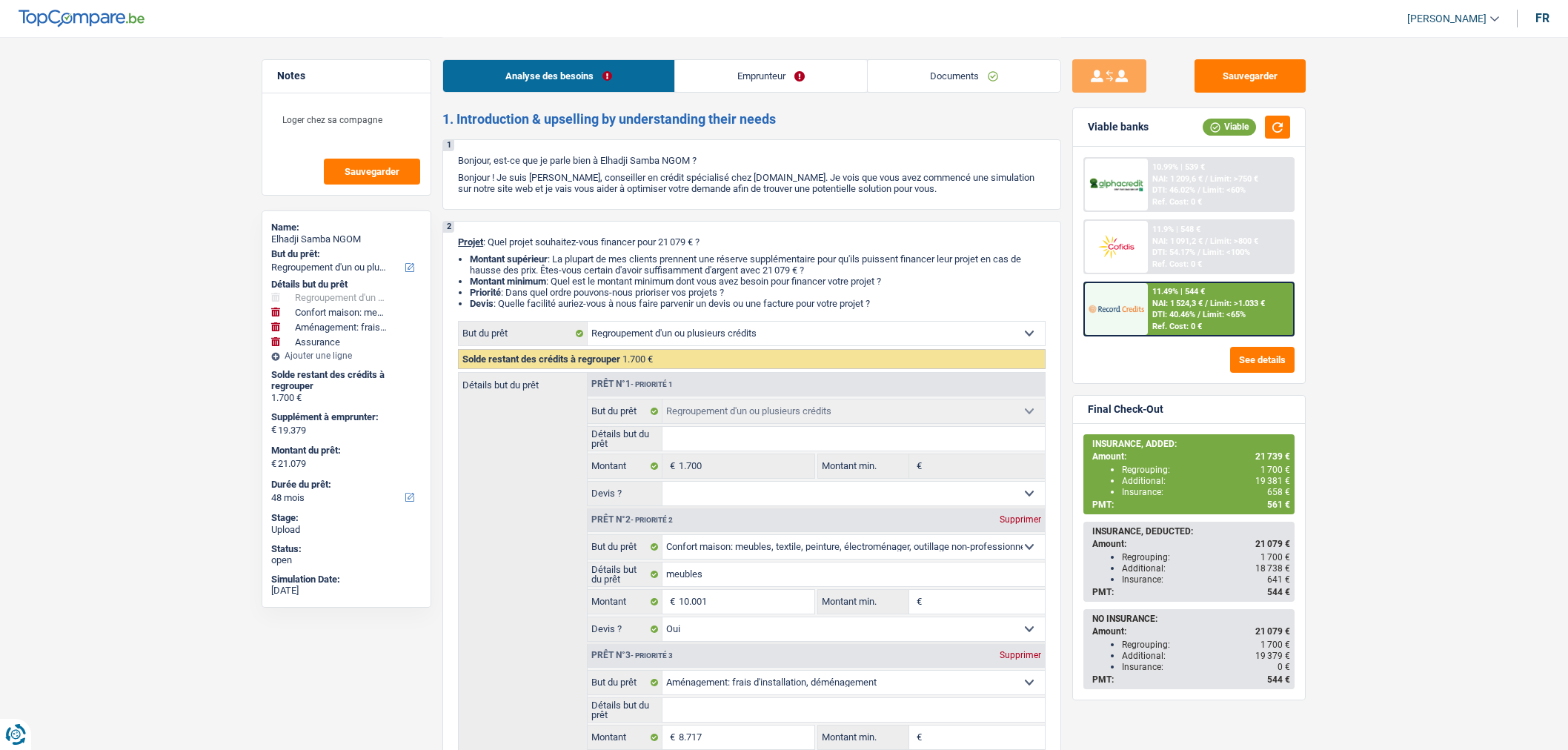
select select "movingOrInstallation"
select select "insurance"
select select "48"
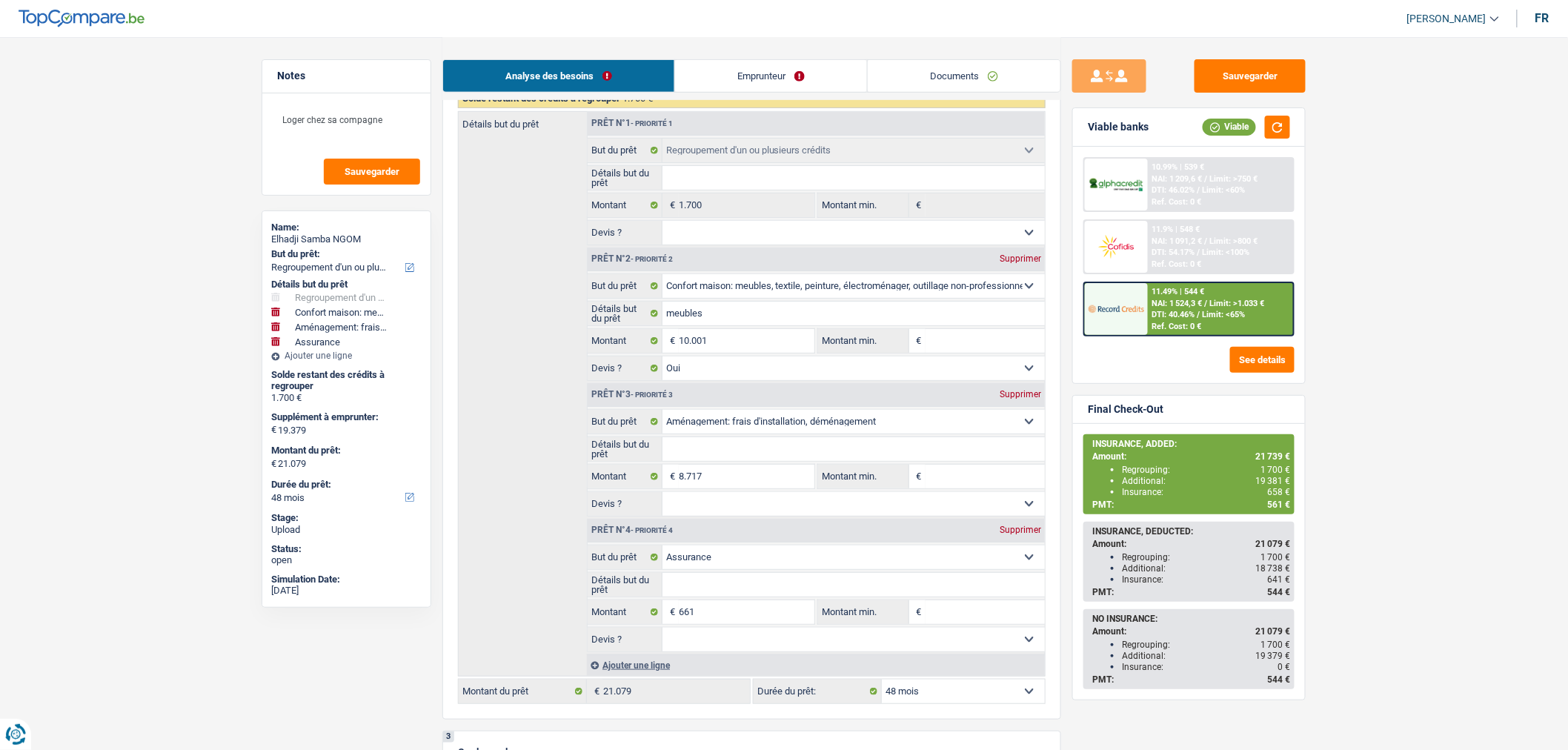
scroll to position [262, 0]
click at [766, 341] on input "10.001" at bounding box center [747, 340] width 136 height 24
click at [773, 78] on link "Emprunteur" at bounding box center [771, 75] width 192 height 31
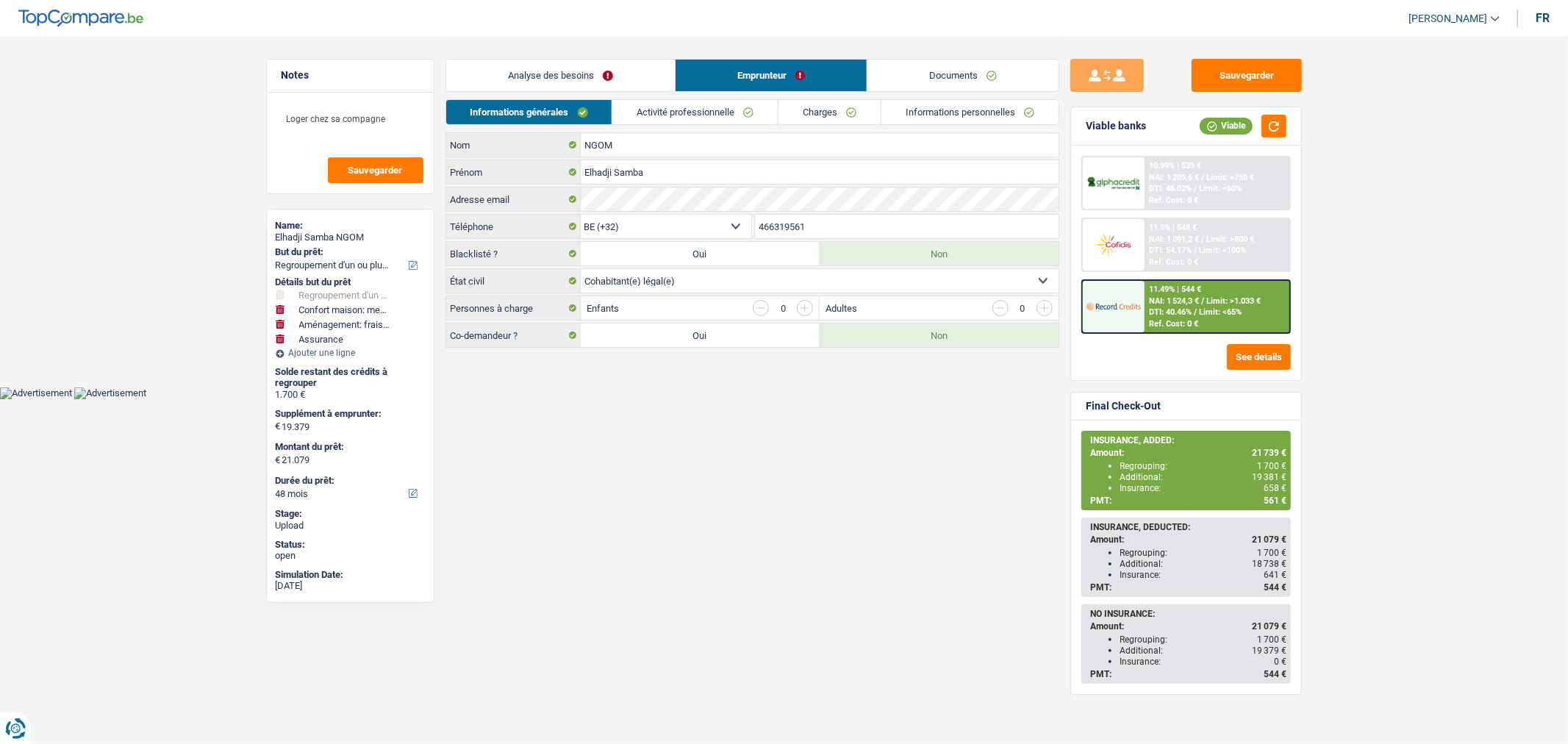
click at [666, 115] on link "Activité professionnelle" at bounding box center [694, 113] width 165 height 25
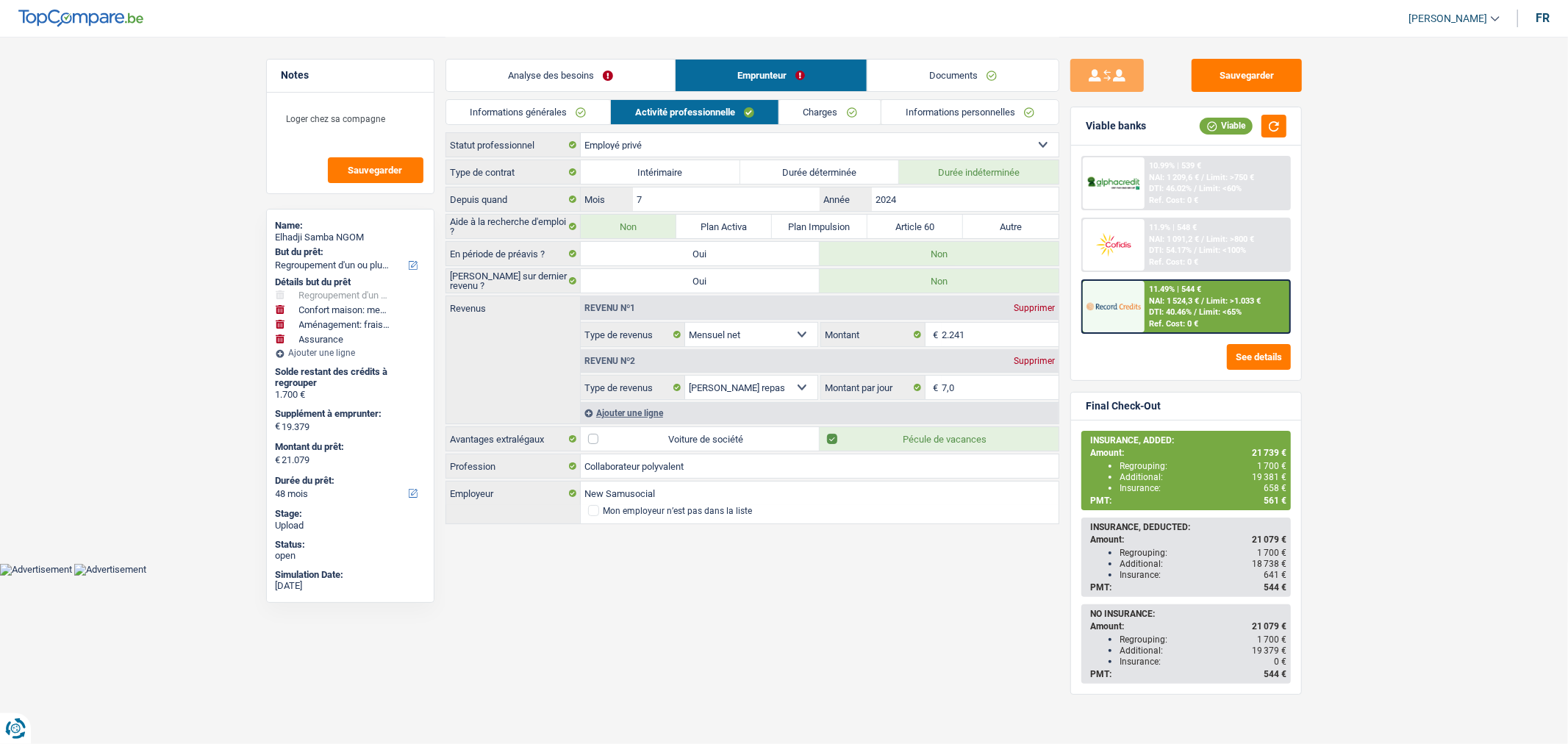
click at [976, 81] on link "Documents" at bounding box center [963, 75] width 191 height 31
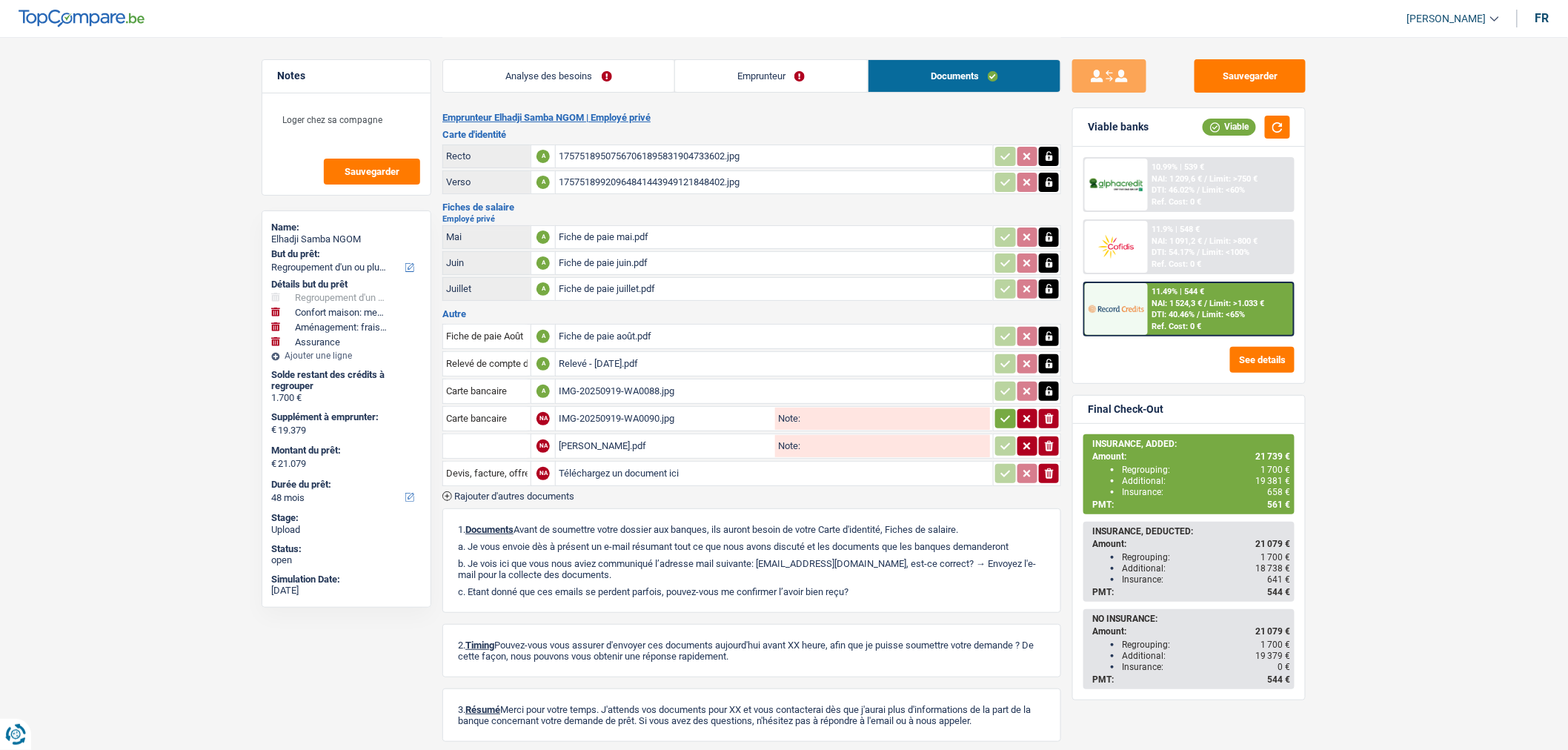
click at [705, 360] on div "Relevé - août 2025.pdf" at bounding box center [774, 364] width 432 height 22
click at [598, 332] on div "Fiche de paie août.pdf" at bounding box center [774, 336] width 432 height 22
click at [598, 67] on link "Analyse des besoins" at bounding box center [558, 75] width 231 height 31
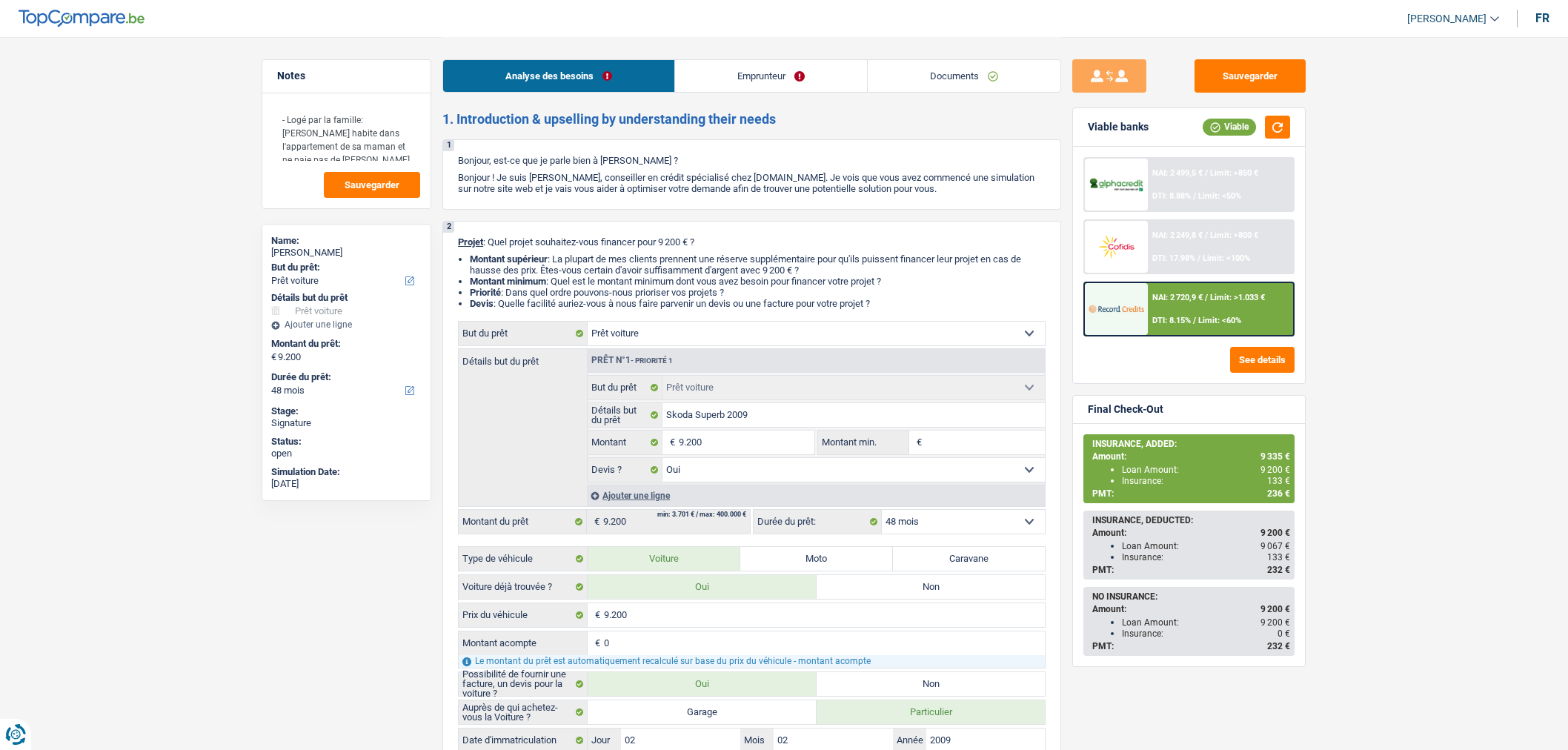
select select "car"
select select "48"
select select "car"
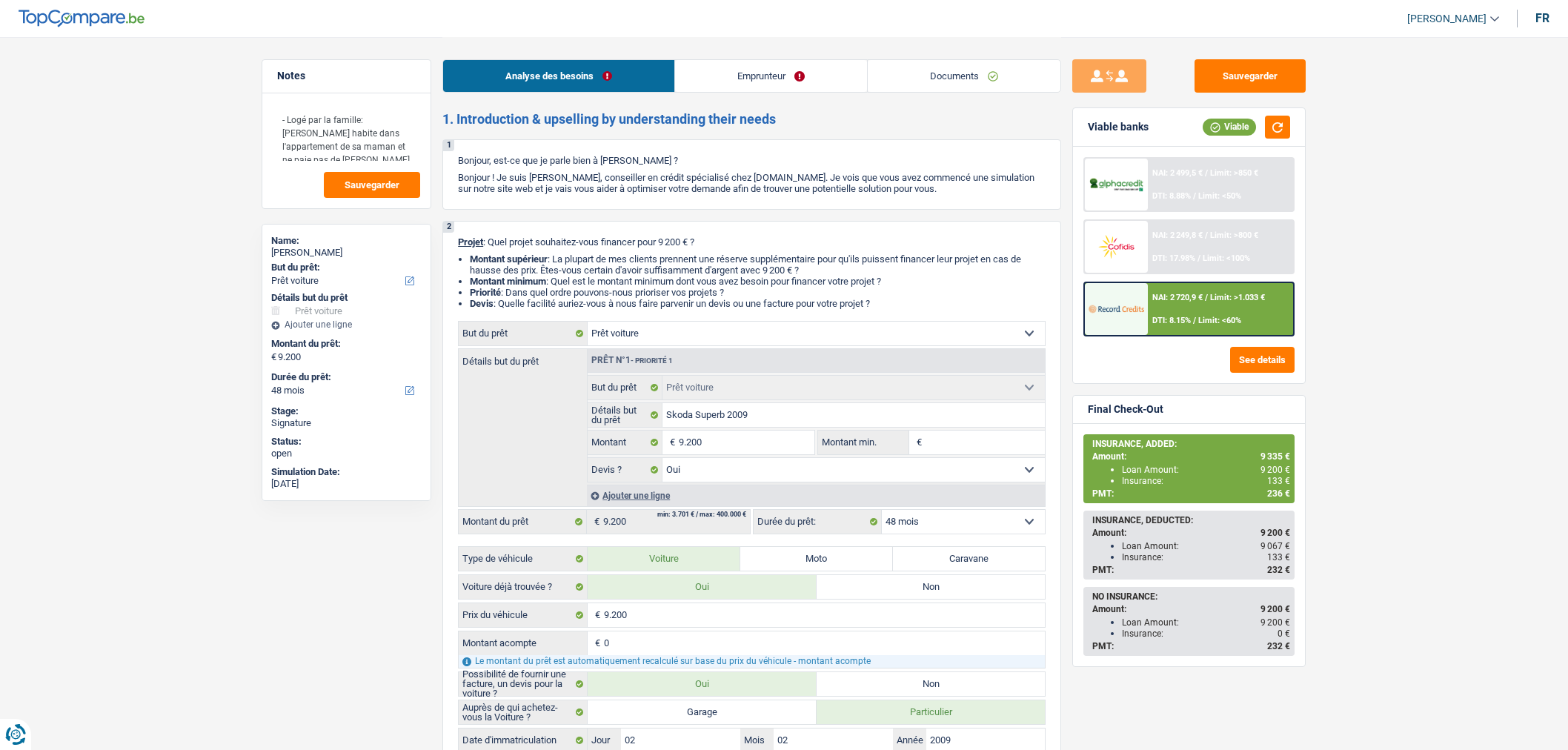
select select "yes"
select select "48"
select select "privateEmployee"
select select "netSalary"
select select "mealVouchers"
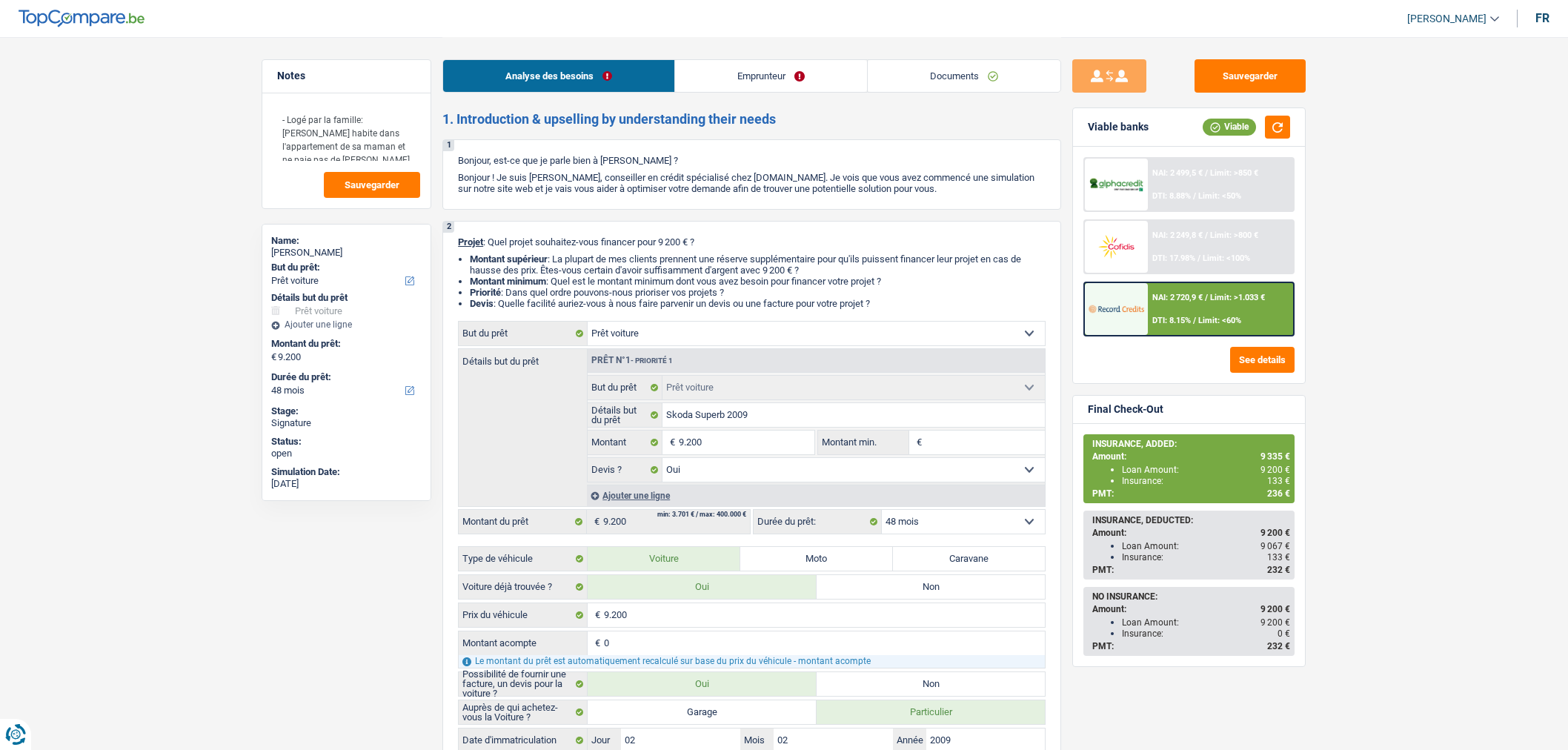
select select "liveWithParents"
select select "car"
select select "yes"
select select "48"
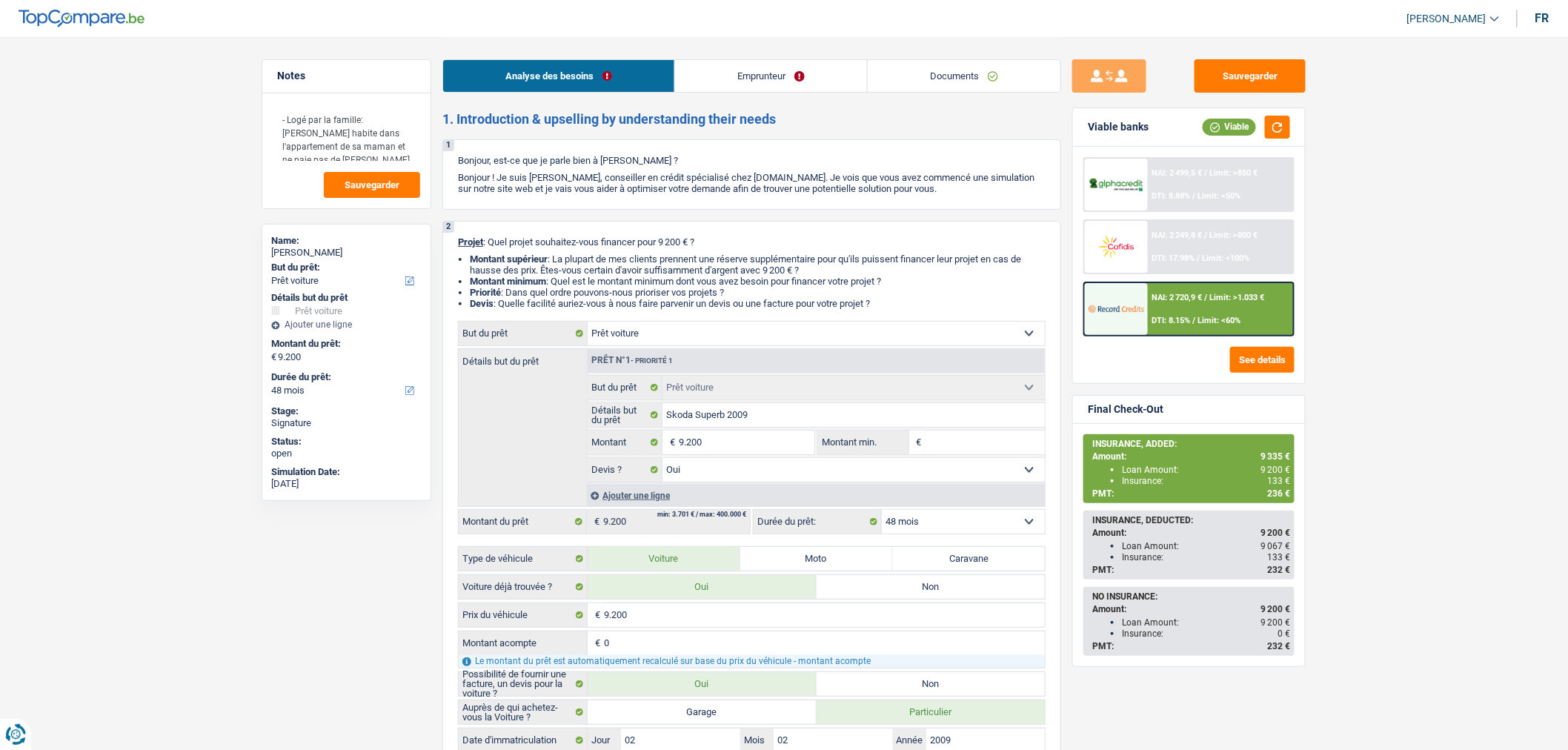
click at [1011, 78] on link "Documents" at bounding box center [964, 75] width 193 height 31
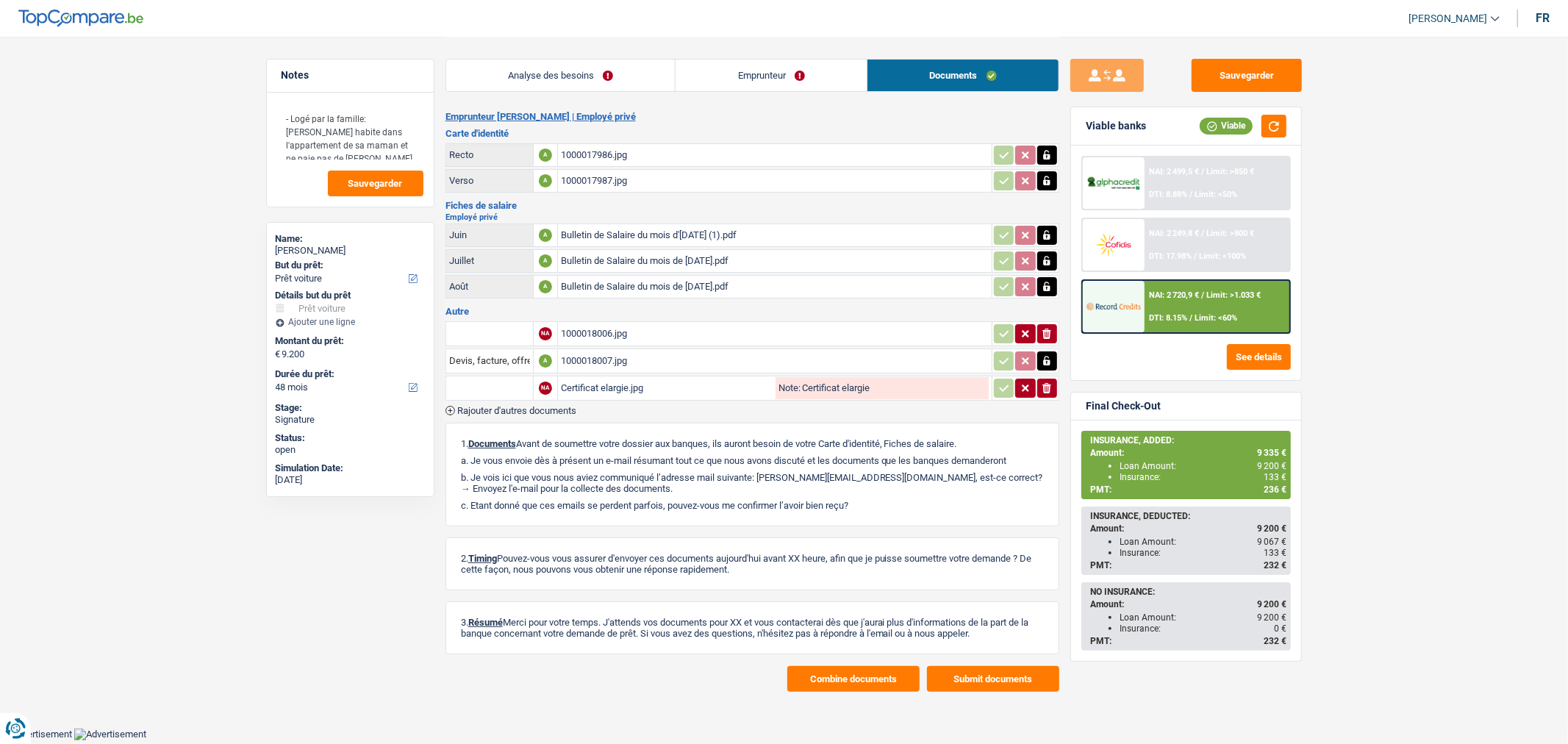
click at [625, 358] on div "1000018007.jpg" at bounding box center [775, 361] width 428 height 22
click at [611, 323] on div "1000018006.jpg" at bounding box center [775, 334] width 428 height 22
click at [669, 381] on div "Certificat elargie.jpg" at bounding box center [667, 388] width 212 height 22
click at [740, 67] on link "Emprunteur" at bounding box center [771, 75] width 191 height 31
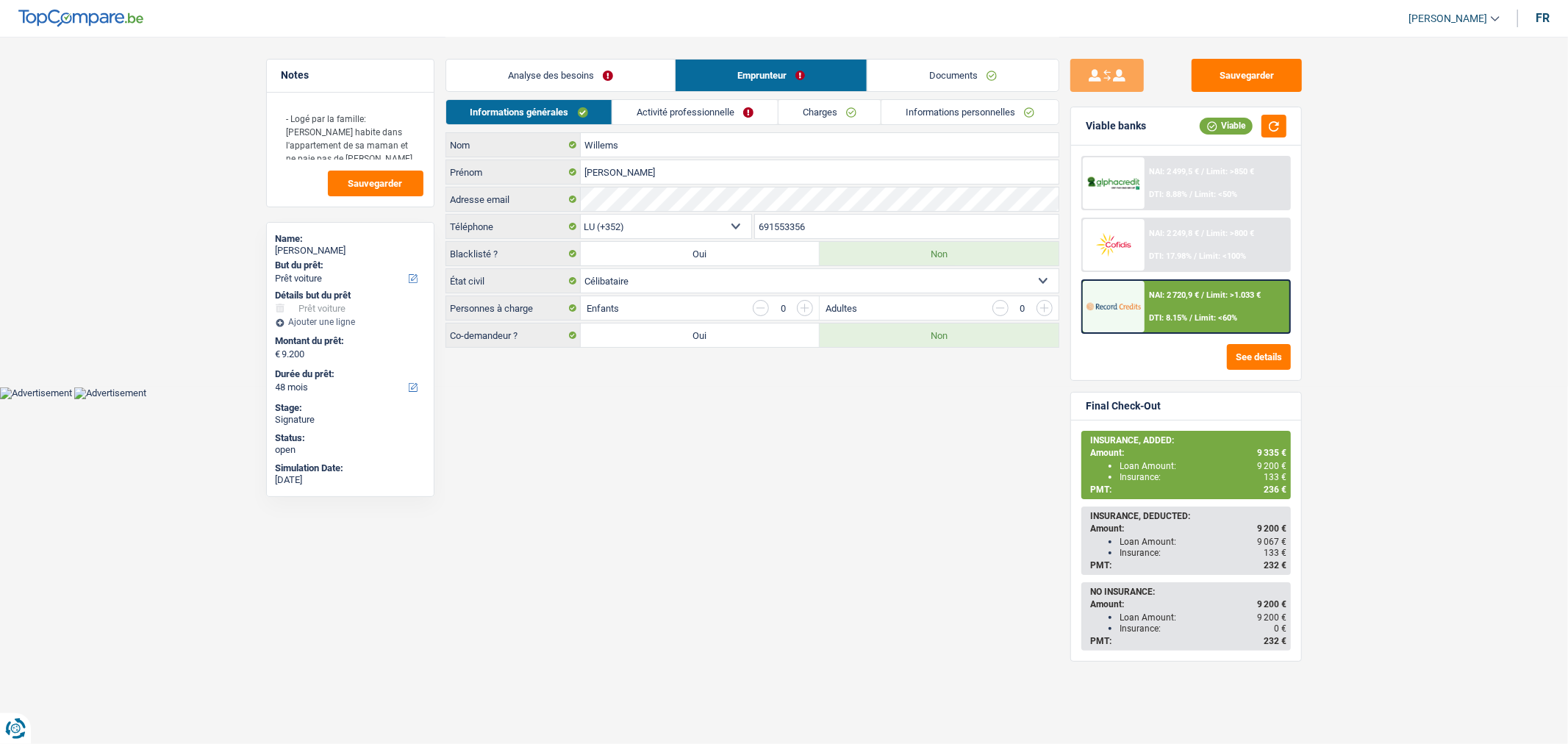
click at [603, 77] on link "Analyse des besoins" at bounding box center [560, 75] width 228 height 31
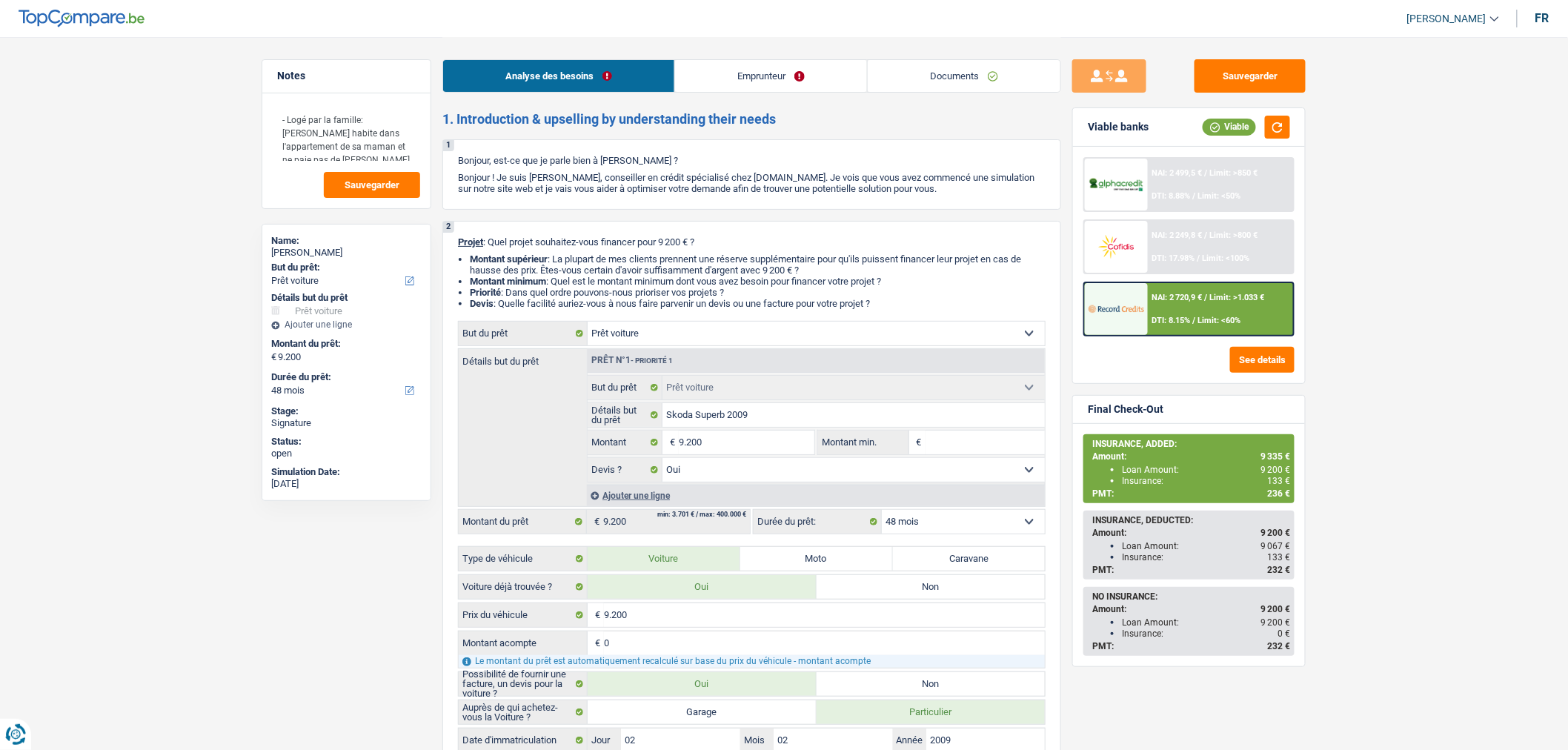
click at [954, 80] on link "Documents" at bounding box center [964, 75] width 193 height 31
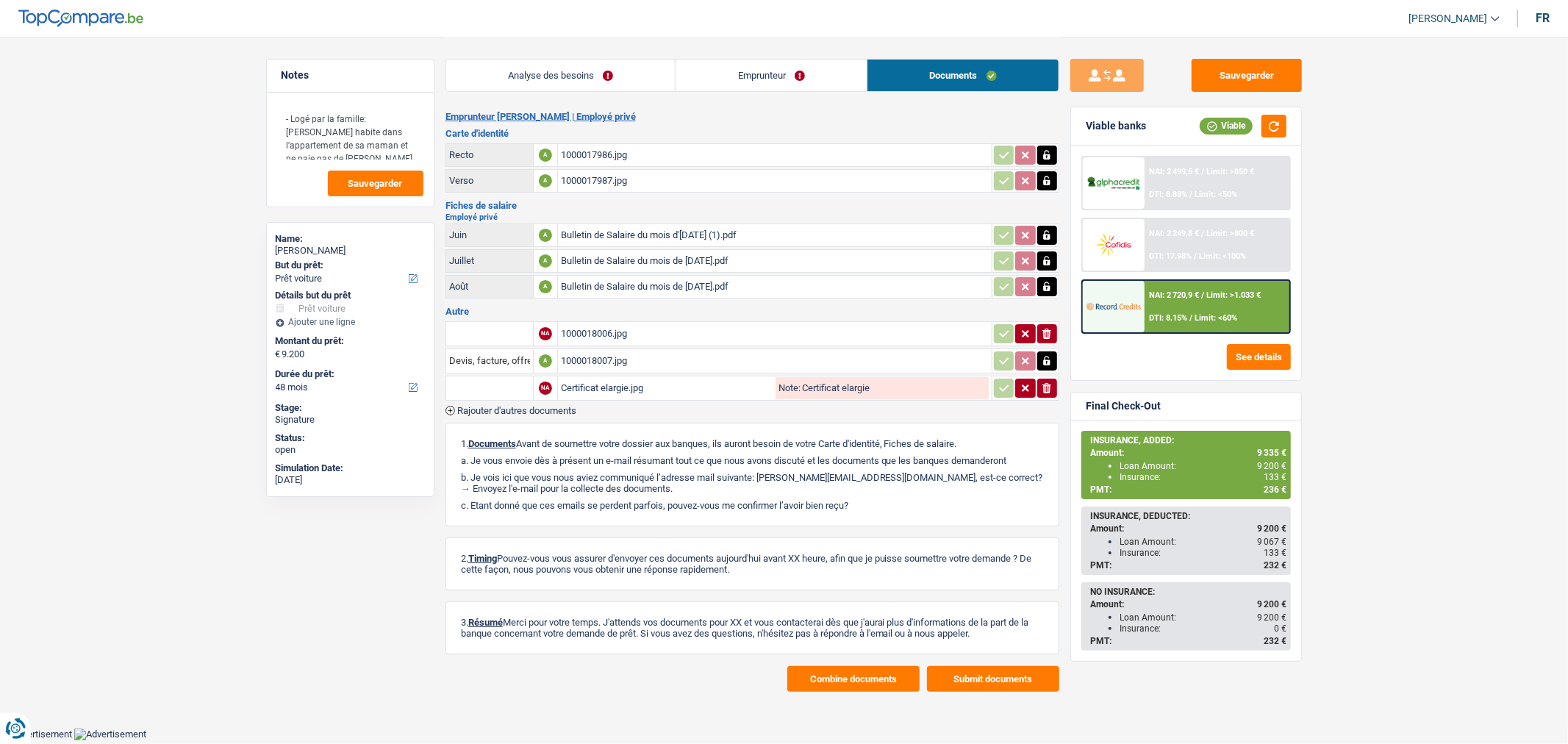
click at [804, 85] on link "Emprunteur" at bounding box center [771, 75] width 191 height 31
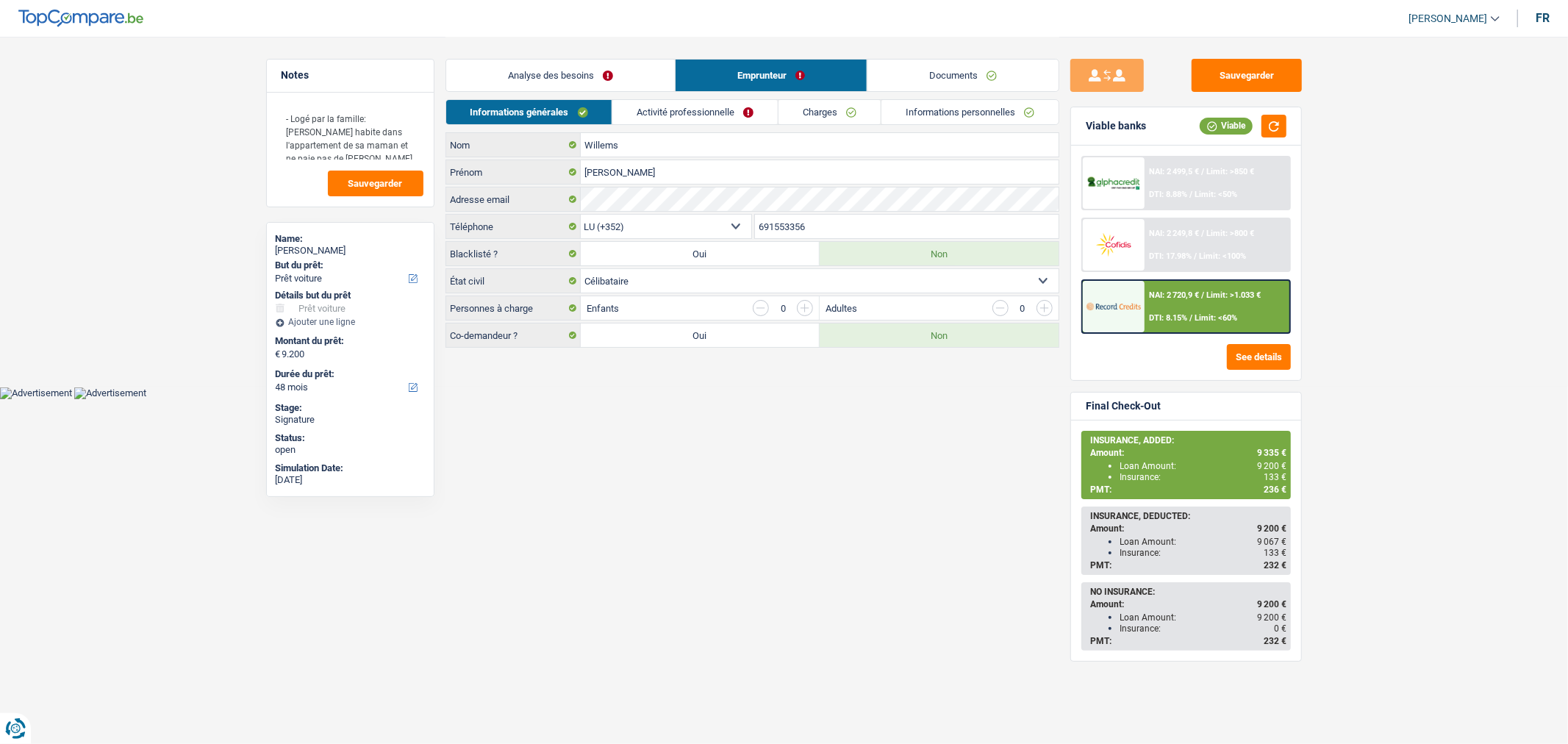
click at [611, 72] on link "Analyse des besoins" at bounding box center [560, 75] width 228 height 31
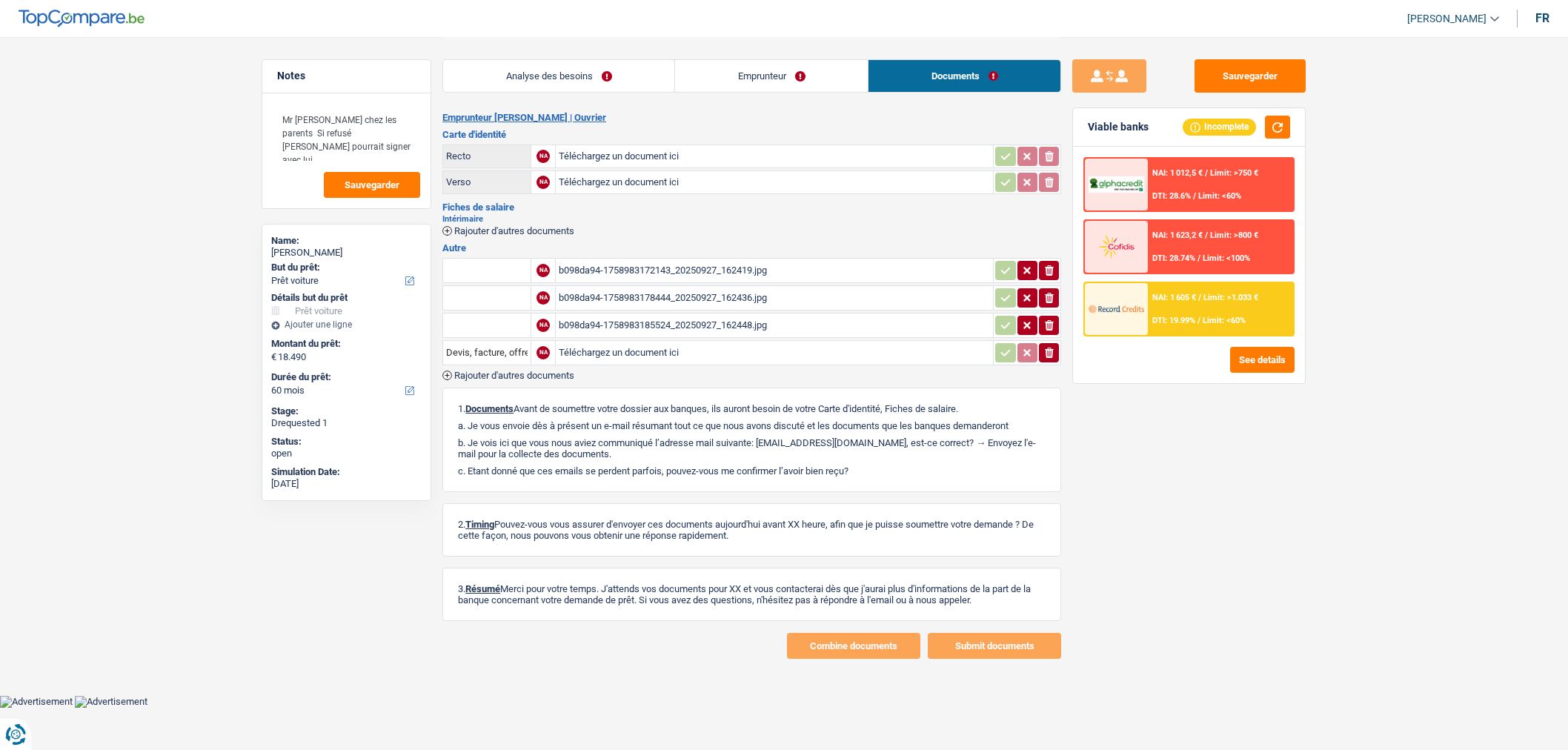
select select "car"
select select "60"
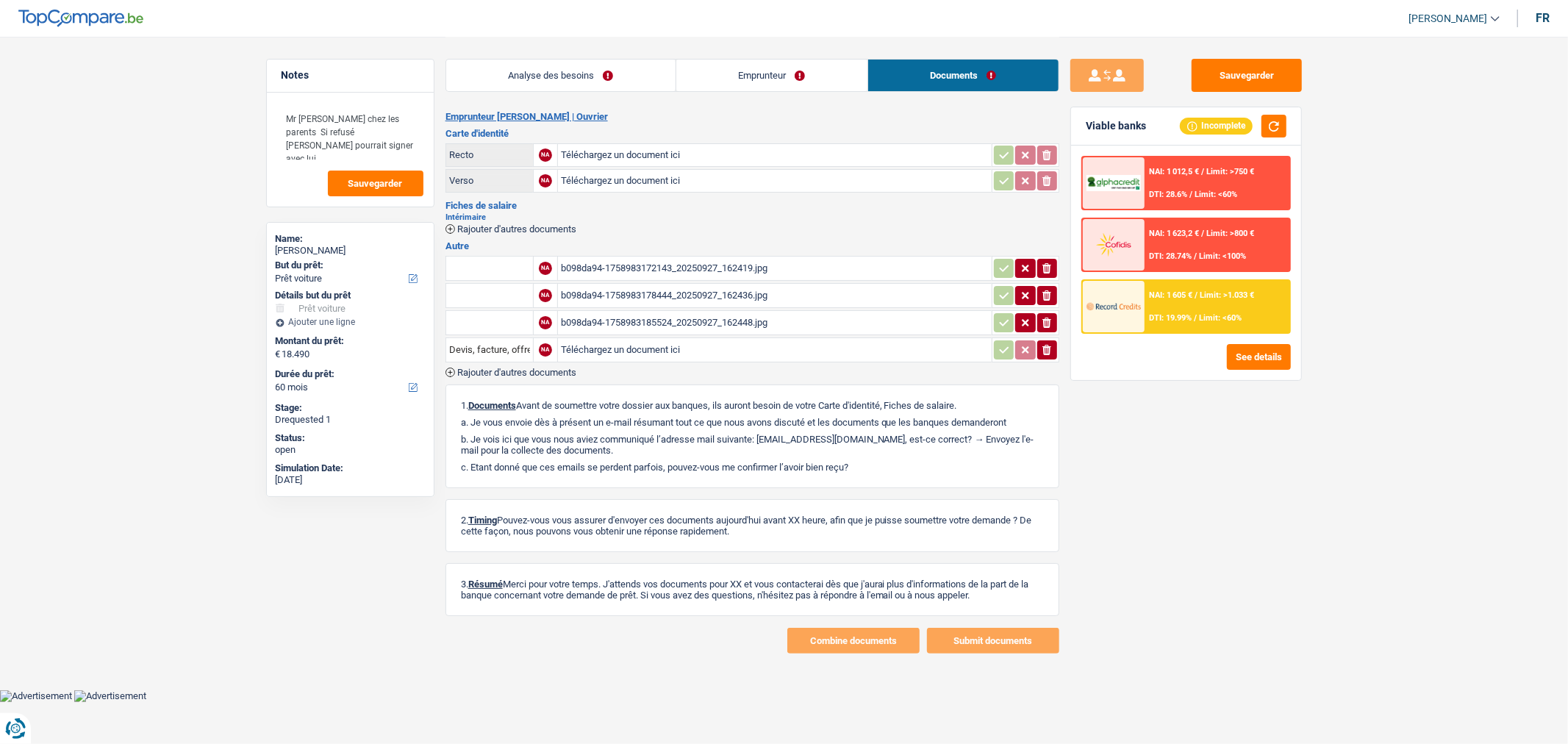
click at [739, 160] on input "Téléchargez un document ici" at bounding box center [775, 155] width 428 height 22
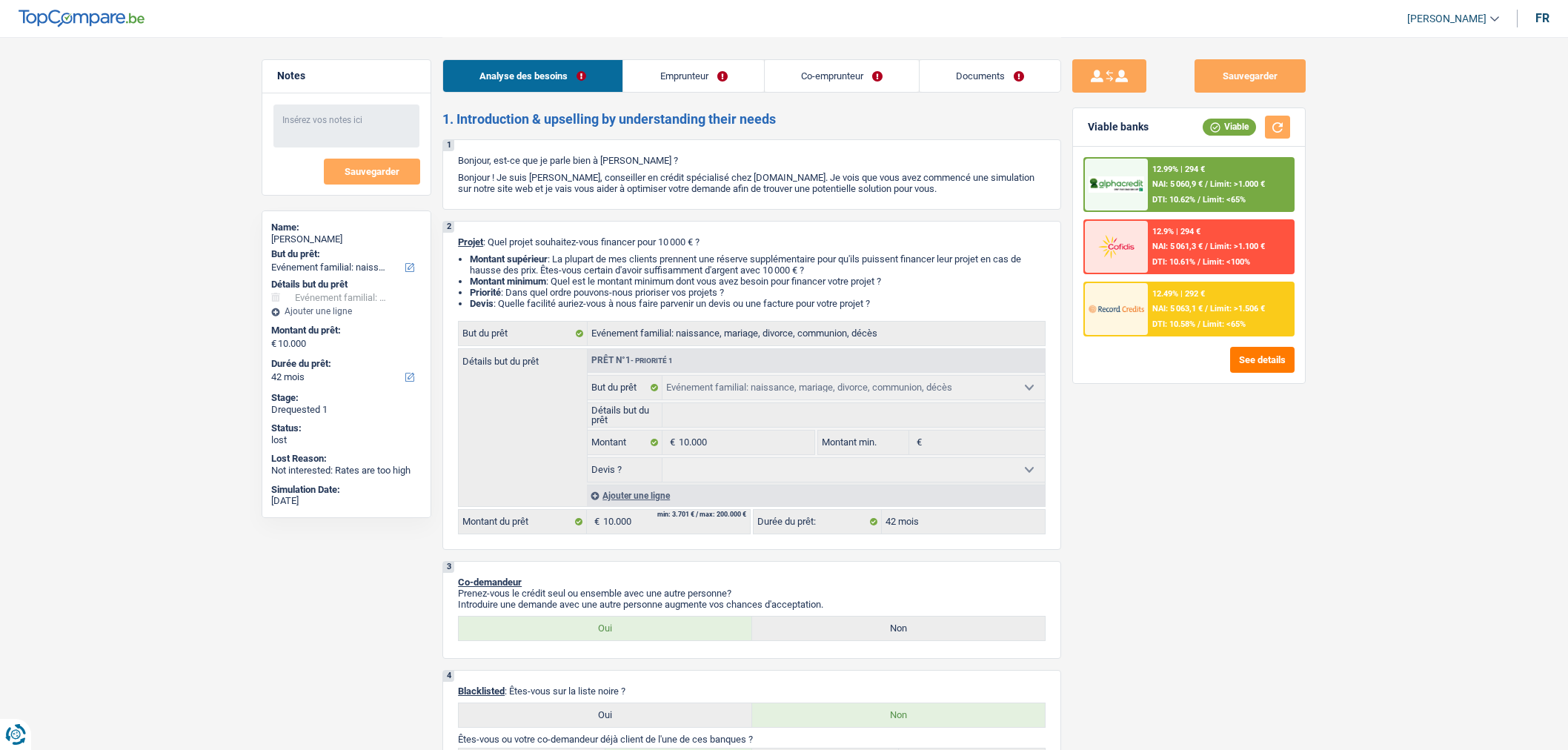
select select "familyEvent"
select select "42"
select select "familyEvent"
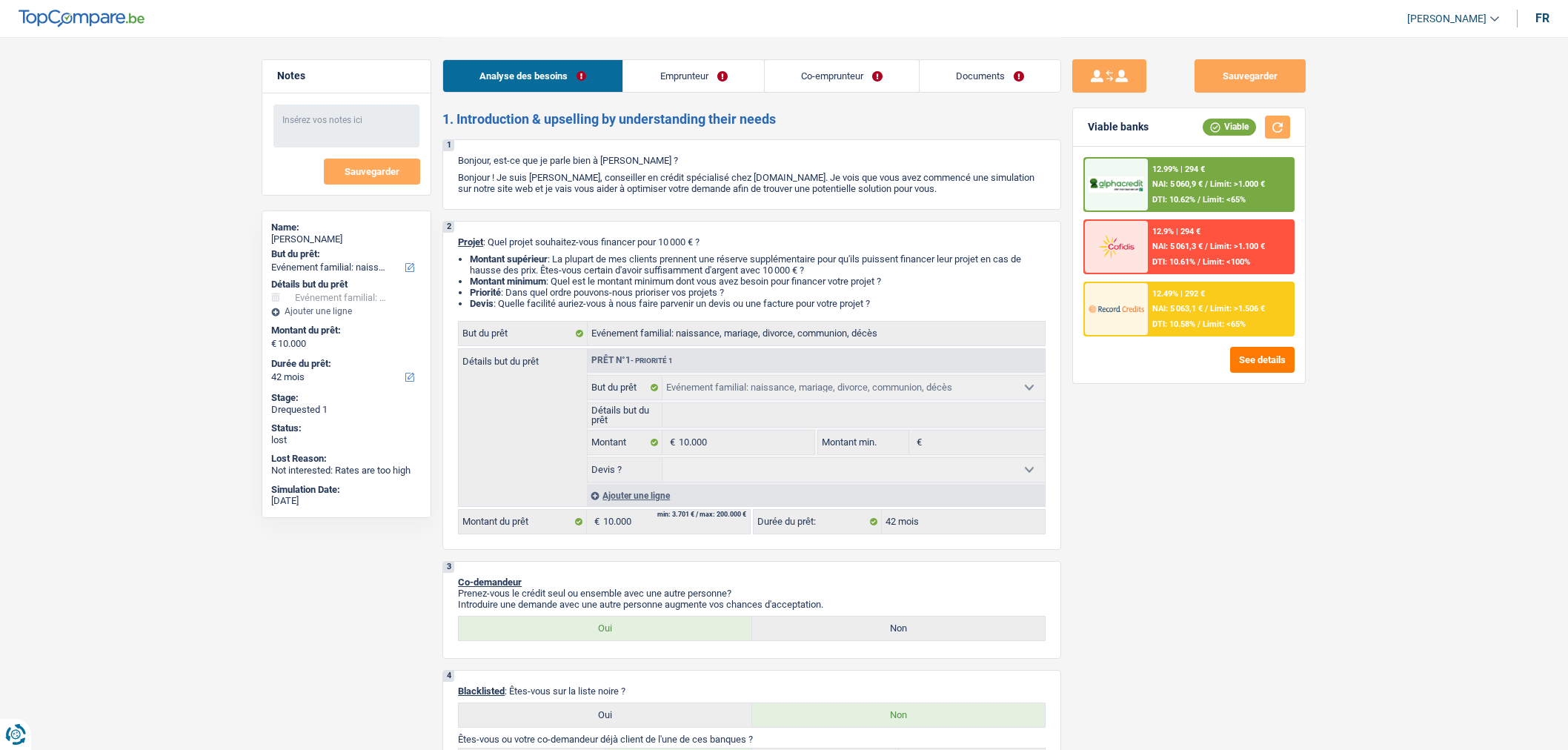
select select "42"
select select "retired"
select select "pension"
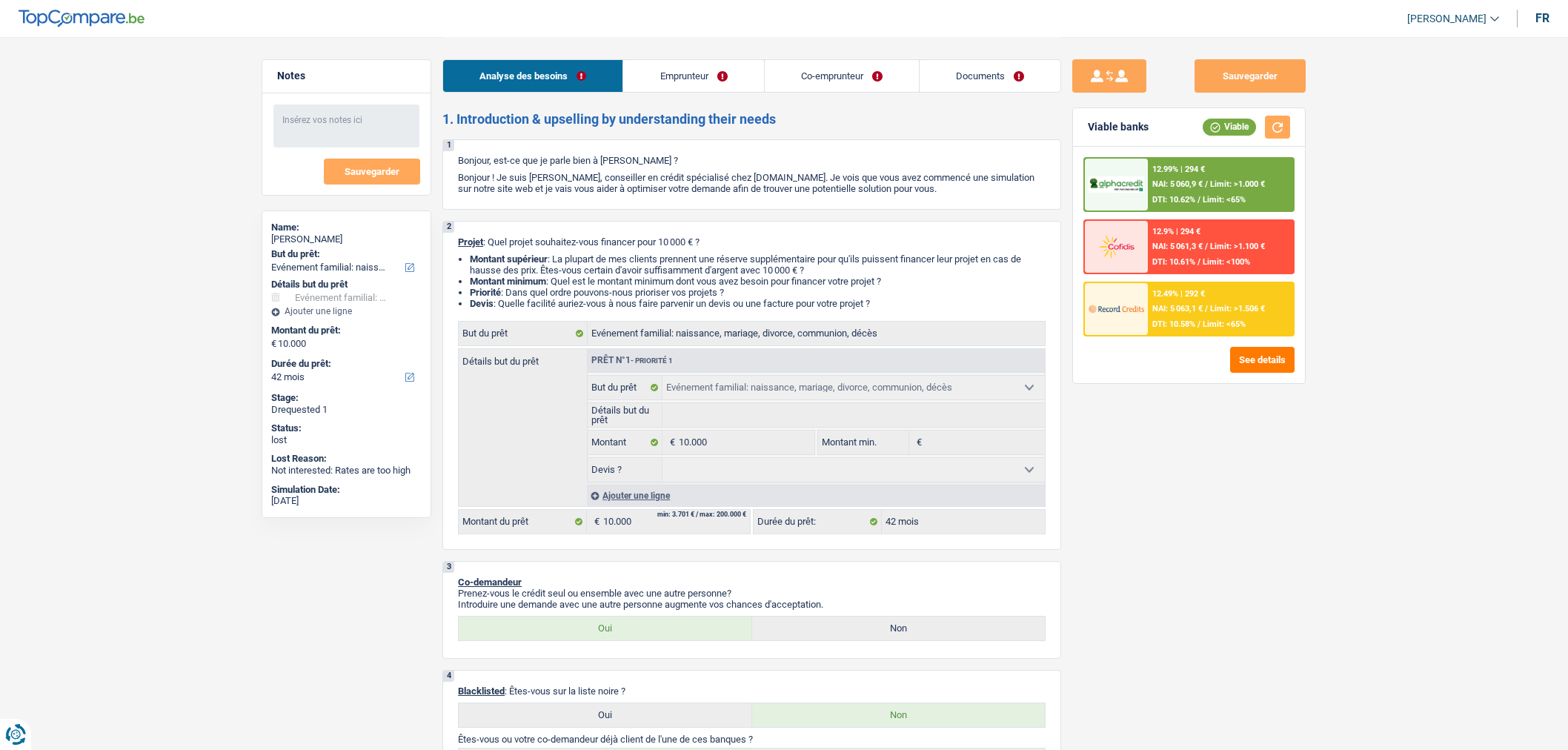
select select "ownerWithoutMortgage"
select select "carLoan"
select select "42"
select select "familyEvent"
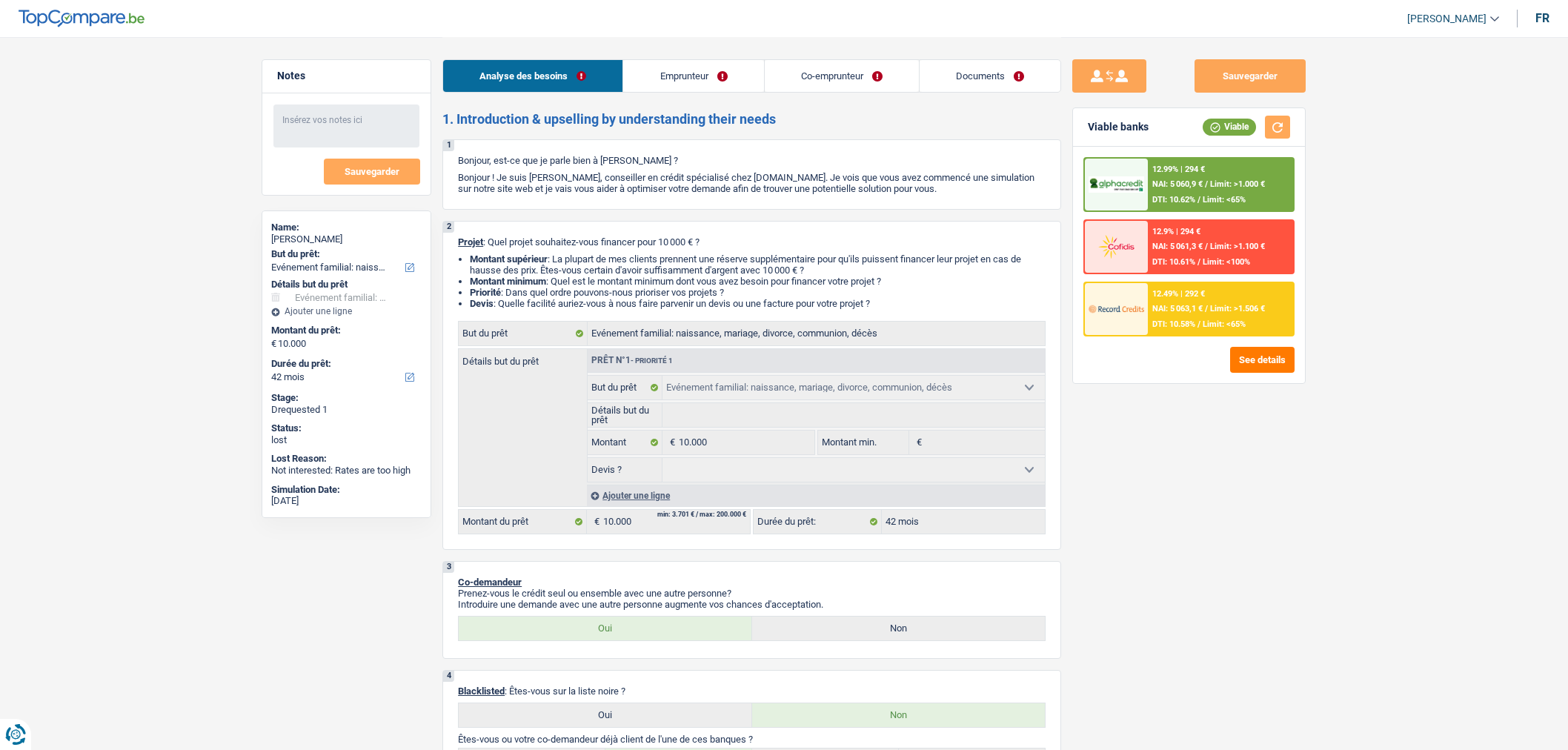
select select "42"
